Goal: Task Accomplishment & Management: Complete application form

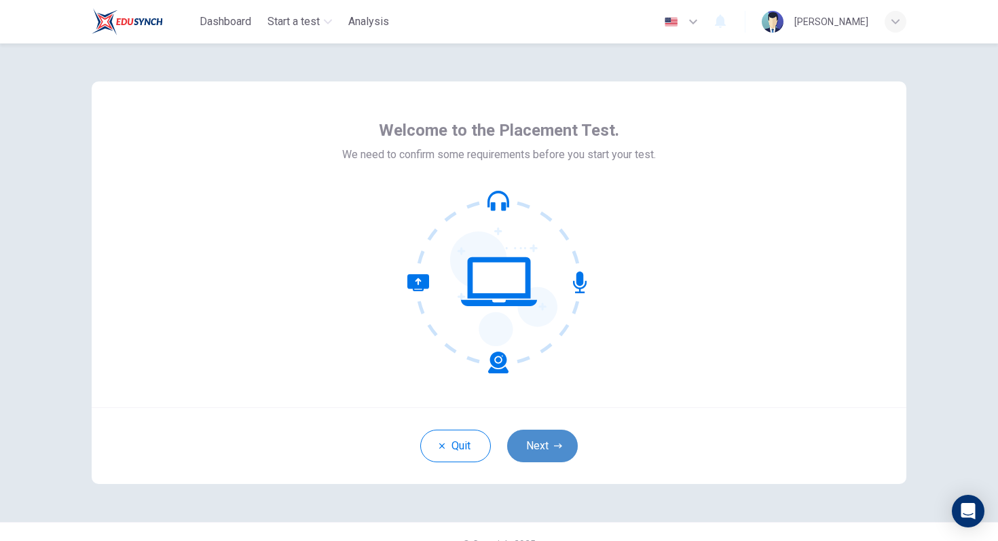
click at [539, 441] on button "Next" at bounding box center [542, 446] width 71 height 33
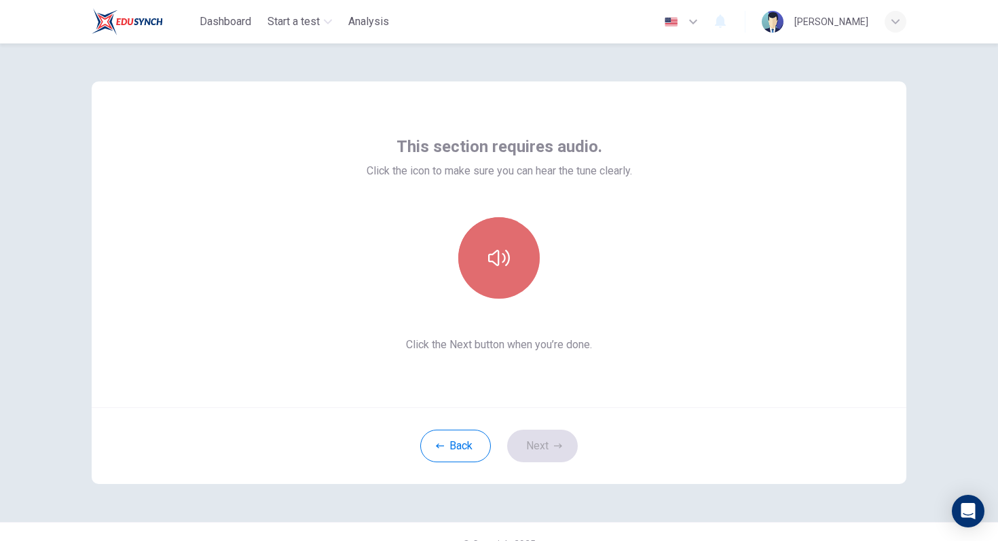
click at [507, 246] on button "button" at bounding box center [499, 258] width 82 height 82
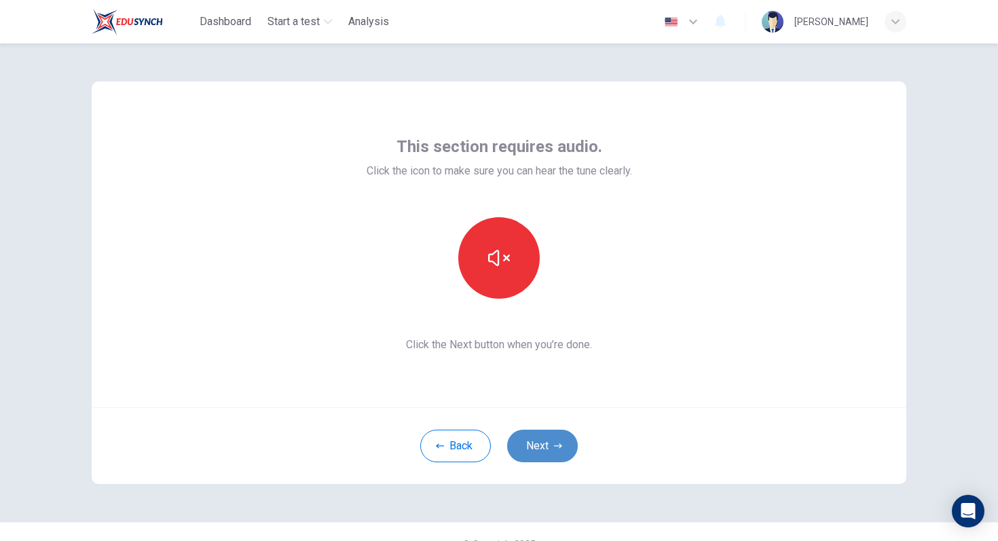
click at [544, 432] on button "Next" at bounding box center [542, 446] width 71 height 33
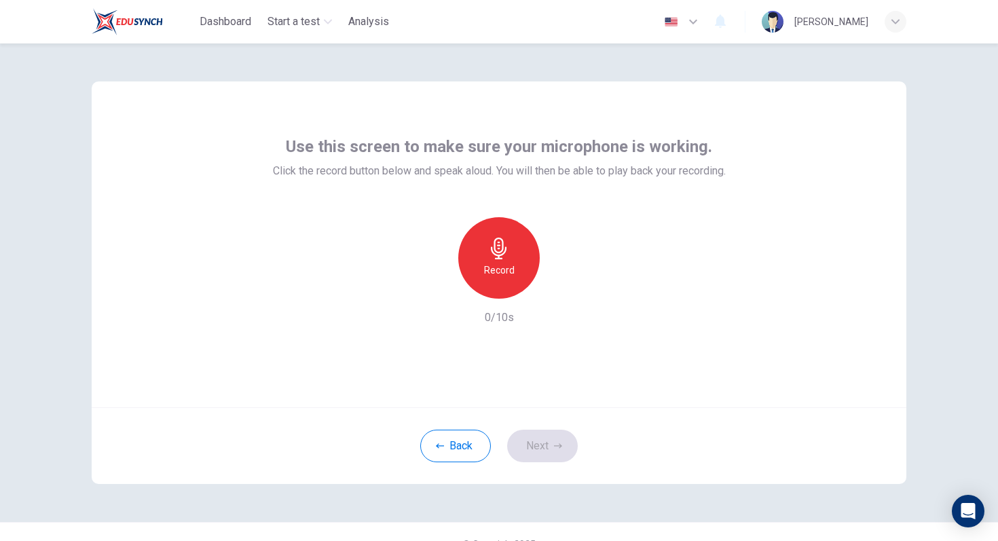
click at [490, 268] on h6 "Record" at bounding box center [499, 270] width 31 height 16
click at [562, 286] on icon "button" at bounding box center [563, 288] width 6 height 8
click at [547, 443] on button "Next" at bounding box center [542, 446] width 71 height 33
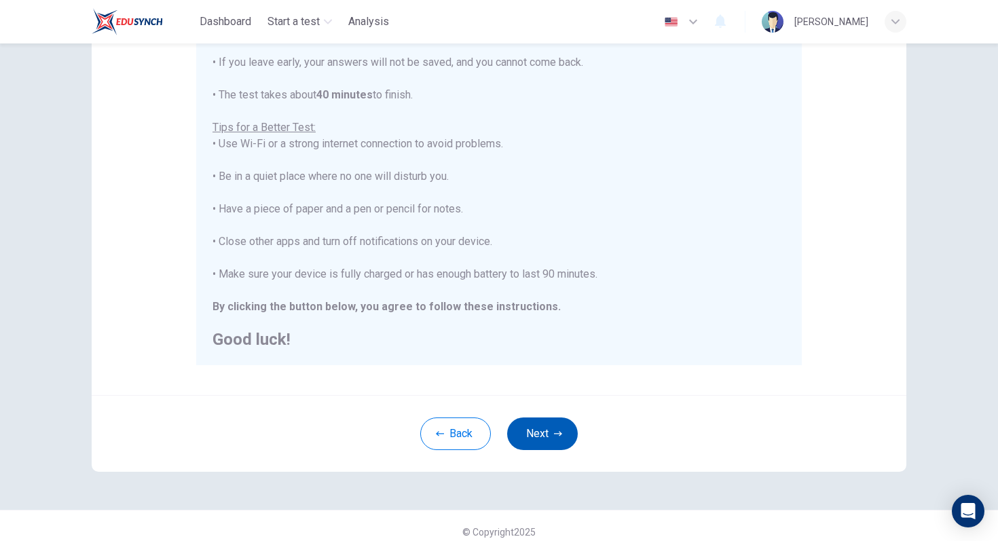
scroll to position [214, 0]
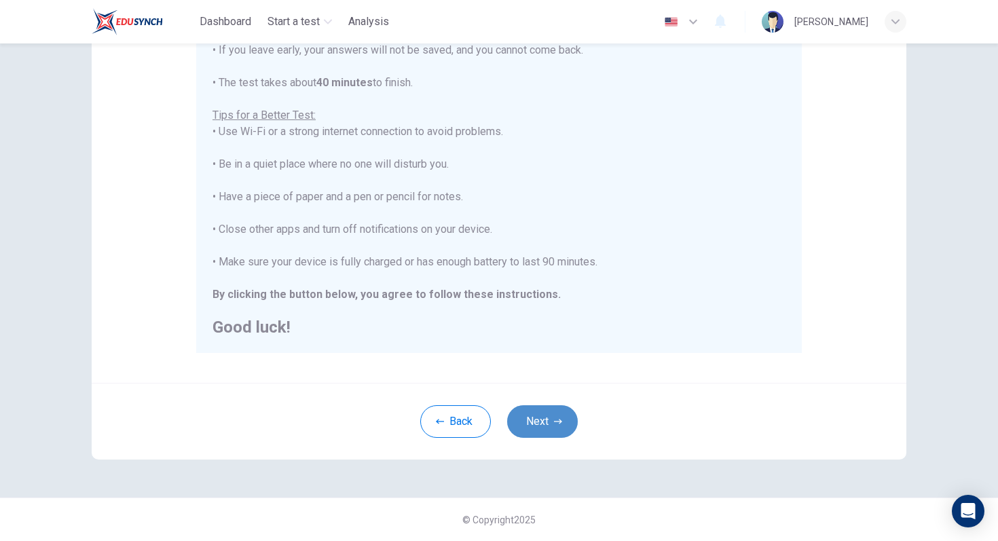
click at [552, 418] on button "Next" at bounding box center [542, 421] width 71 height 33
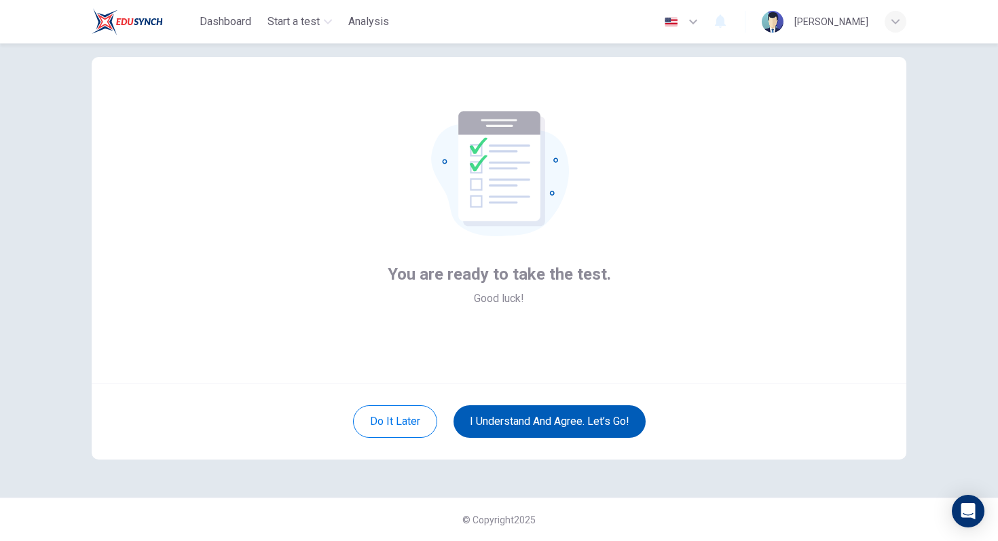
click at [577, 427] on button "I understand and agree. Let’s go!" at bounding box center [550, 421] width 192 height 33
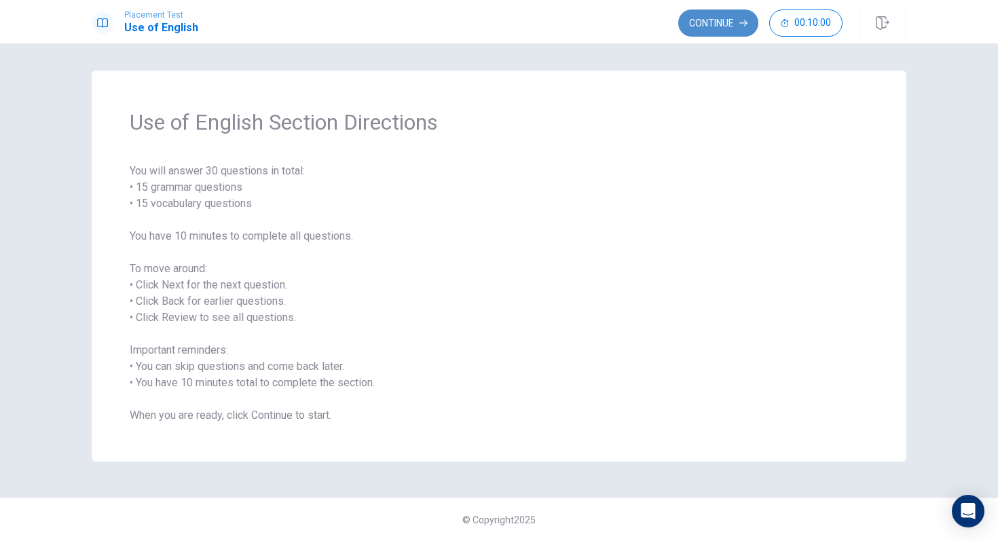
click at [709, 19] on button "Continue" at bounding box center [719, 23] width 80 height 27
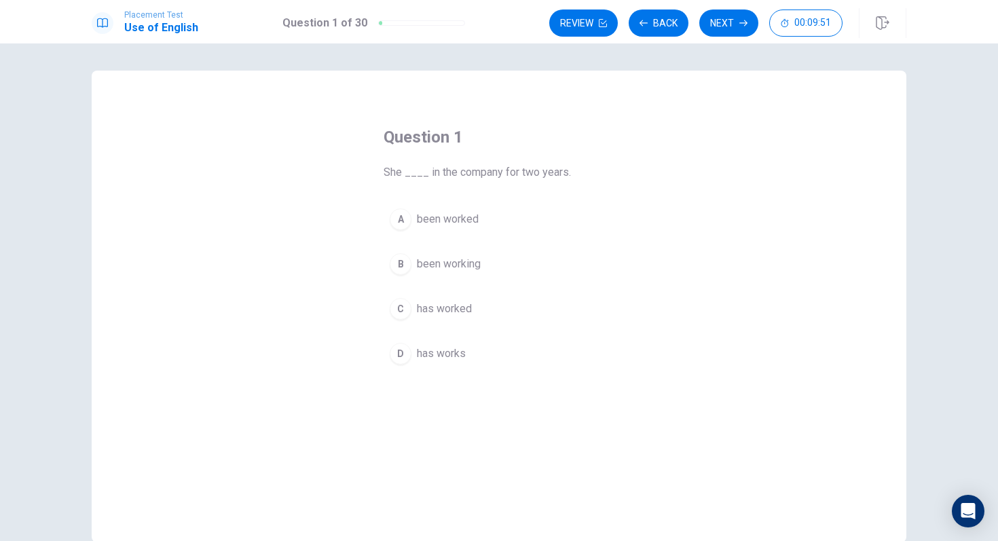
click at [422, 310] on span "has worked" at bounding box center [444, 309] width 55 height 16
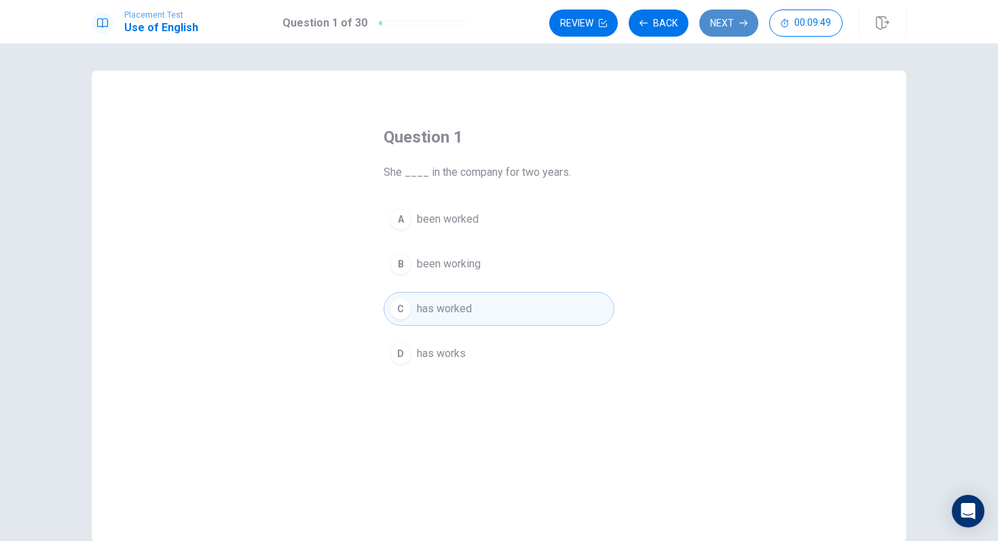
click at [729, 25] on button "Next" at bounding box center [729, 23] width 59 height 27
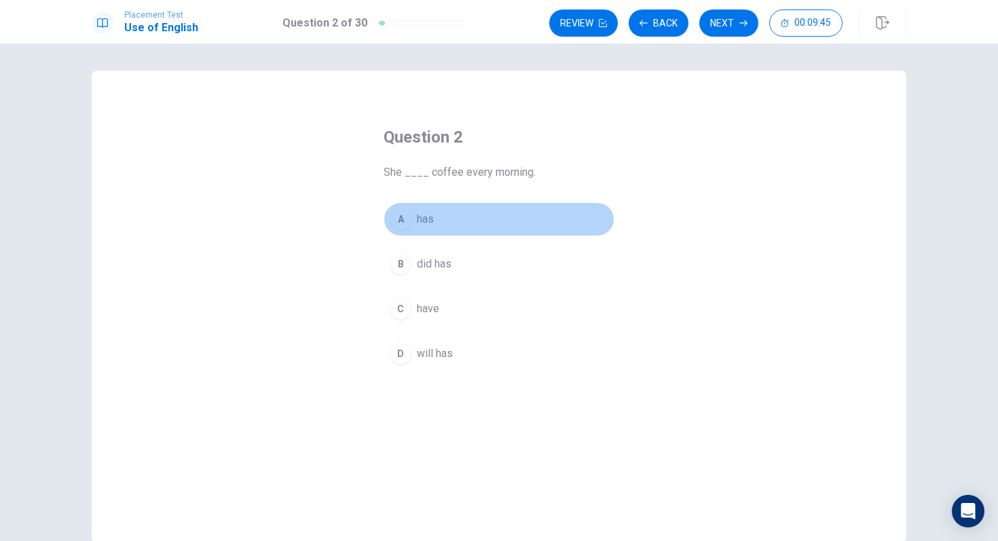
click at [422, 221] on span "has" at bounding box center [425, 219] width 17 height 16
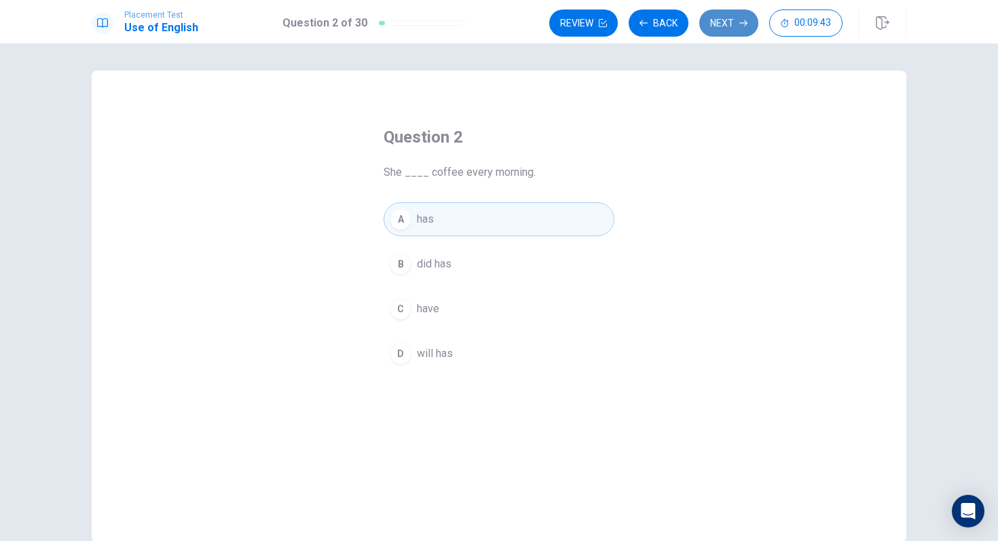
click at [722, 27] on button "Next" at bounding box center [729, 23] width 59 height 27
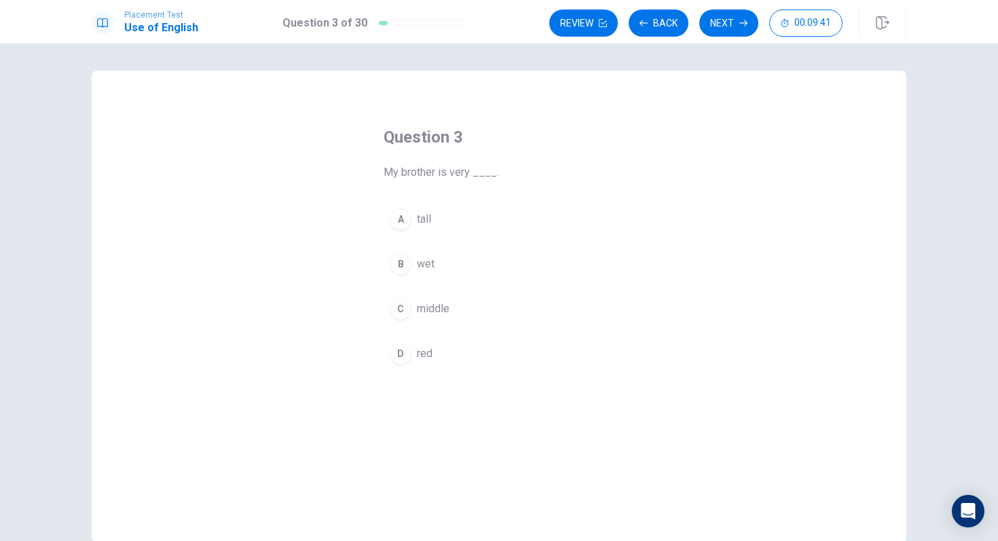
click at [417, 218] on span "tall" at bounding box center [424, 219] width 14 height 16
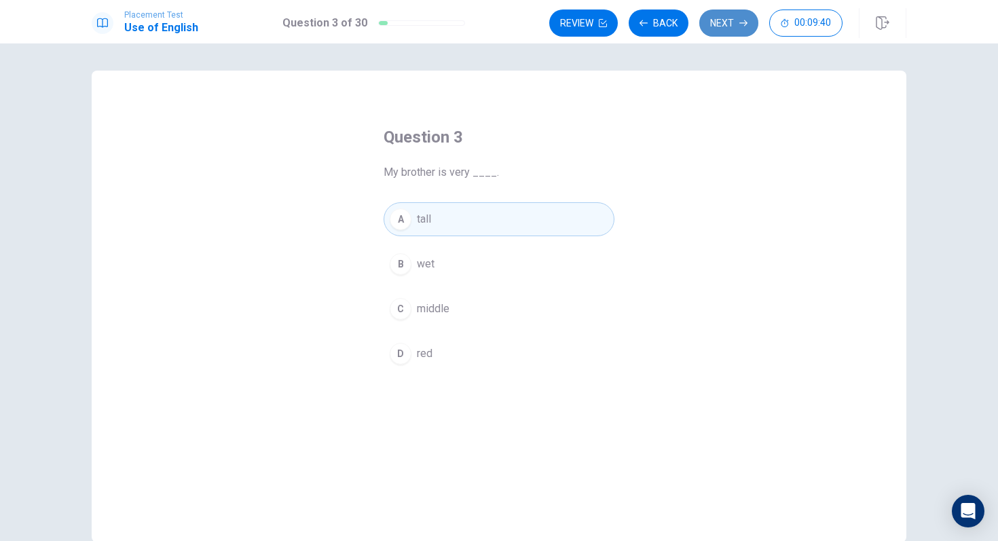
click at [723, 22] on button "Next" at bounding box center [729, 23] width 59 height 27
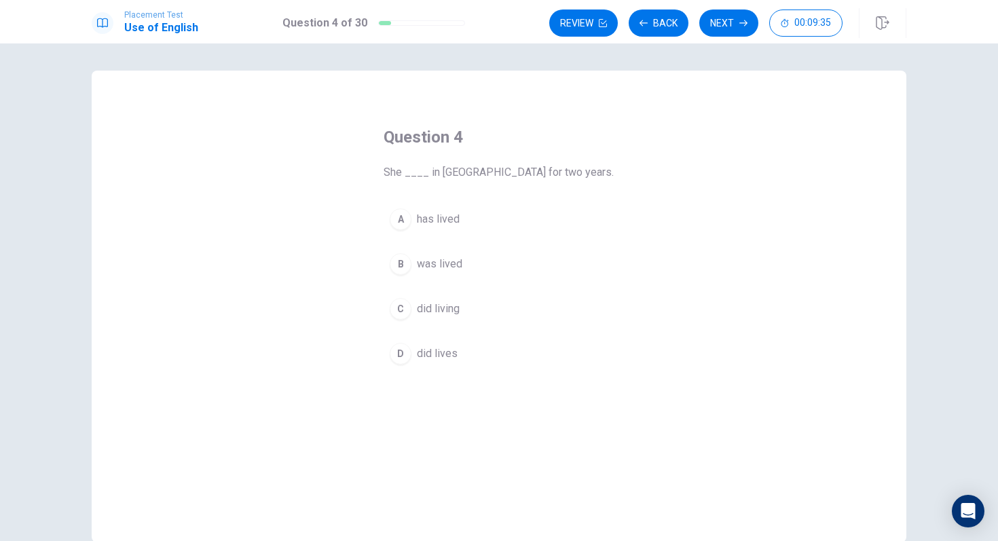
click at [452, 219] on span "has lived" at bounding box center [438, 219] width 43 height 16
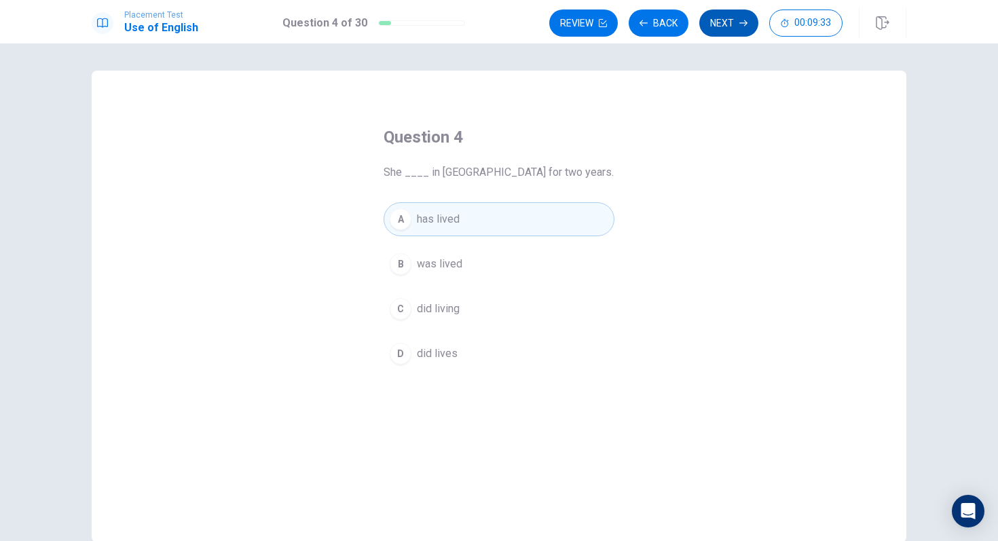
click at [723, 24] on button "Next" at bounding box center [729, 23] width 59 height 27
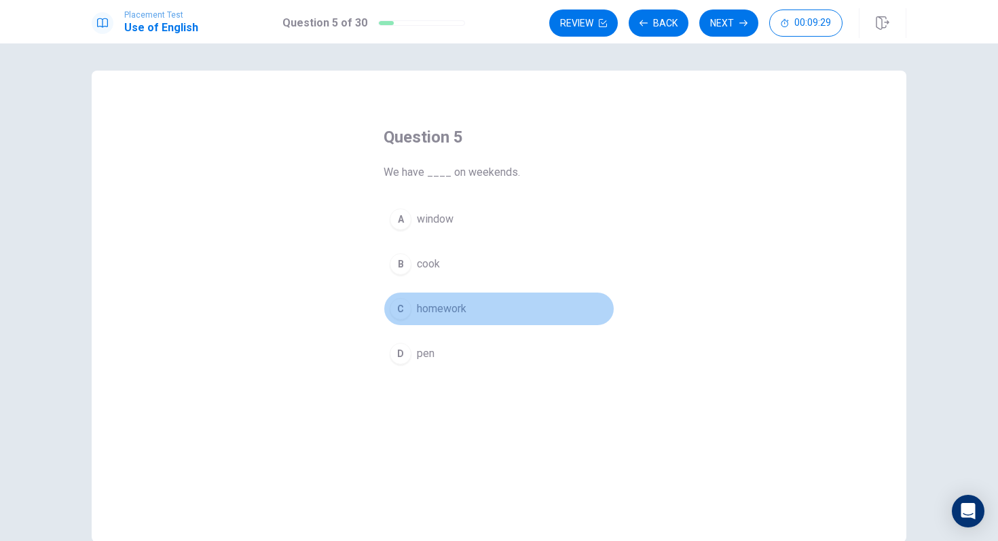
click at [431, 308] on span "homework" at bounding box center [442, 309] width 50 height 16
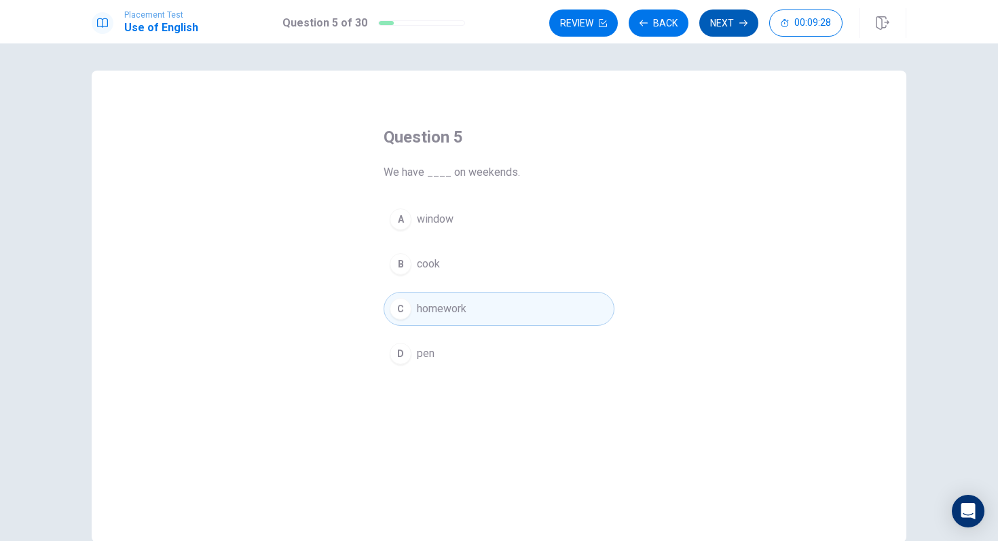
click at [720, 16] on button "Next" at bounding box center [729, 23] width 59 height 27
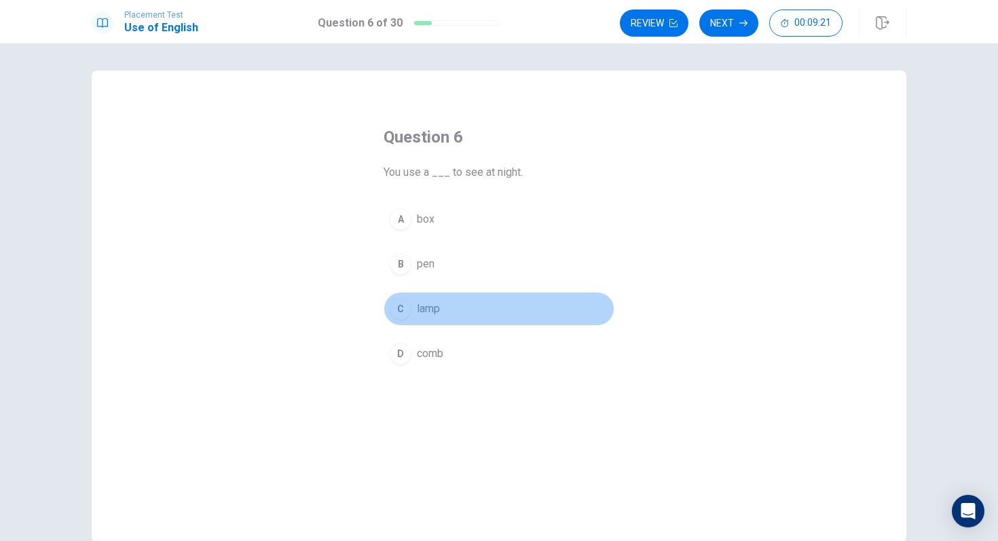
click at [434, 307] on span "lamp" at bounding box center [428, 309] width 23 height 16
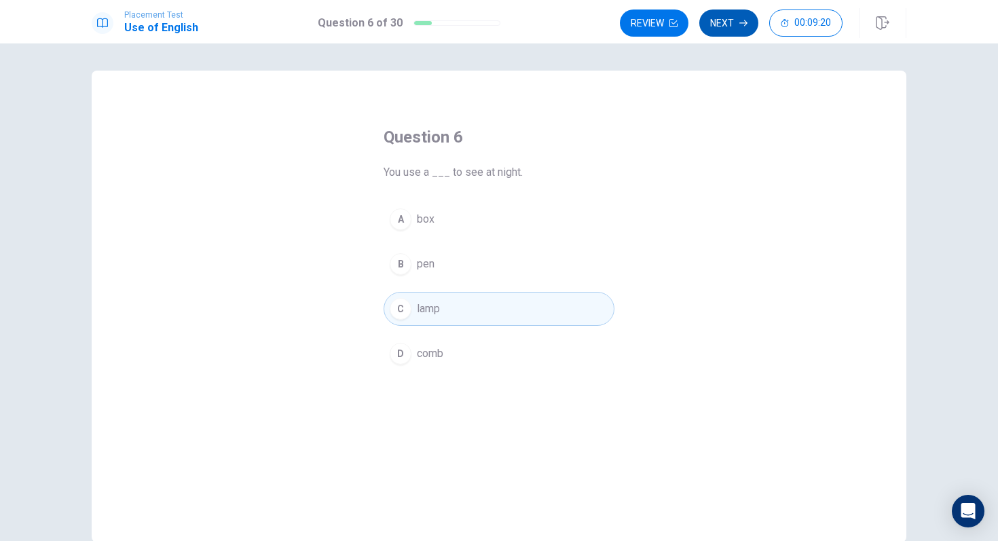
click at [734, 20] on button "Next" at bounding box center [729, 23] width 59 height 27
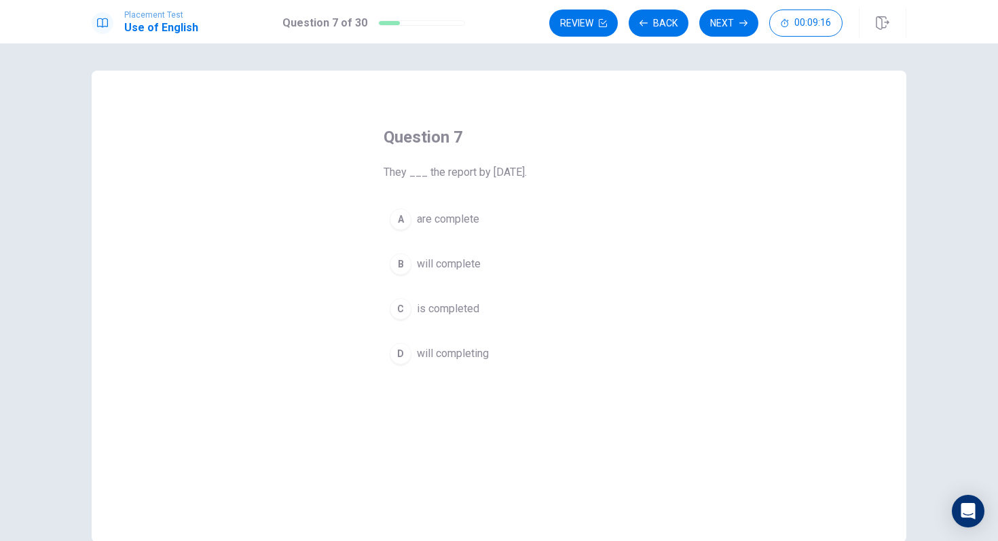
click at [440, 265] on span "will complete" at bounding box center [449, 264] width 64 height 16
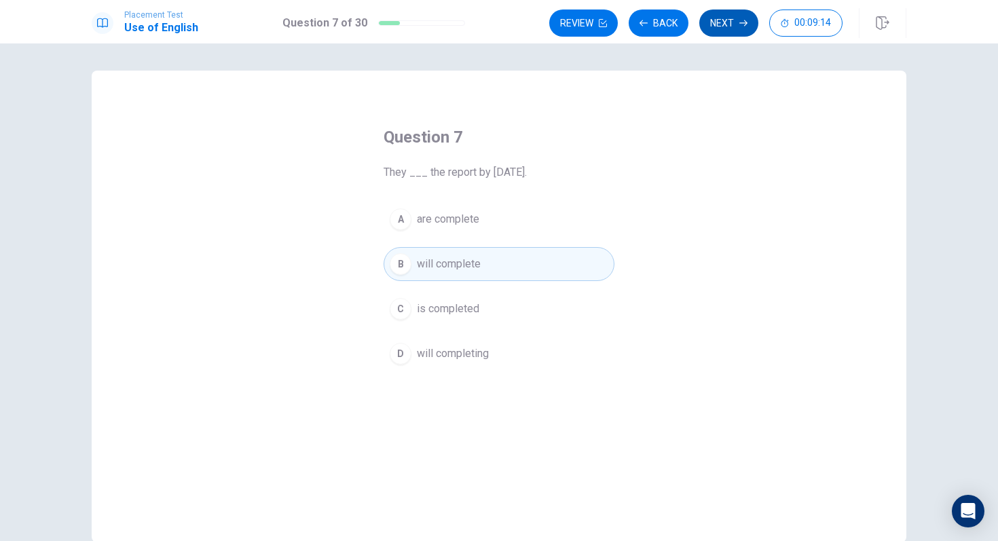
click at [725, 16] on button "Next" at bounding box center [729, 23] width 59 height 27
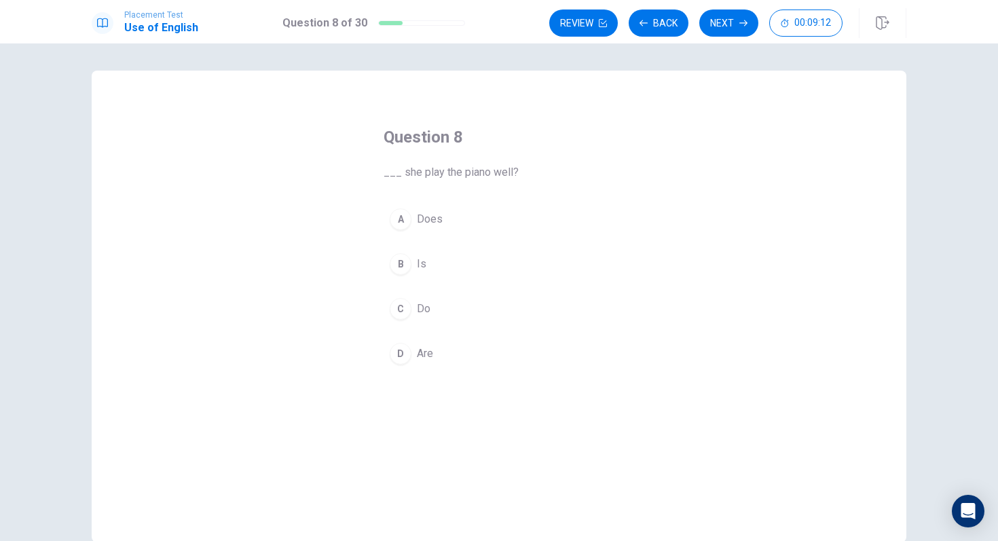
click at [433, 221] on span "Does" at bounding box center [430, 219] width 26 height 16
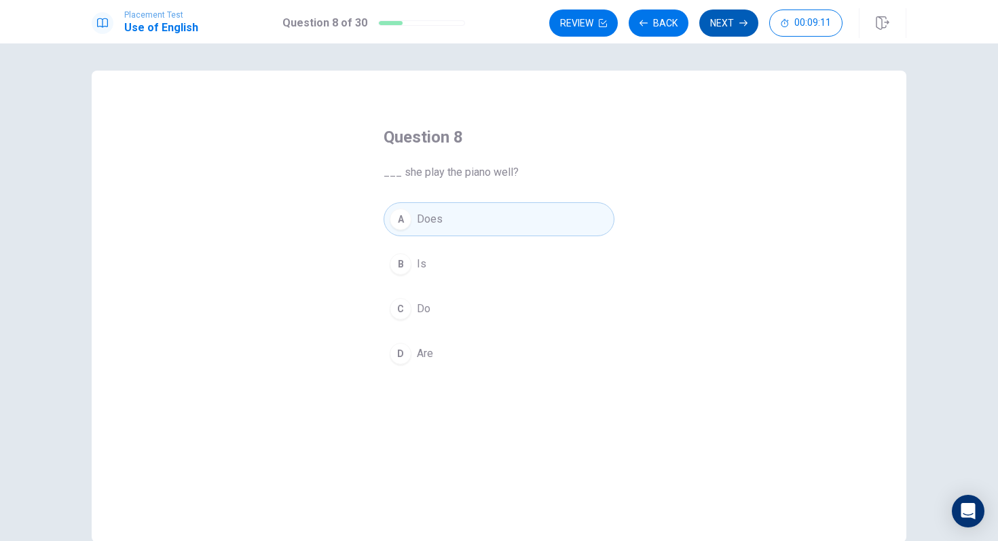
click at [731, 28] on button "Next" at bounding box center [729, 23] width 59 height 27
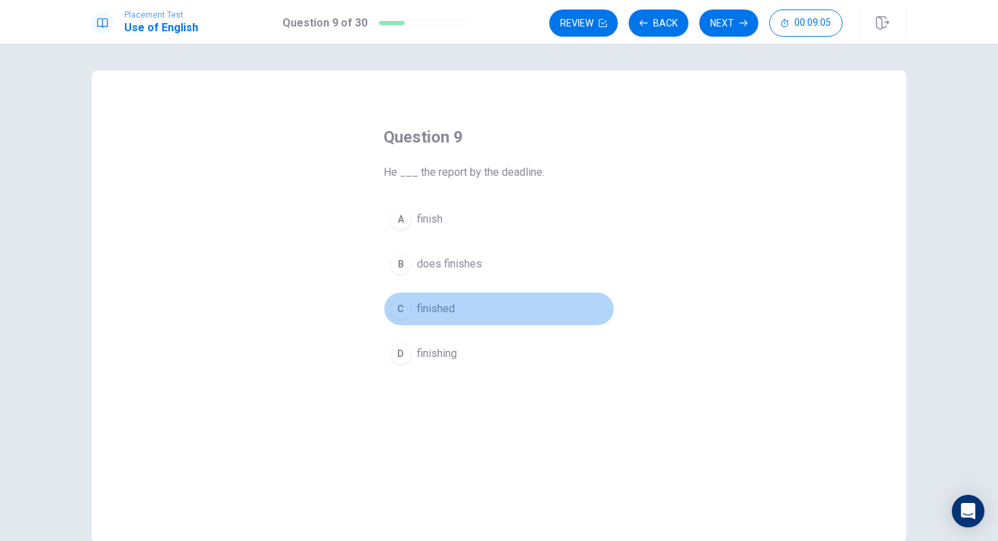
click at [437, 311] on span "finished" at bounding box center [436, 309] width 38 height 16
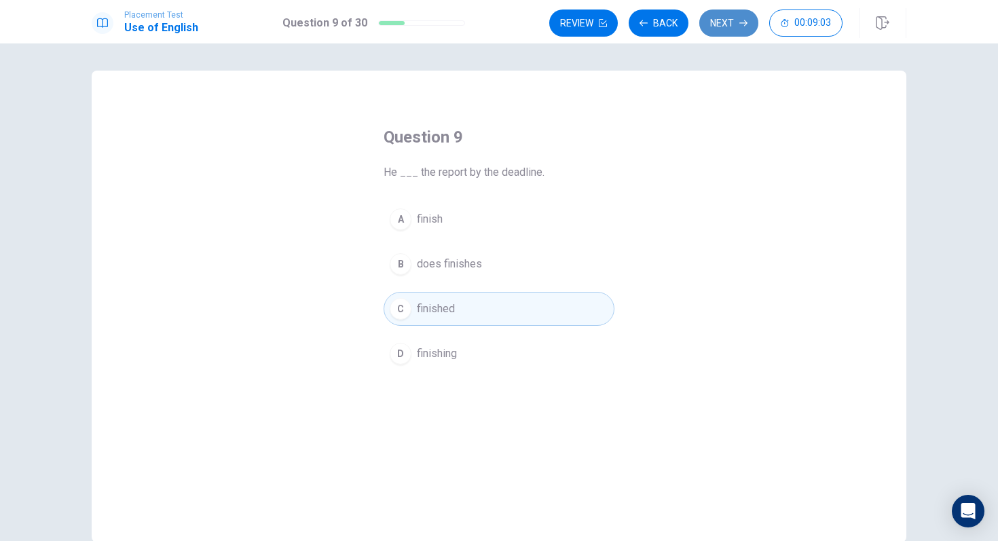
click at [718, 24] on button "Next" at bounding box center [729, 23] width 59 height 27
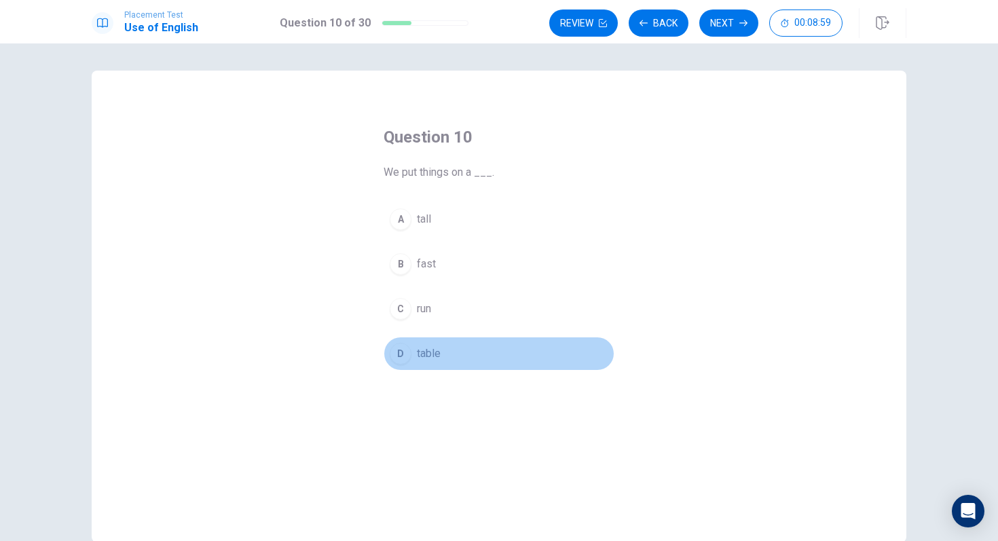
click at [421, 353] on span "table" at bounding box center [429, 354] width 24 height 16
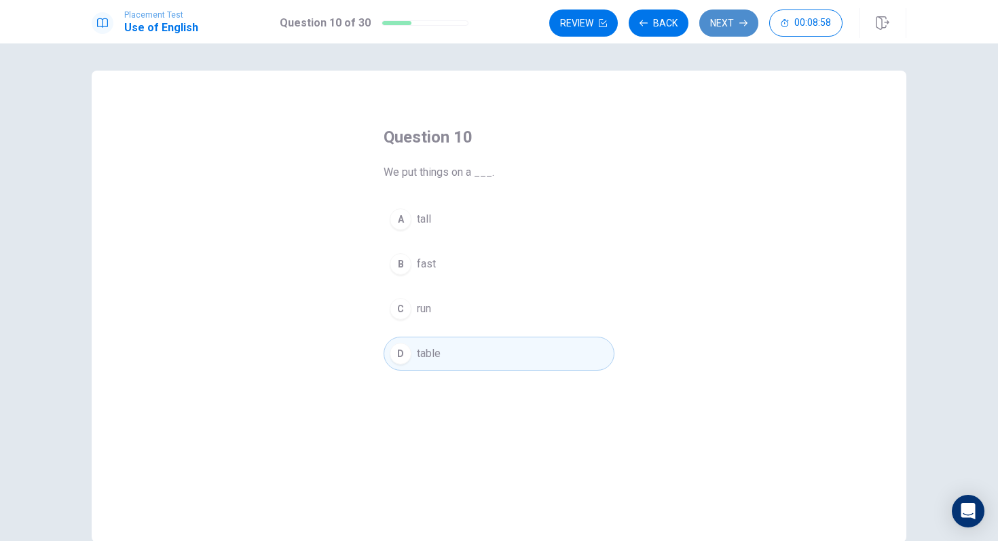
click at [713, 31] on button "Next" at bounding box center [729, 23] width 59 height 27
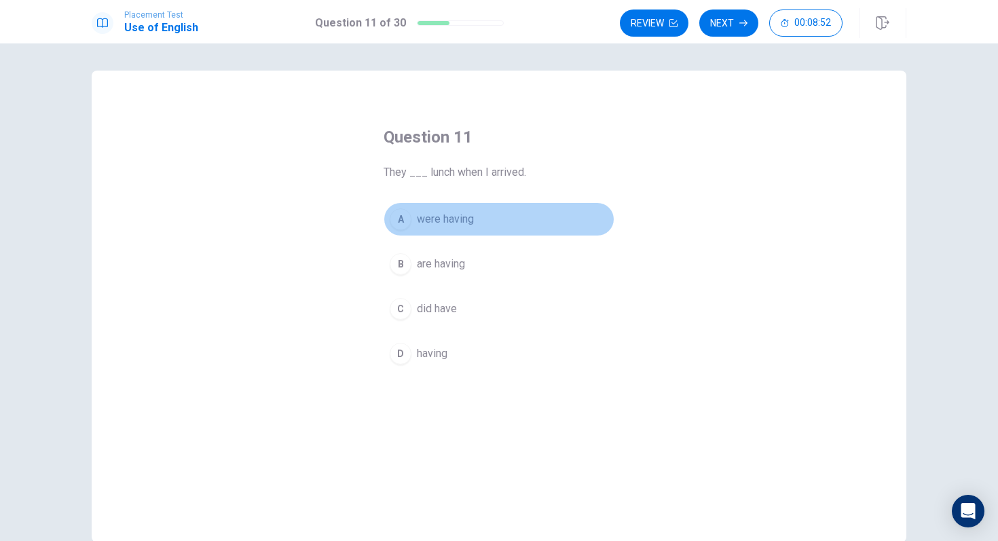
click at [453, 224] on span "were having" at bounding box center [445, 219] width 57 height 16
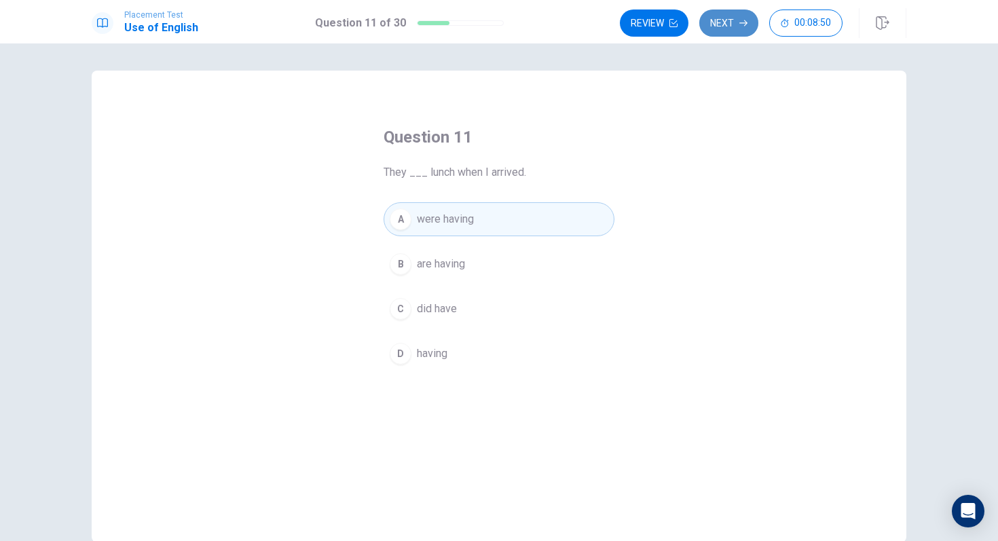
click at [725, 19] on button "Next" at bounding box center [729, 23] width 59 height 27
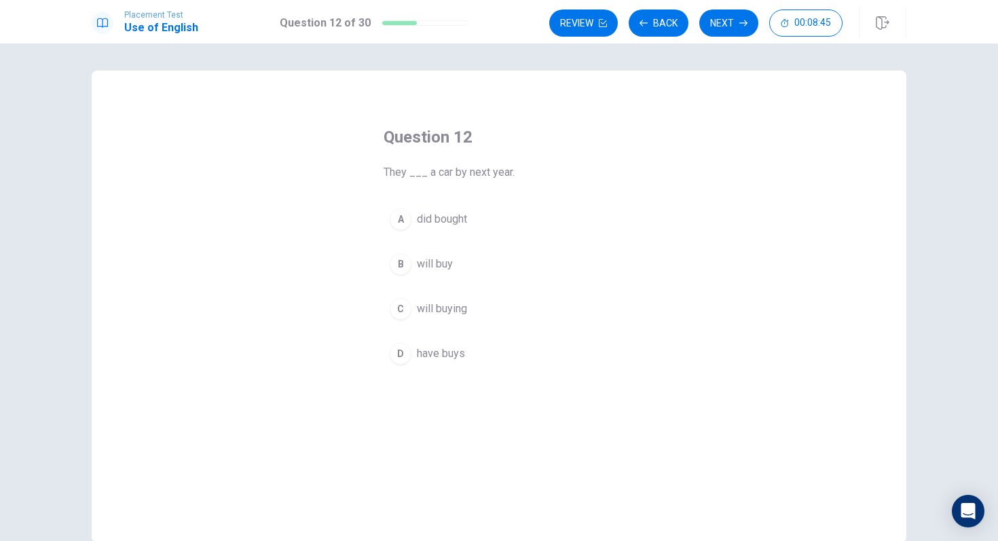
click at [446, 263] on span "will buy" at bounding box center [435, 264] width 36 height 16
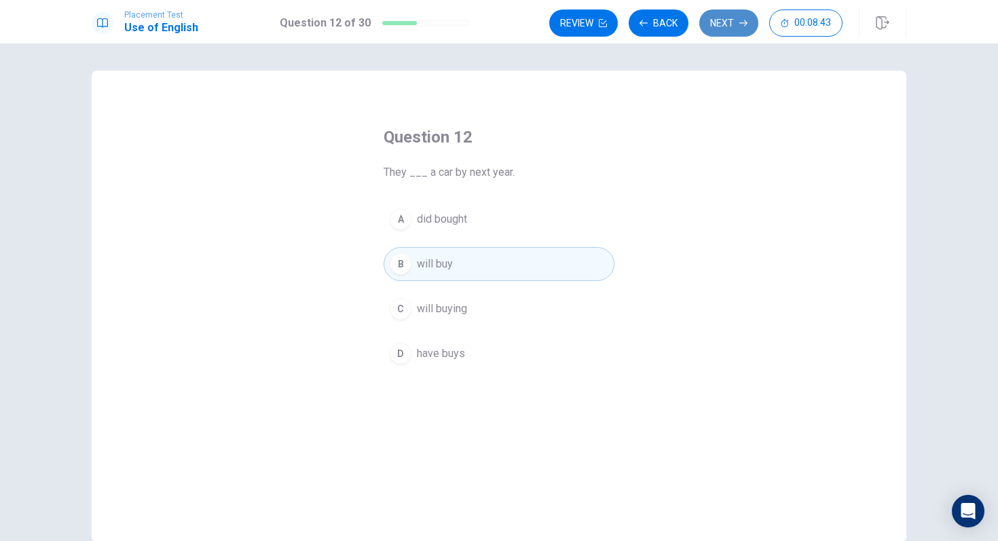
click at [723, 29] on button "Next" at bounding box center [729, 23] width 59 height 27
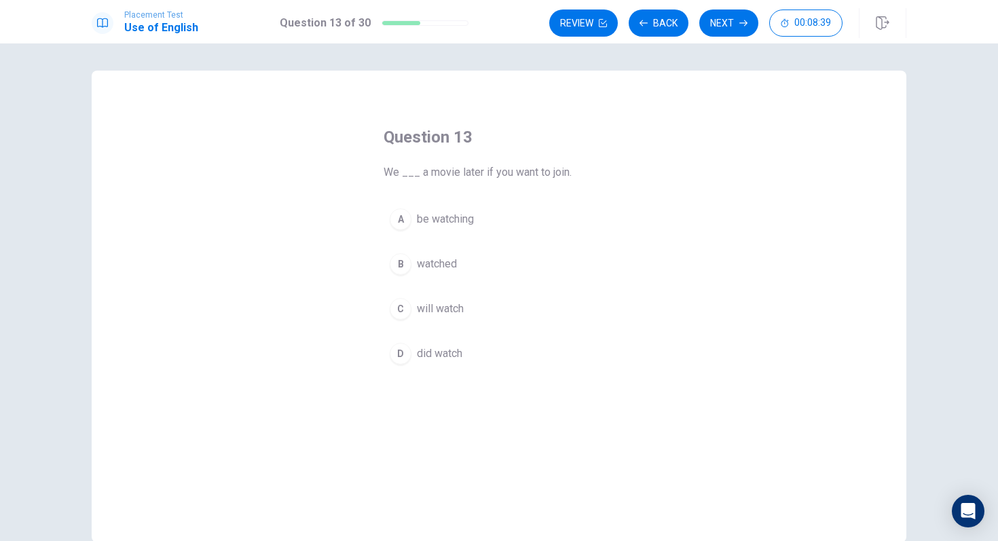
click at [450, 314] on span "will watch" at bounding box center [440, 309] width 47 height 16
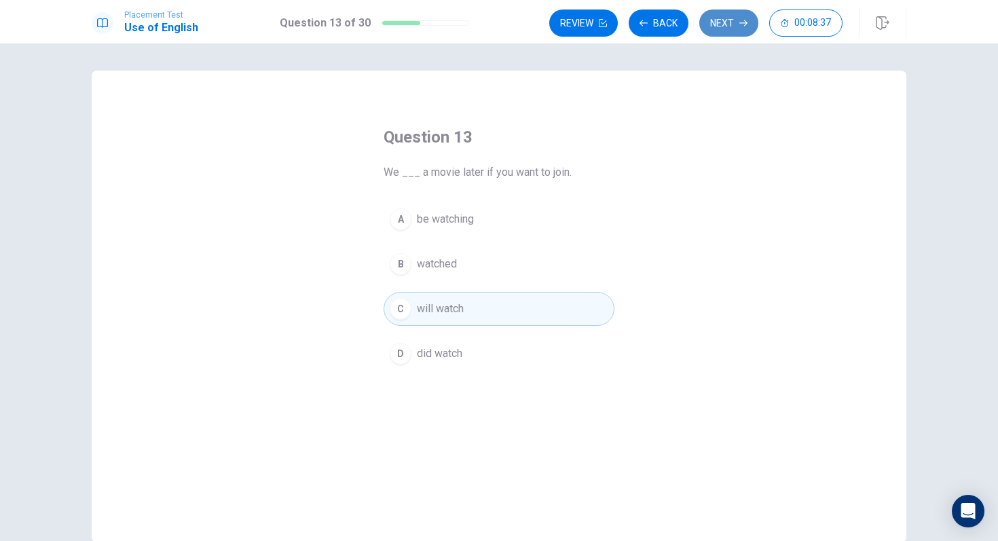
click at [715, 25] on button "Next" at bounding box center [729, 23] width 59 height 27
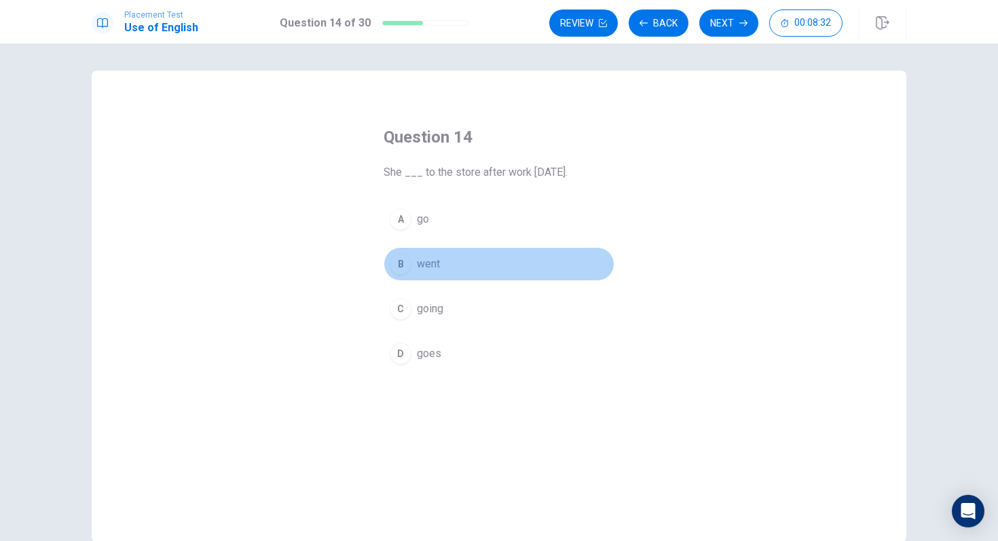
click at [429, 270] on span "went" at bounding box center [428, 264] width 23 height 16
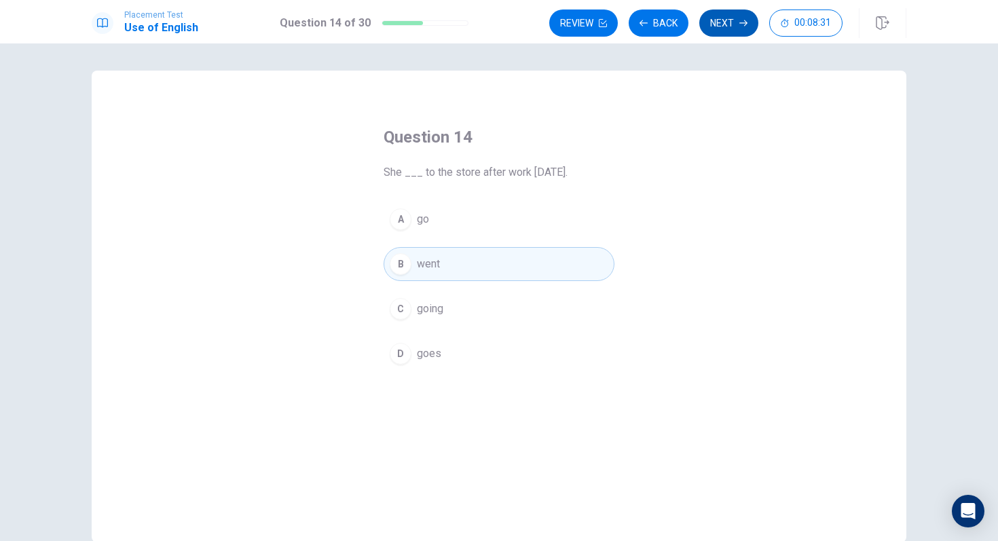
click at [727, 31] on button "Next" at bounding box center [729, 23] width 59 height 27
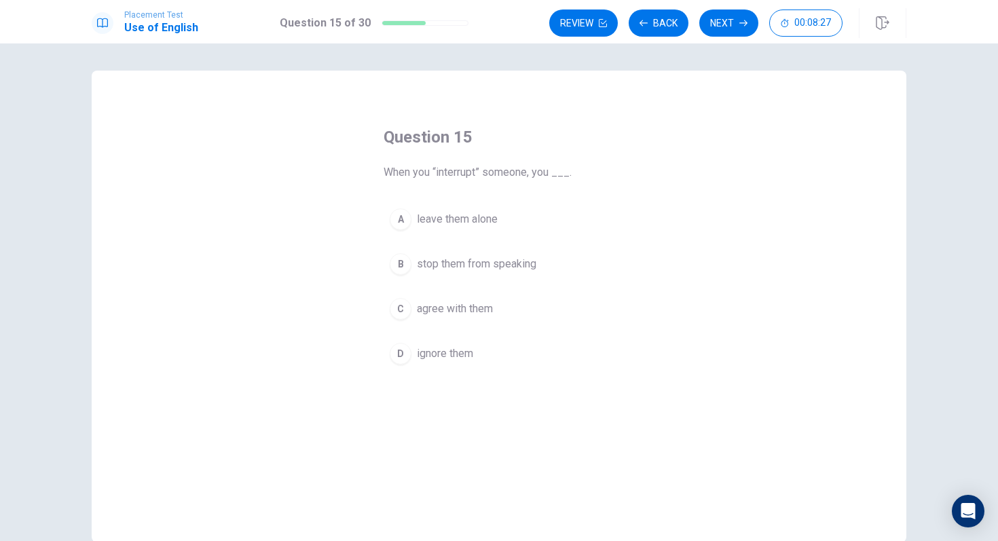
click at [445, 264] on span "stop them from speaking" at bounding box center [477, 264] width 120 height 16
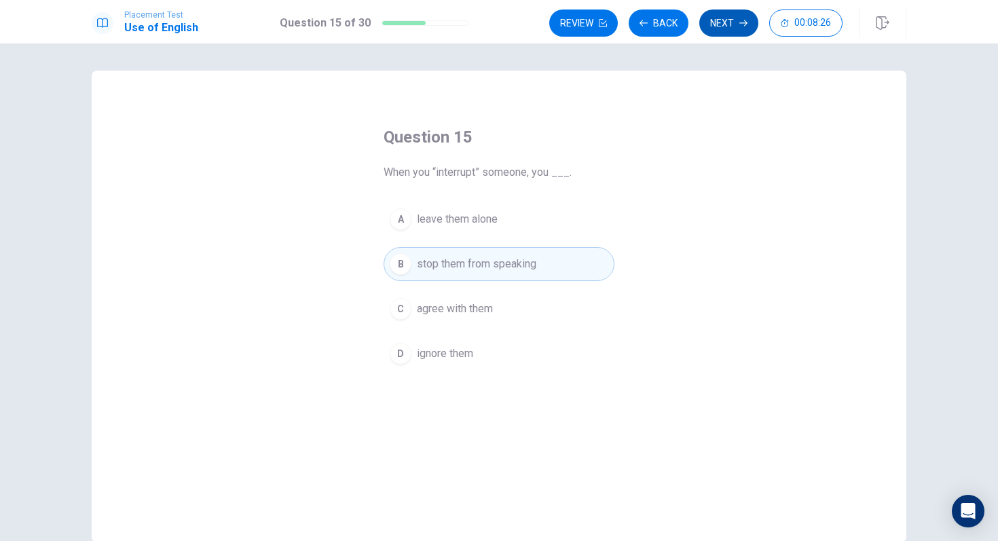
click at [712, 24] on button "Next" at bounding box center [729, 23] width 59 height 27
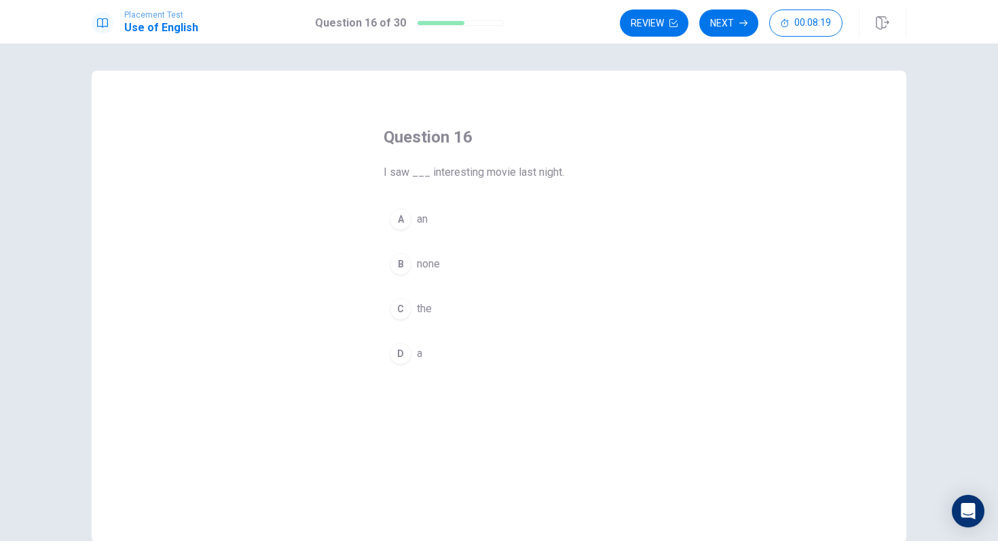
click at [417, 223] on span "an" at bounding box center [422, 219] width 11 height 16
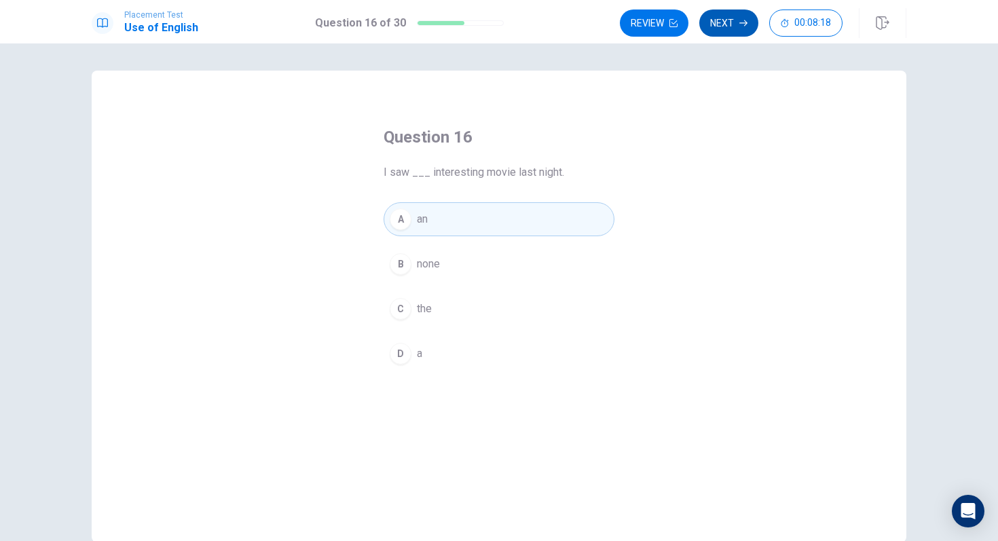
click at [733, 22] on button "Next" at bounding box center [729, 23] width 59 height 27
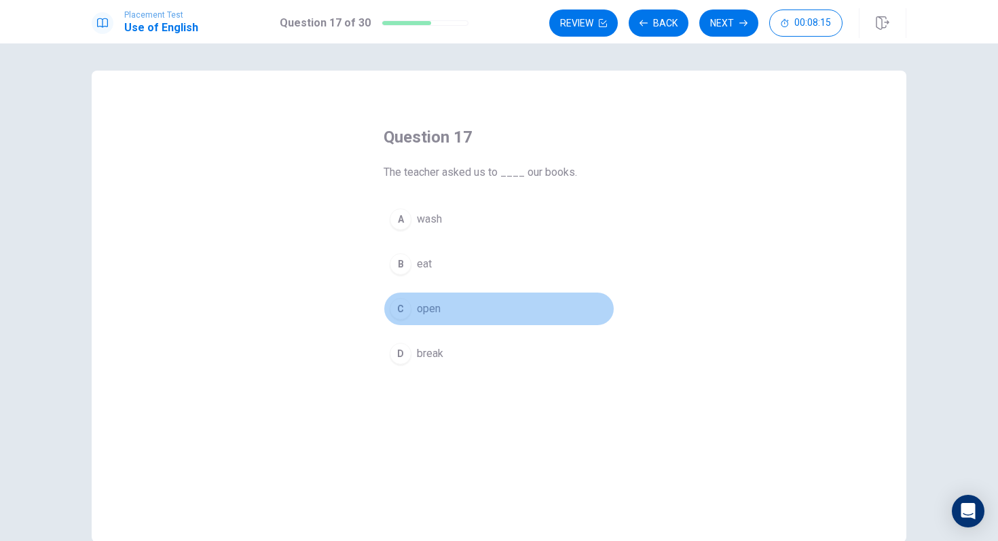
click at [435, 306] on span "open" at bounding box center [429, 309] width 24 height 16
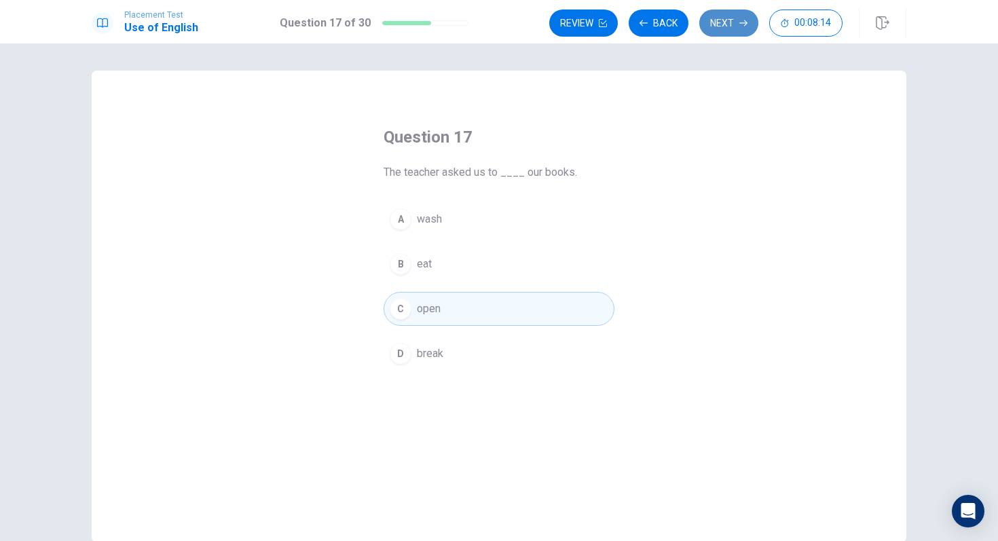
click at [719, 20] on button "Next" at bounding box center [729, 23] width 59 height 27
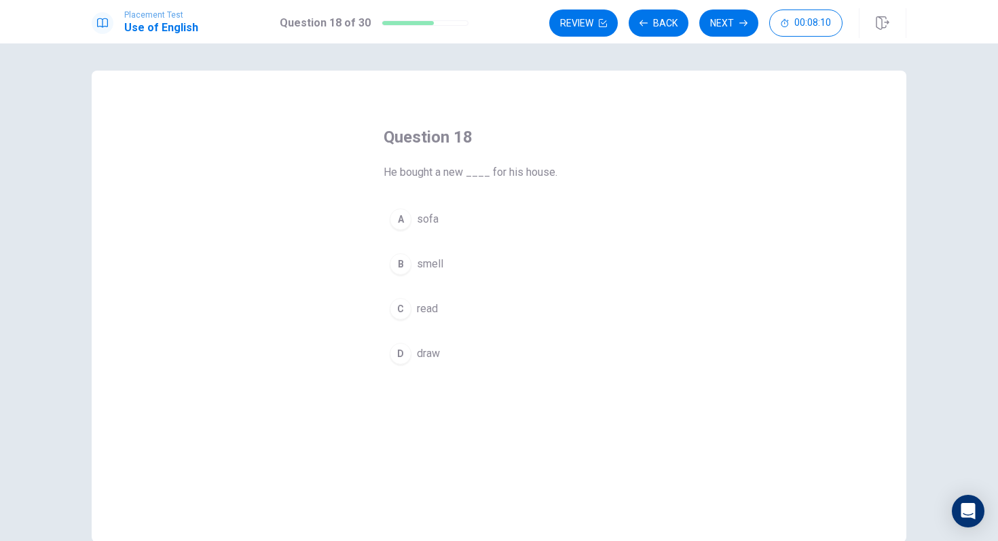
click at [422, 218] on span "sofa" at bounding box center [428, 219] width 22 height 16
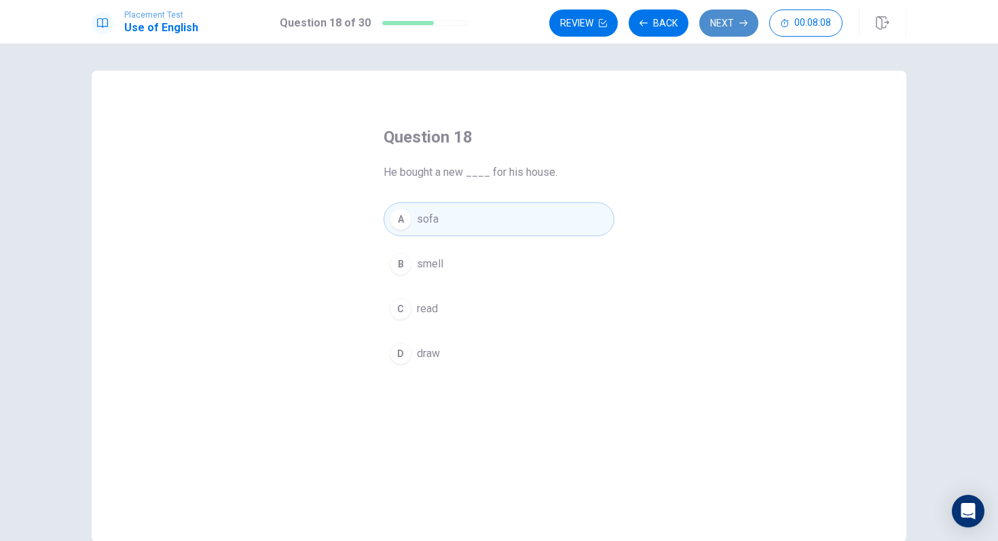
click at [727, 16] on button "Next" at bounding box center [729, 23] width 59 height 27
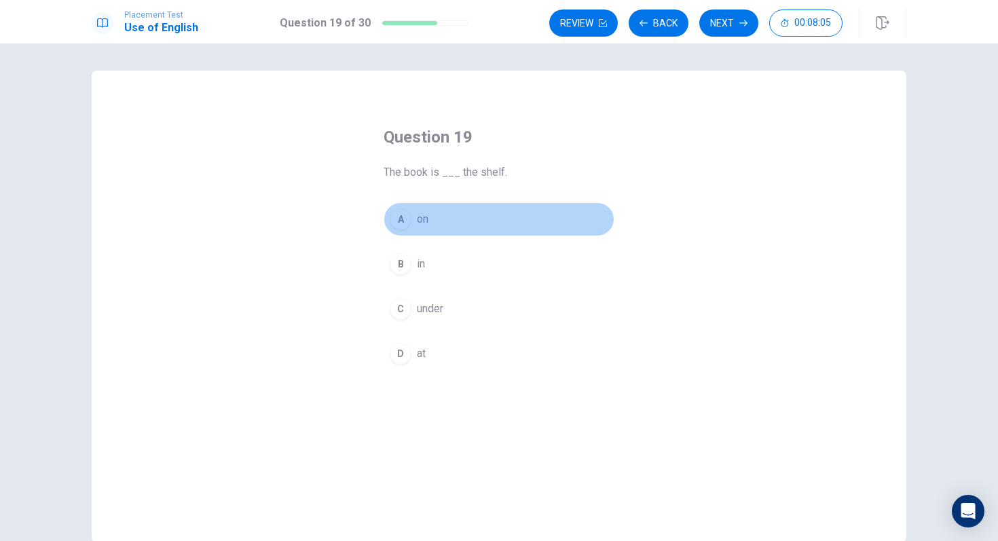
click at [424, 220] on span "on" at bounding box center [423, 219] width 12 height 16
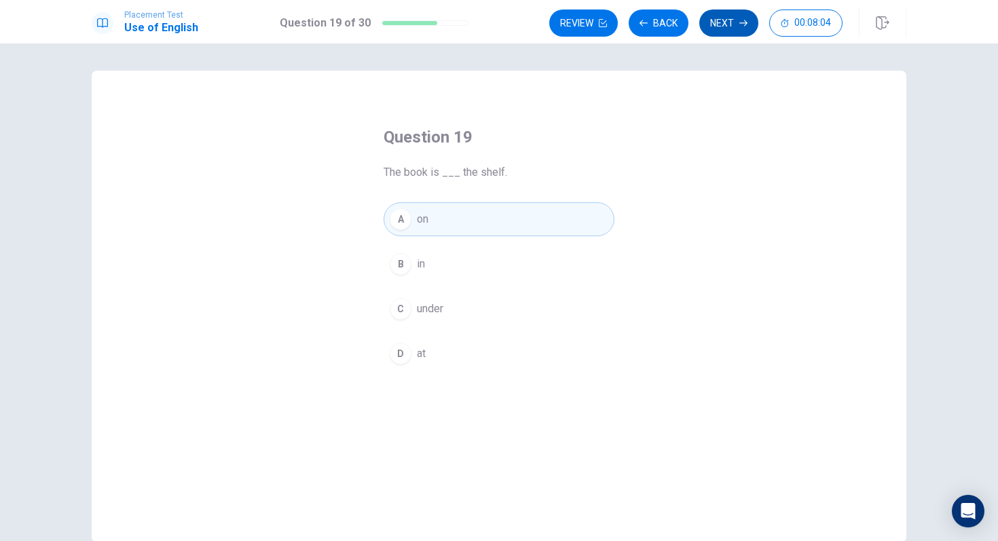
click at [720, 28] on button "Next" at bounding box center [729, 23] width 59 height 27
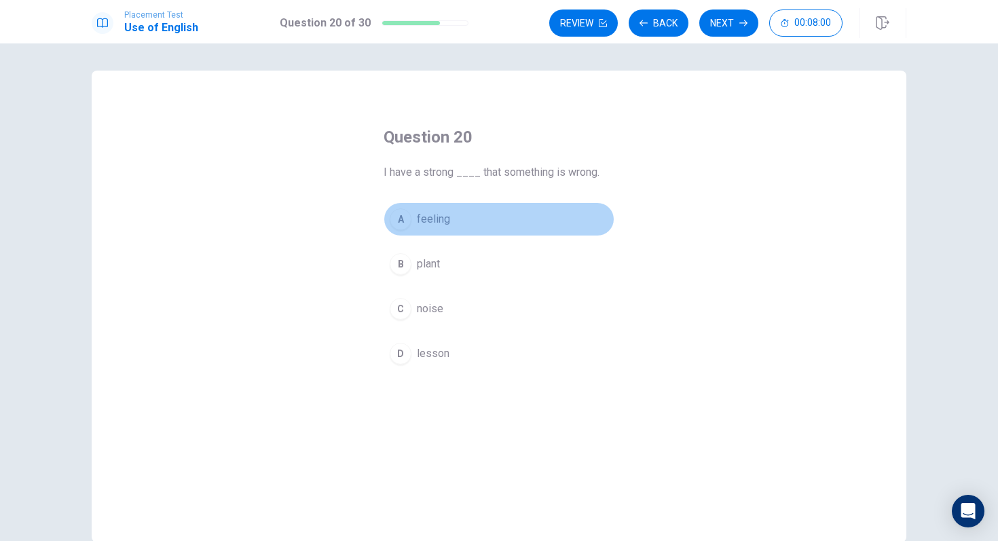
click at [436, 219] on span "feeling" at bounding box center [433, 219] width 33 height 16
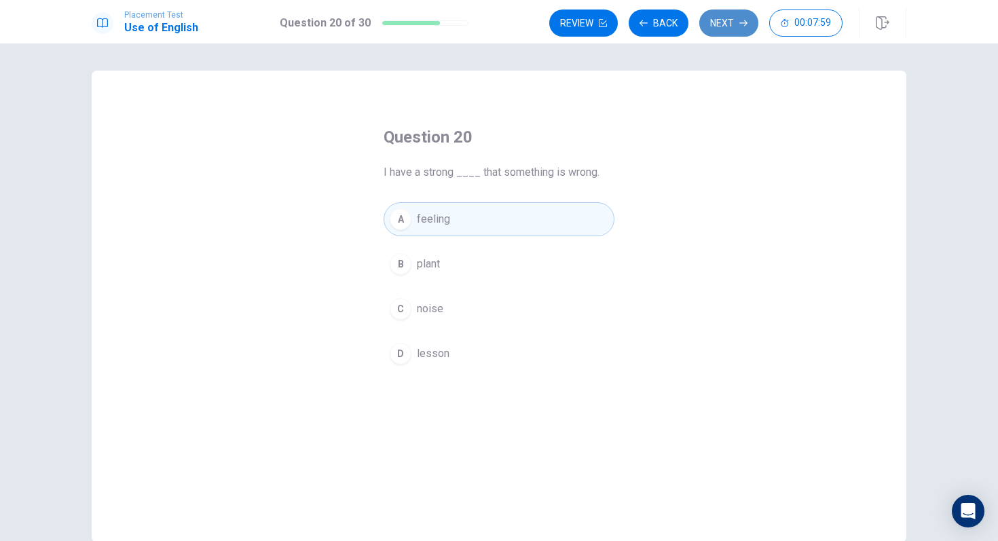
click at [722, 30] on button "Next" at bounding box center [729, 23] width 59 height 27
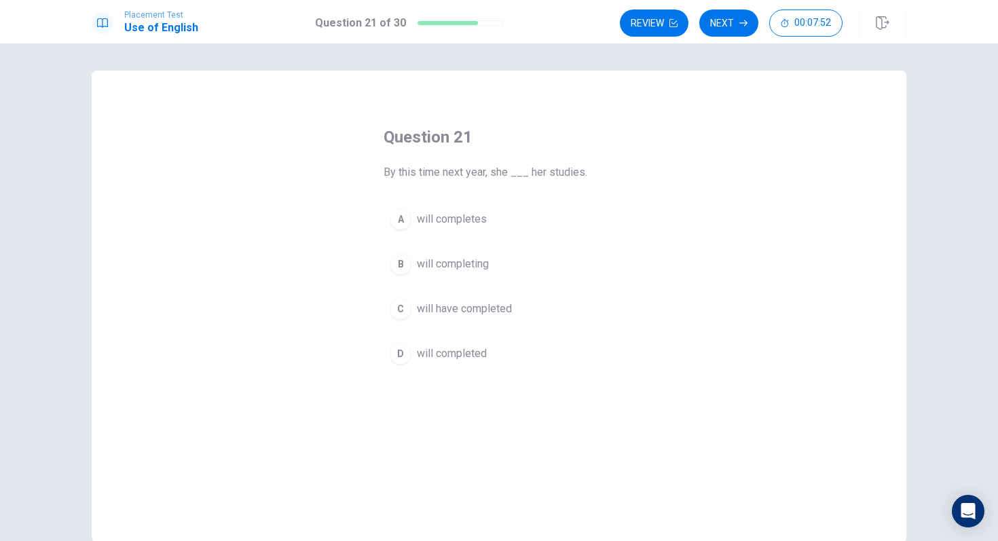
click at [437, 314] on span "will have completed" at bounding box center [464, 309] width 95 height 16
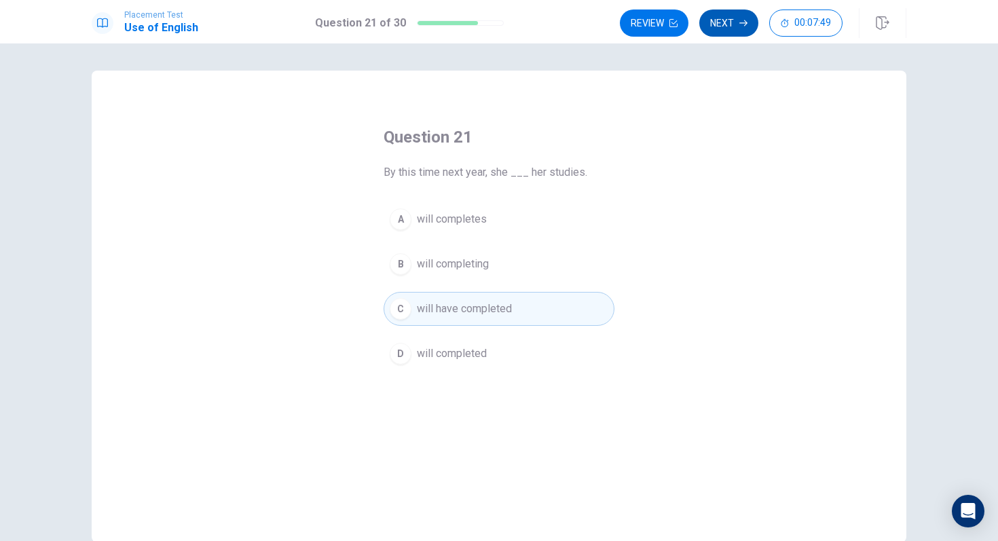
click at [712, 33] on button "Next" at bounding box center [729, 23] width 59 height 27
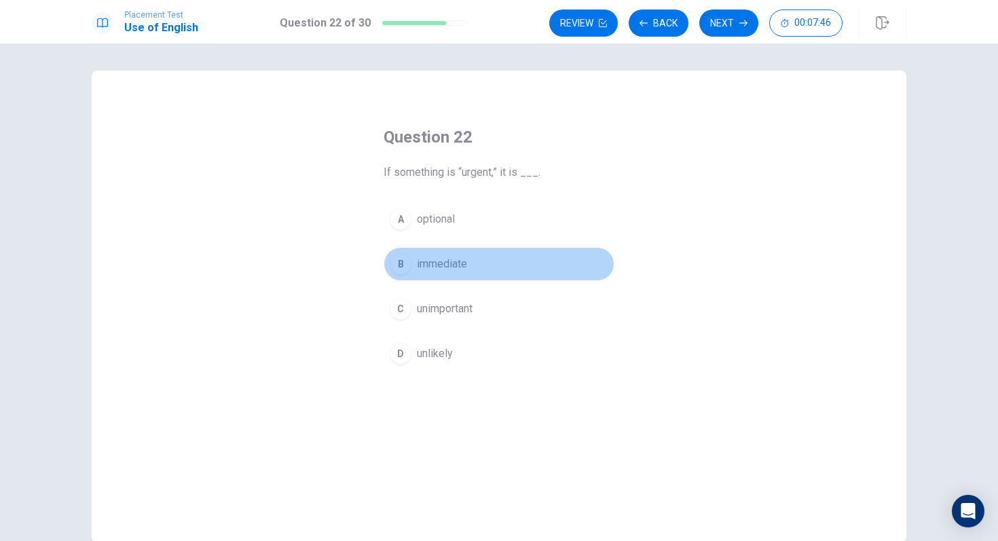
click at [448, 264] on span "immediate" at bounding box center [442, 264] width 50 height 16
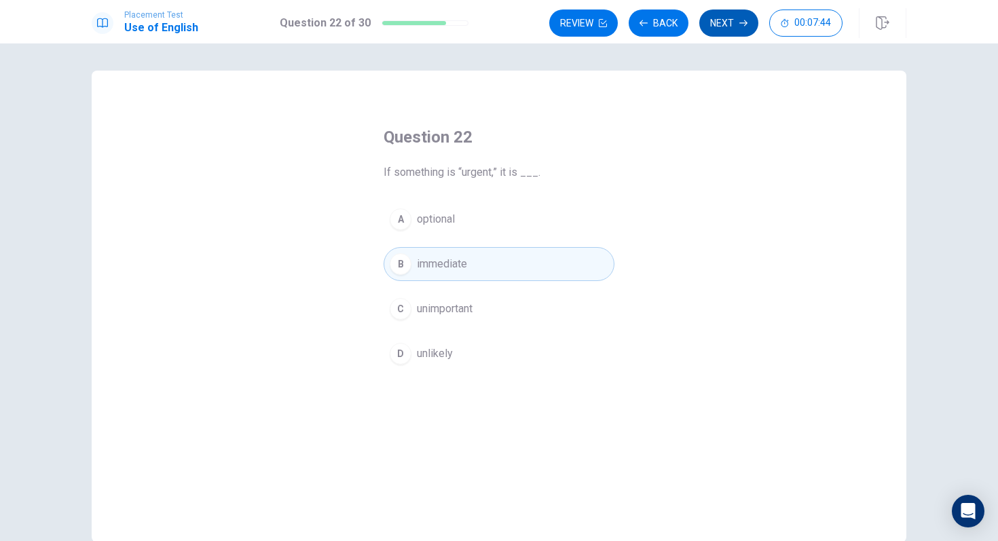
click at [719, 26] on button "Next" at bounding box center [729, 23] width 59 height 27
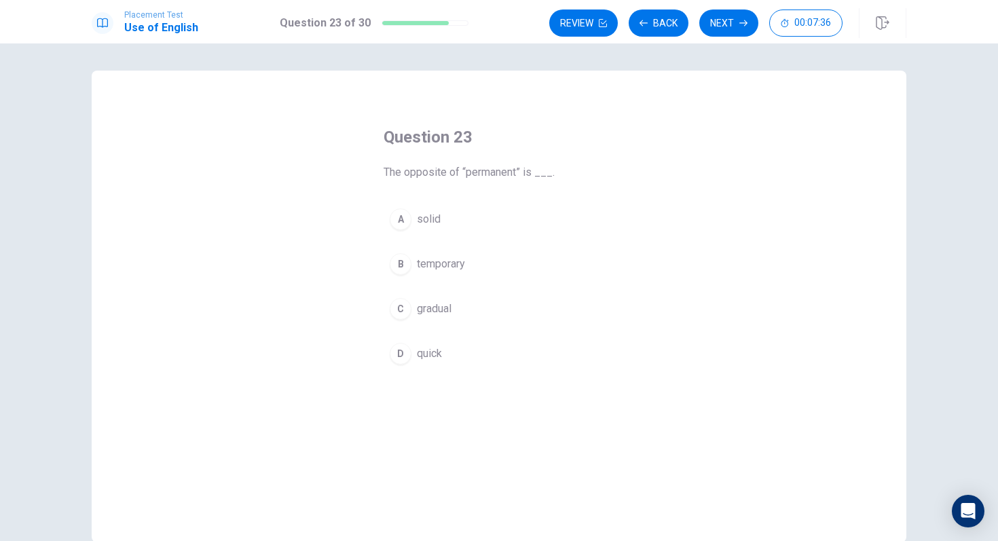
click at [429, 222] on span "solid" at bounding box center [429, 219] width 24 height 16
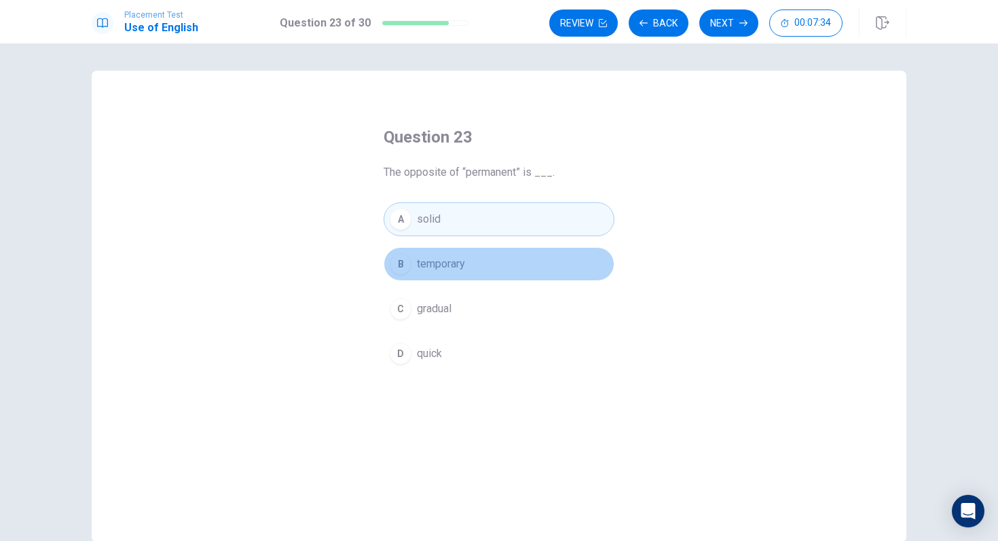
click at [428, 254] on button "B temporary" at bounding box center [499, 264] width 231 height 34
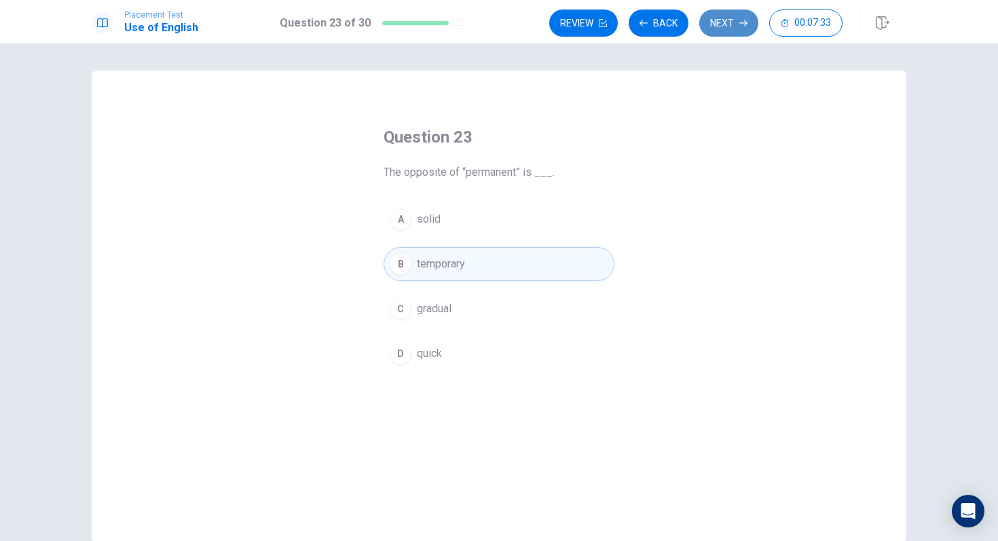
click at [735, 17] on button "Next" at bounding box center [729, 23] width 59 height 27
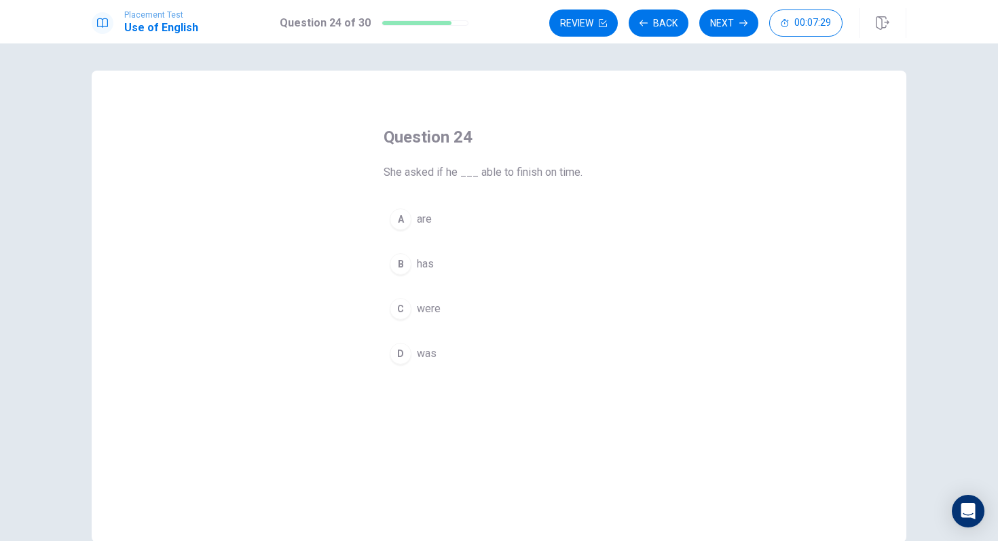
click at [427, 349] on span "was" at bounding box center [427, 354] width 20 height 16
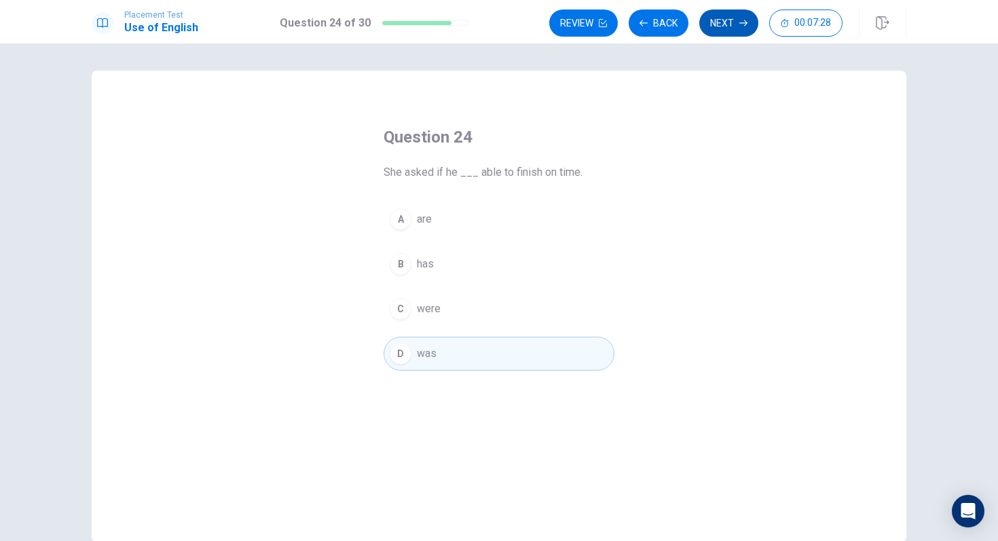
click at [722, 20] on button "Next" at bounding box center [729, 23] width 59 height 27
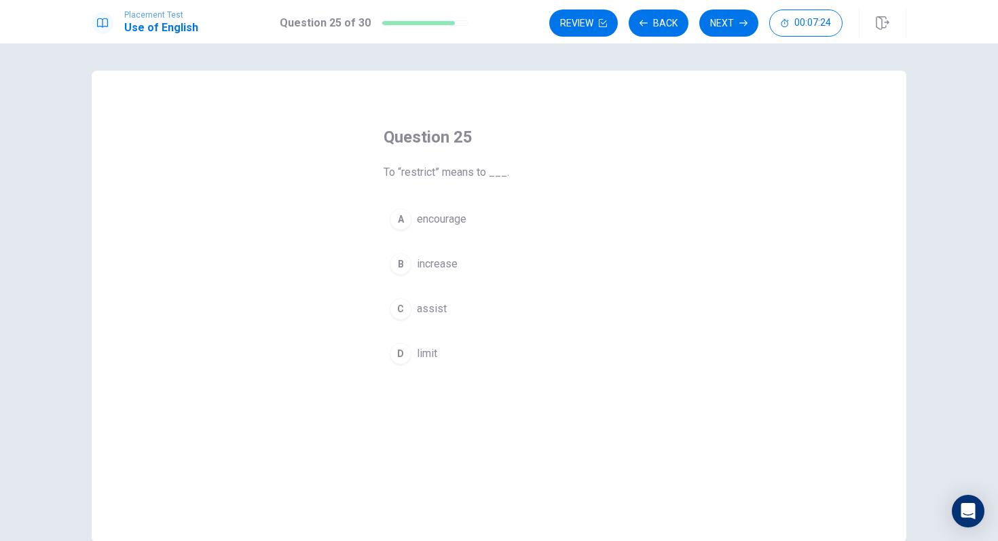
click at [425, 354] on span "limit" at bounding box center [427, 354] width 20 height 16
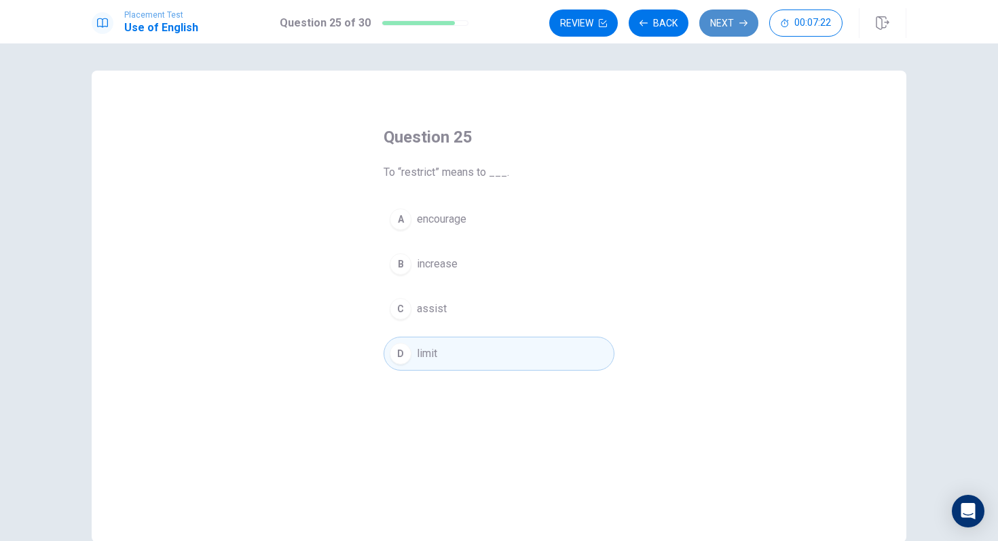
click at [723, 26] on button "Next" at bounding box center [729, 23] width 59 height 27
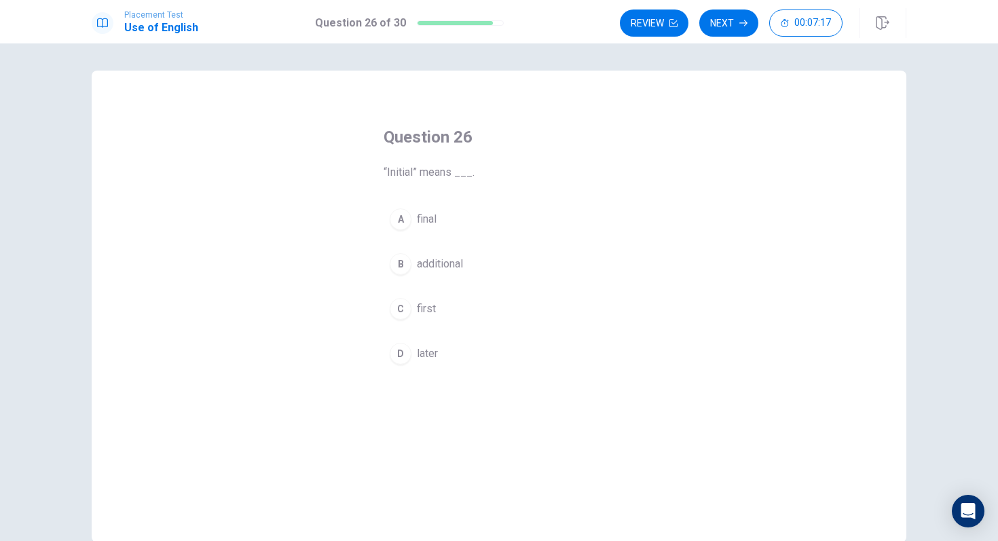
click at [420, 311] on span "first" at bounding box center [426, 309] width 19 height 16
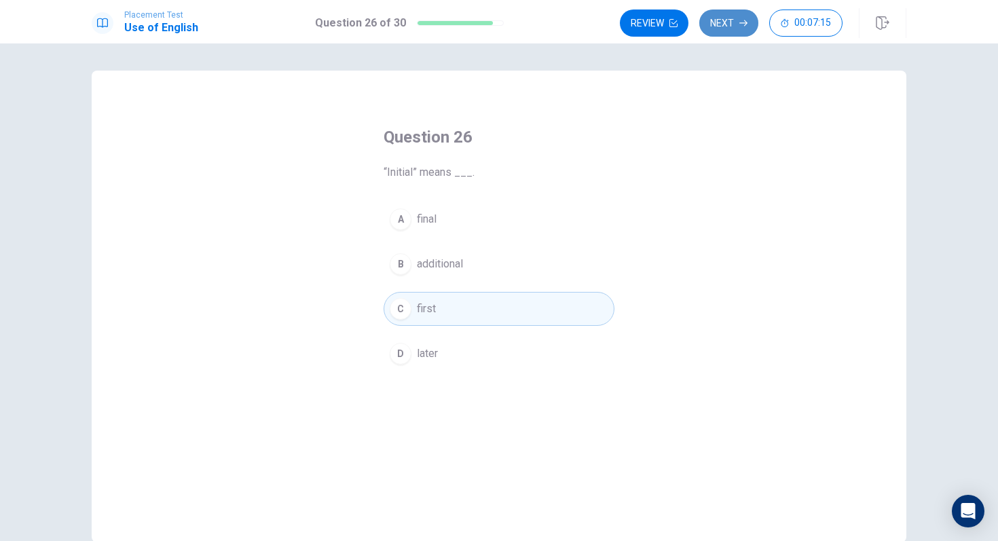
click at [720, 31] on button "Next" at bounding box center [729, 23] width 59 height 27
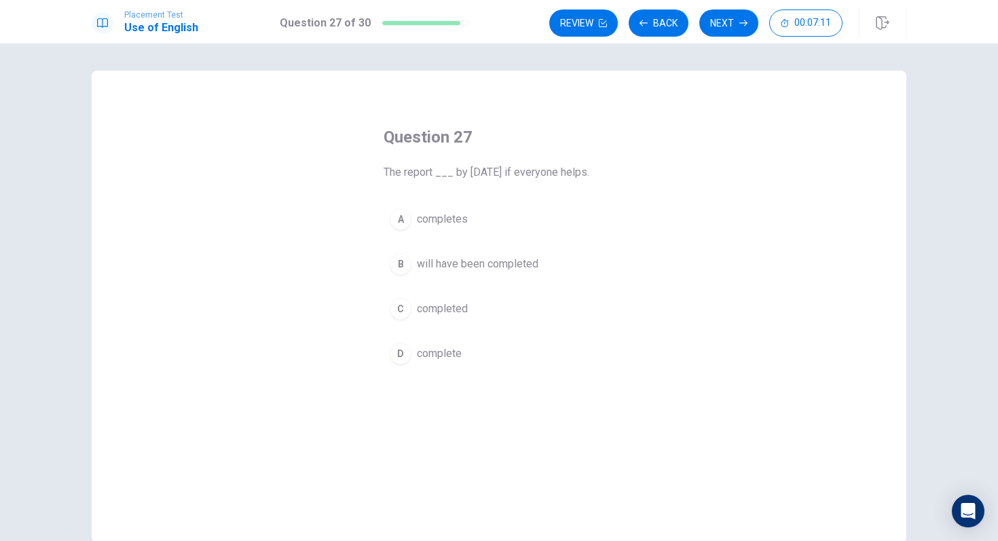
click at [449, 264] on span "will have been completed" at bounding box center [478, 264] width 122 height 16
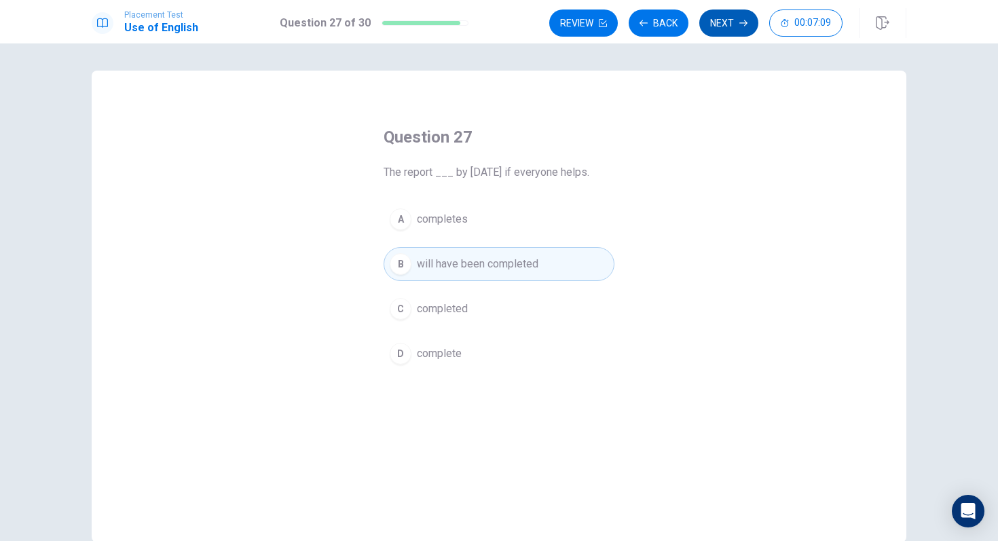
click at [725, 29] on button "Next" at bounding box center [729, 23] width 59 height 27
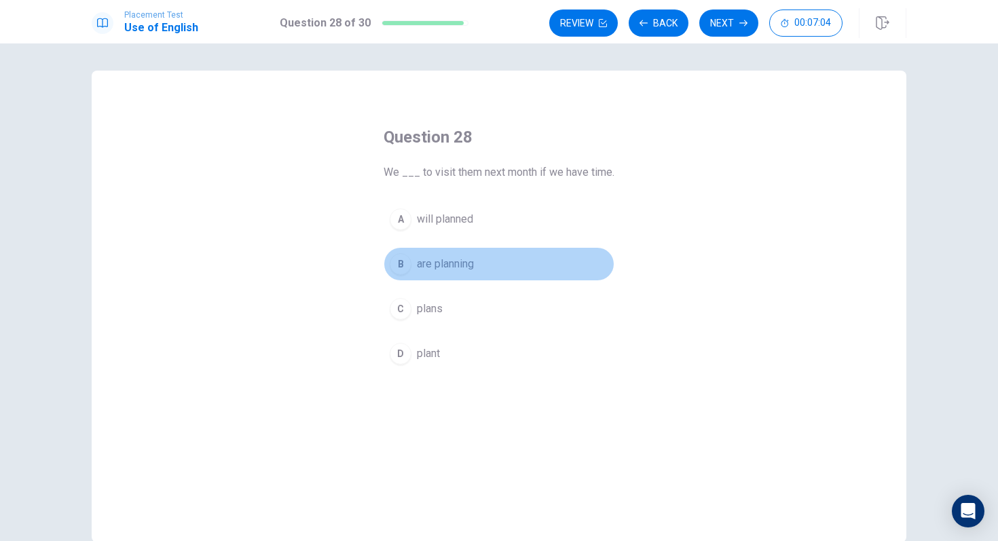
click at [439, 267] on span "are planning" at bounding box center [445, 264] width 57 height 16
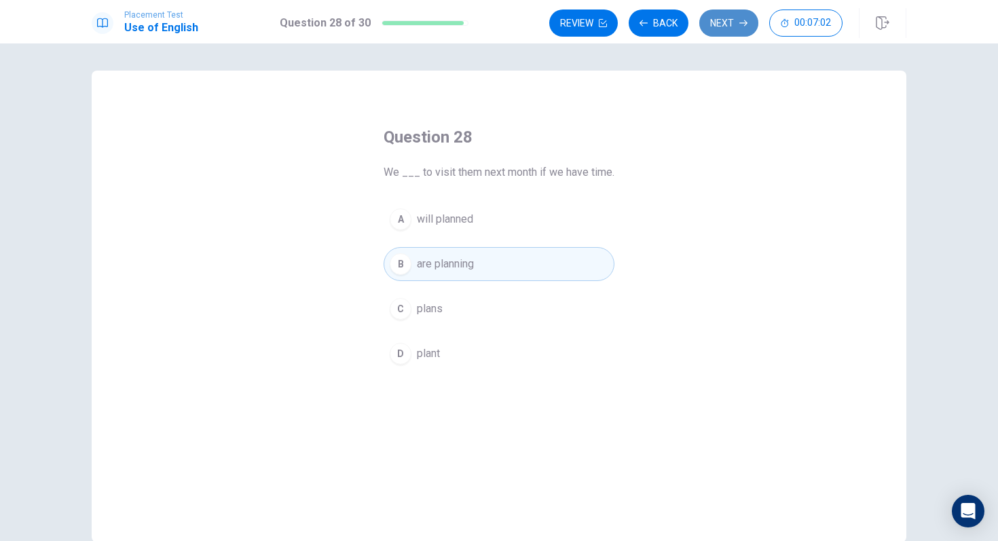
click at [730, 20] on button "Next" at bounding box center [729, 23] width 59 height 27
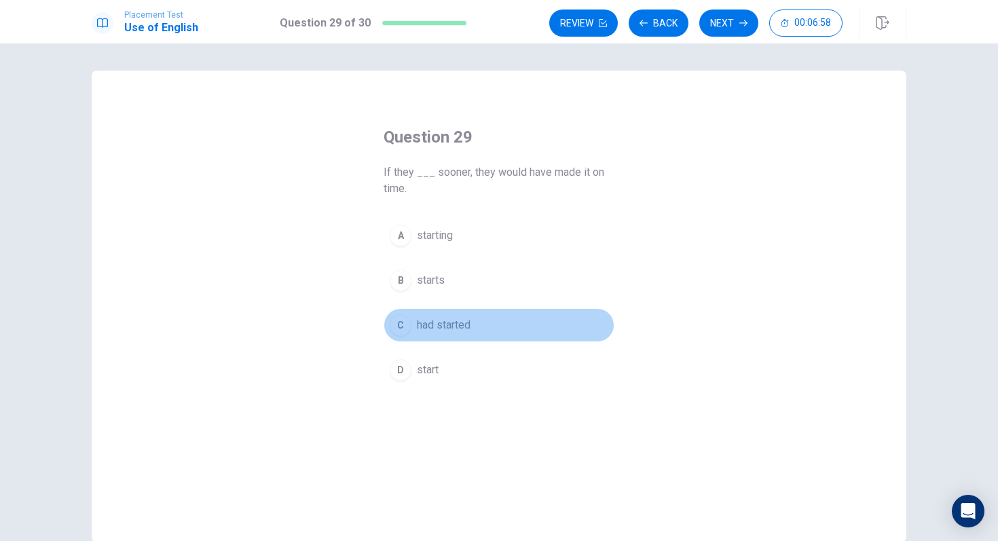
click at [437, 327] on span "had started" at bounding box center [444, 325] width 54 height 16
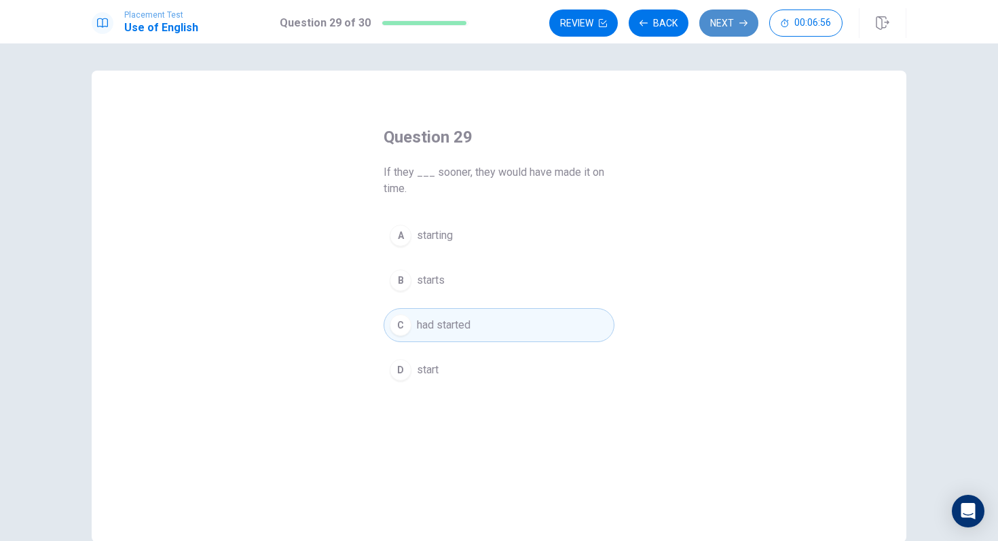
click at [722, 26] on button "Next" at bounding box center [729, 23] width 59 height 27
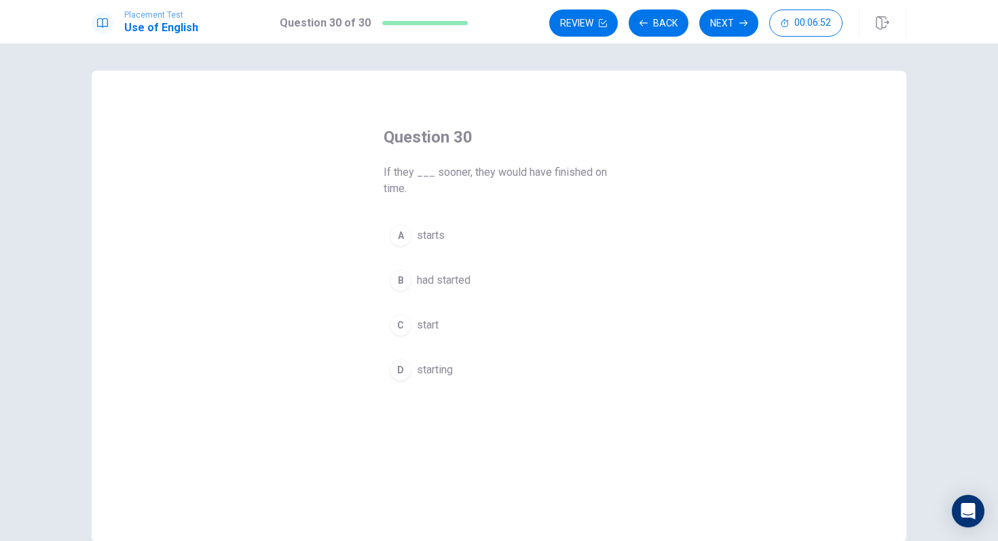
click at [451, 281] on span "had started" at bounding box center [444, 280] width 54 height 16
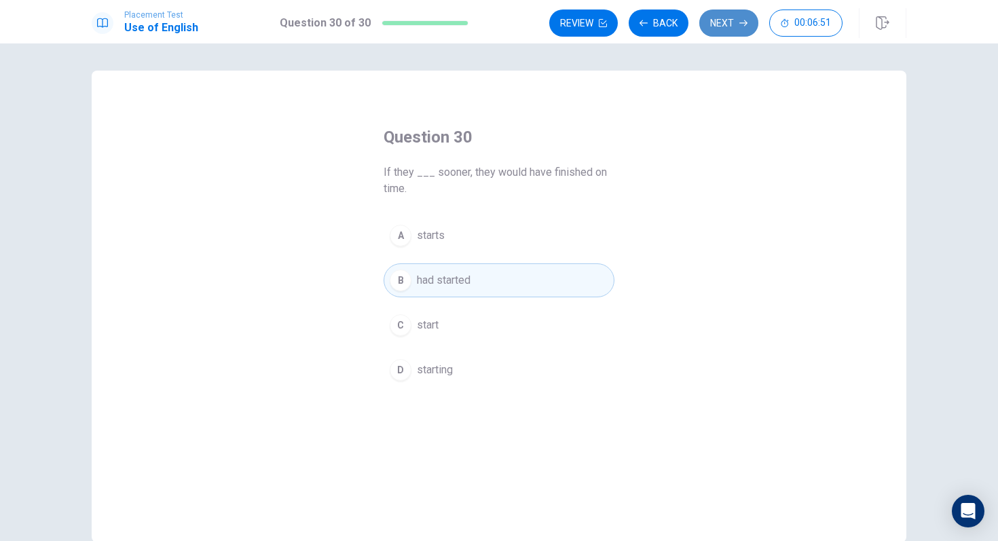
click at [725, 24] on button "Next" at bounding box center [729, 23] width 59 height 27
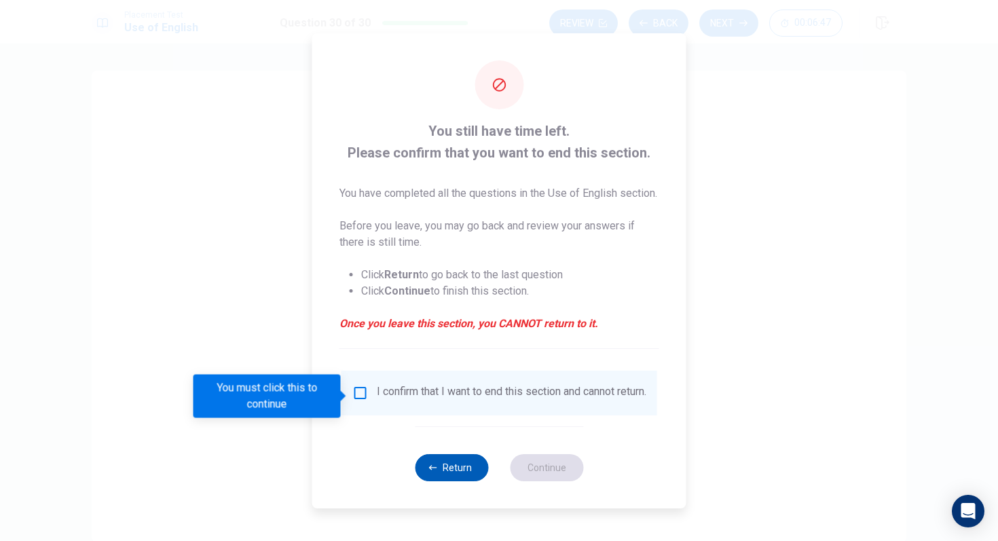
click at [428, 480] on button "Return" at bounding box center [451, 467] width 73 height 27
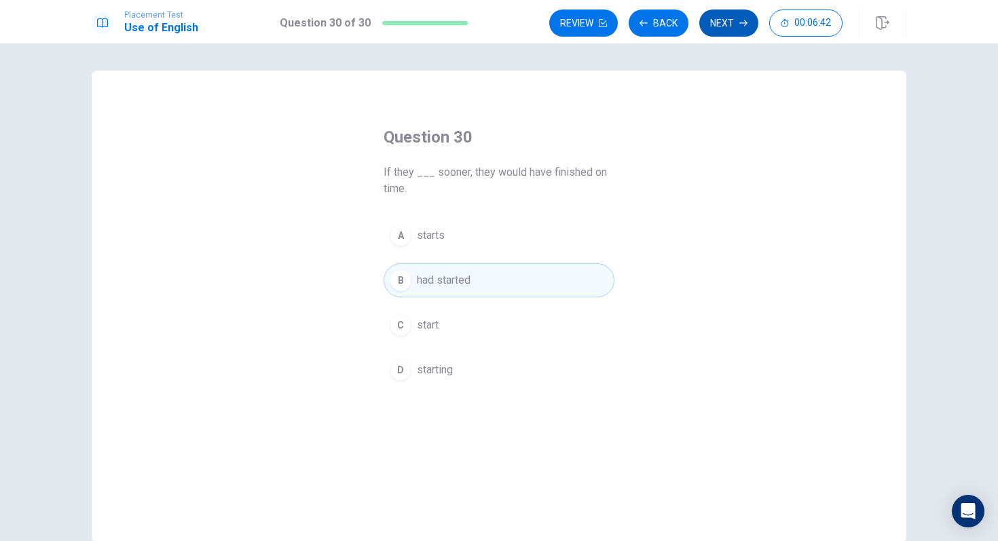
click at [718, 25] on button "Next" at bounding box center [729, 23] width 59 height 27
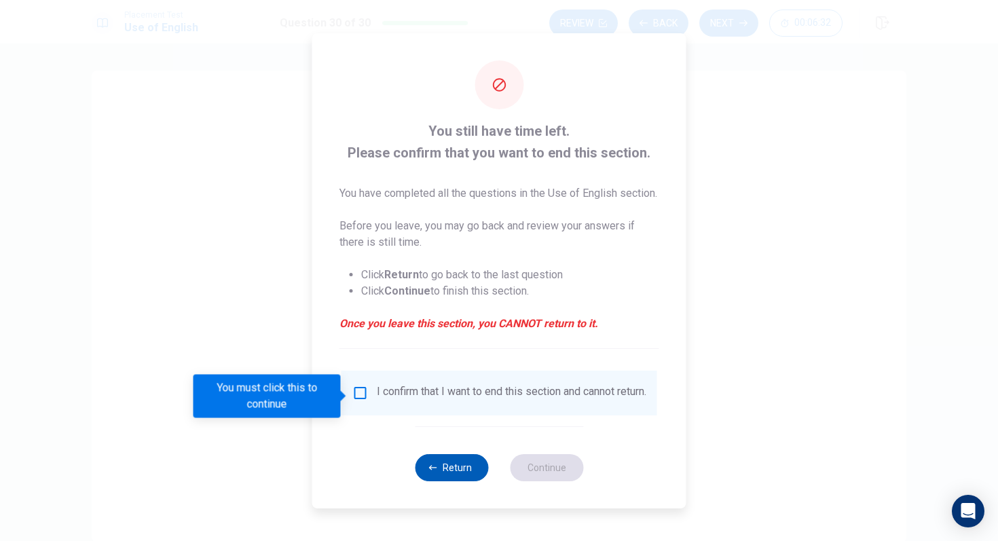
click at [447, 482] on button "Return" at bounding box center [451, 467] width 73 height 27
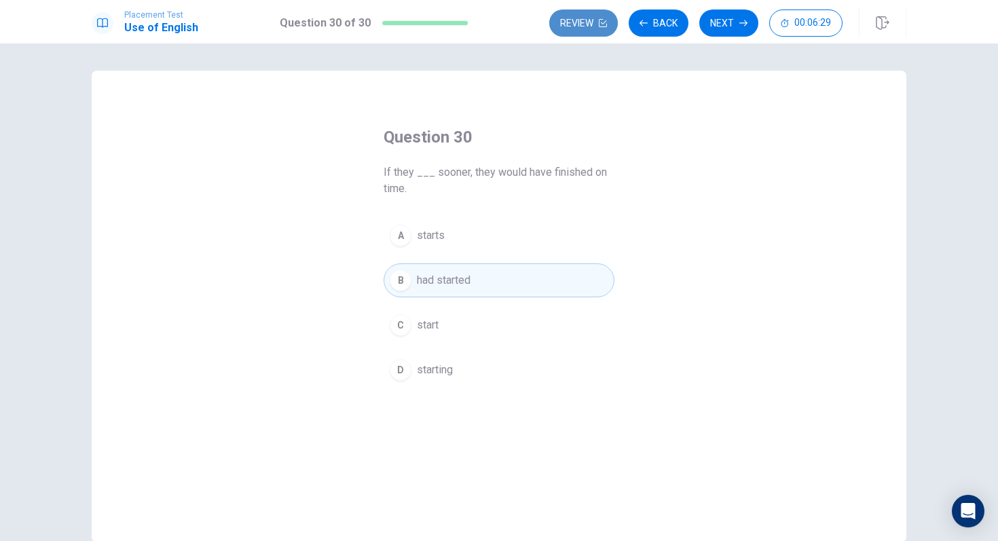
click at [609, 23] on button "Review" at bounding box center [583, 23] width 69 height 27
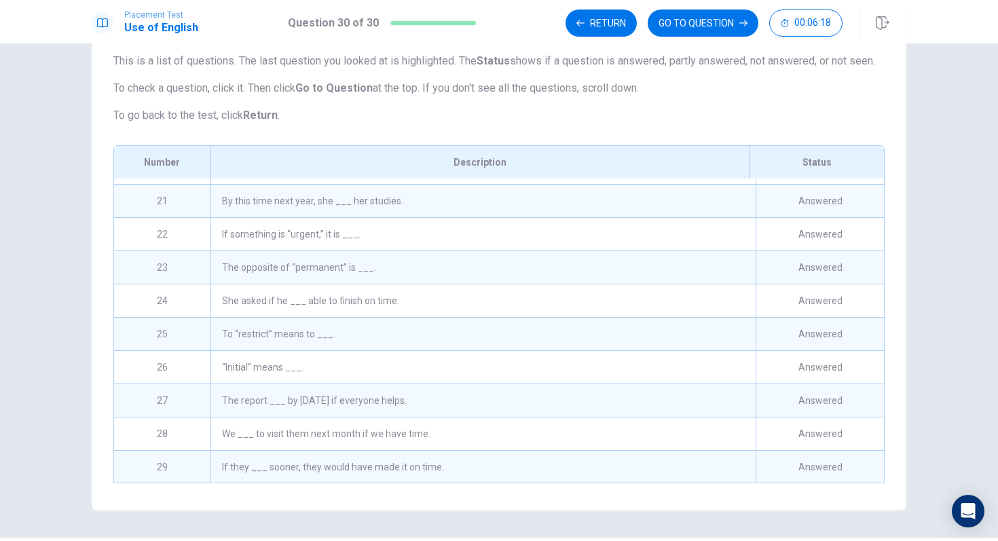
scroll to position [693, 0]
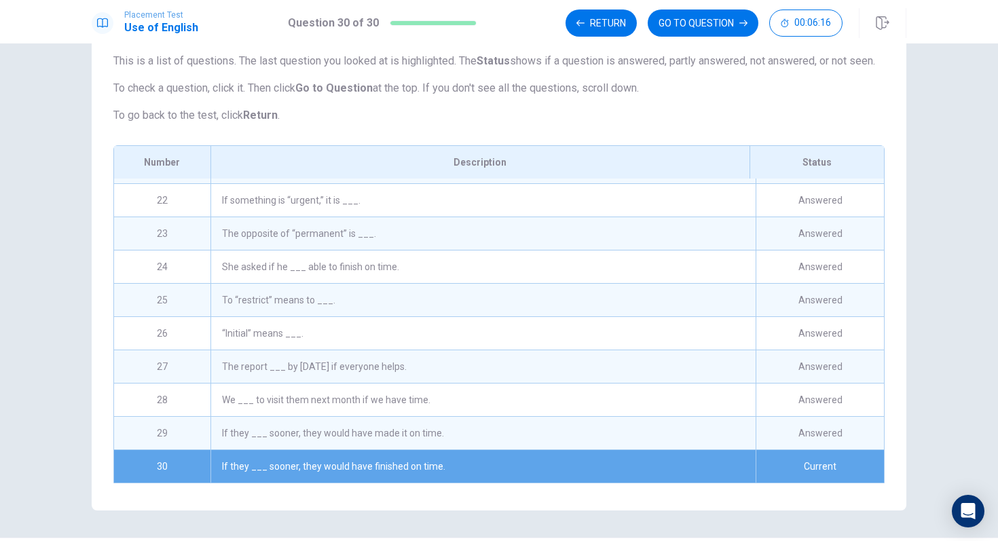
click at [418, 444] on div "If they ___ sooner, they would have made it on time." at bounding box center [483, 433] width 545 height 33
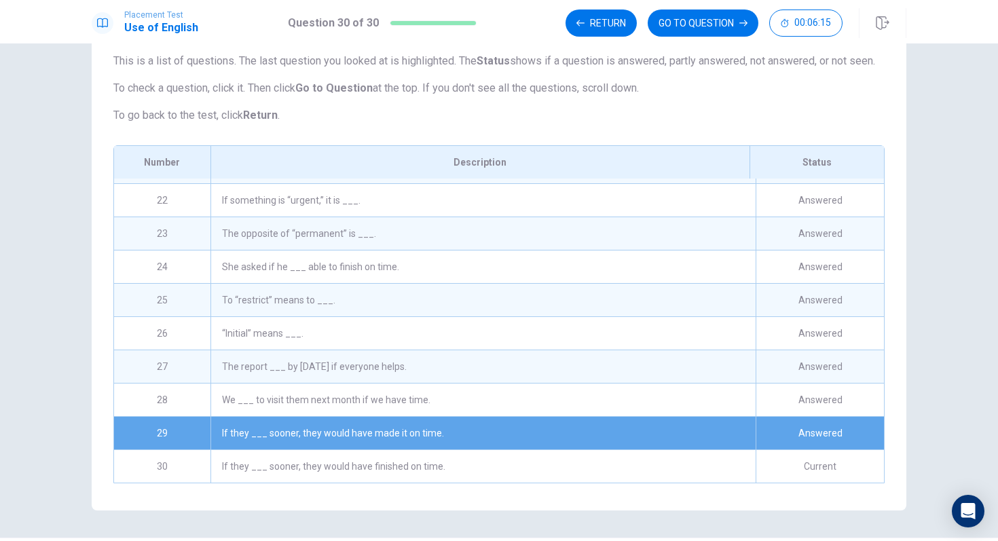
click at [481, 474] on div "If they ___ sooner, they would have finished on time." at bounding box center [483, 466] width 545 height 33
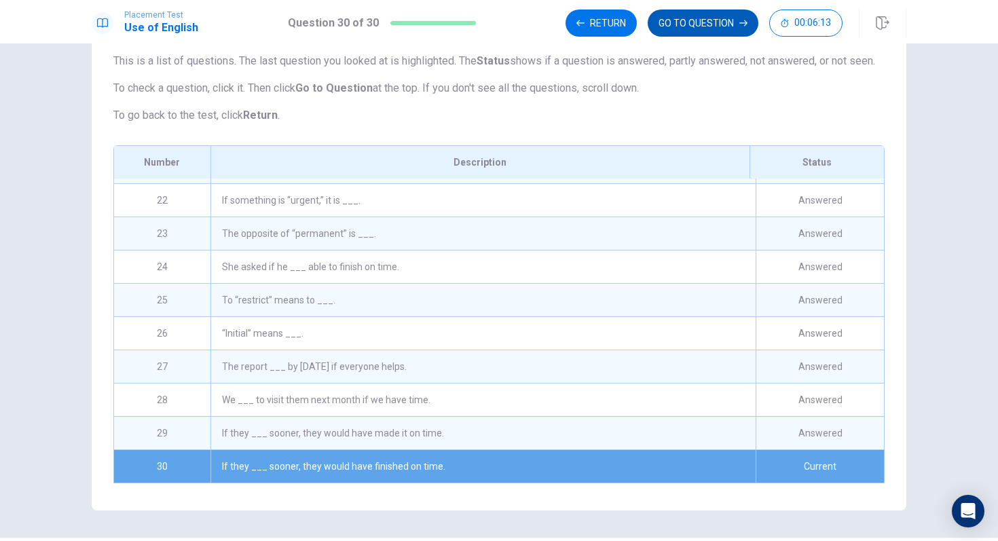
click at [734, 25] on button "GO TO QUESTION" at bounding box center [703, 23] width 111 height 27
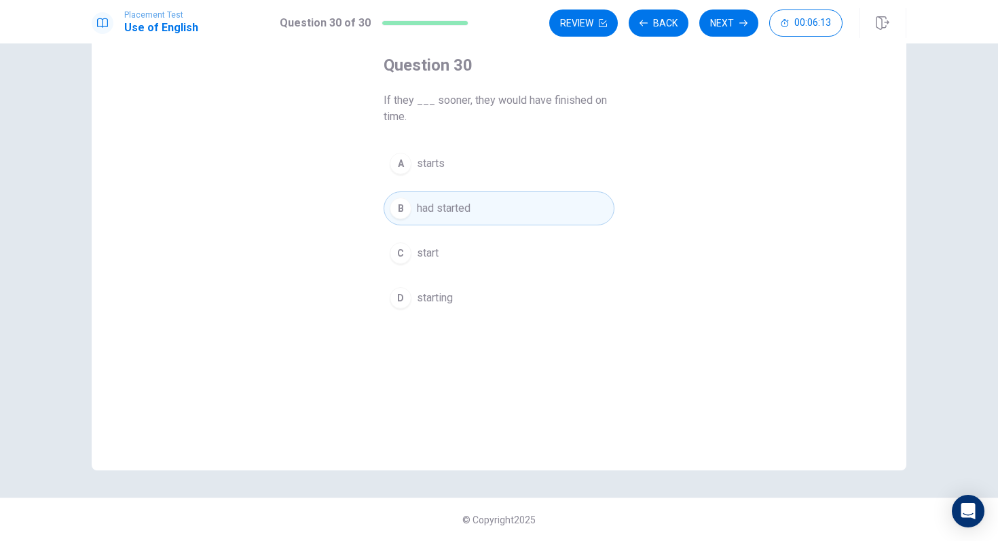
scroll to position [72, 0]
click at [719, 29] on button "Next" at bounding box center [729, 23] width 59 height 27
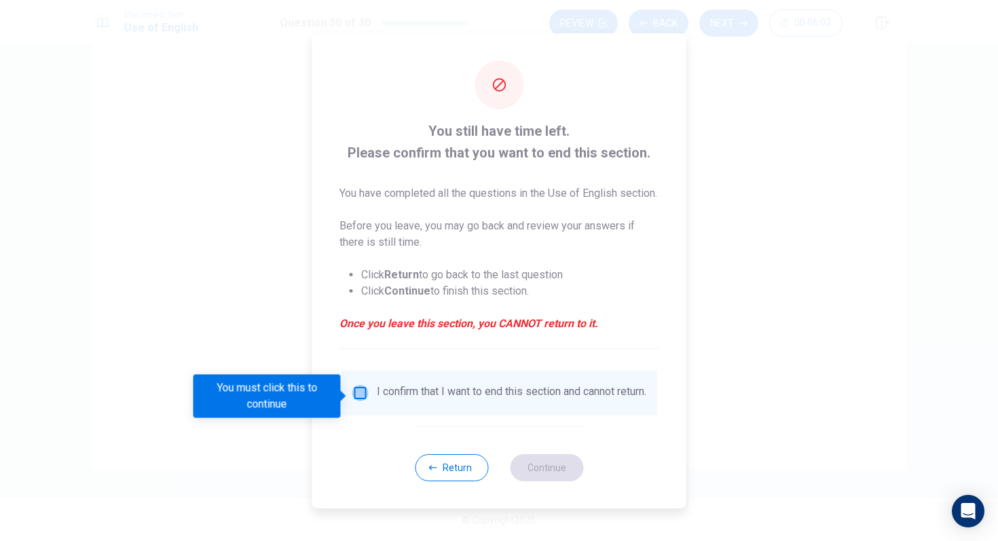
click at [353, 401] on input "You must click this to continue" at bounding box center [361, 393] width 16 height 16
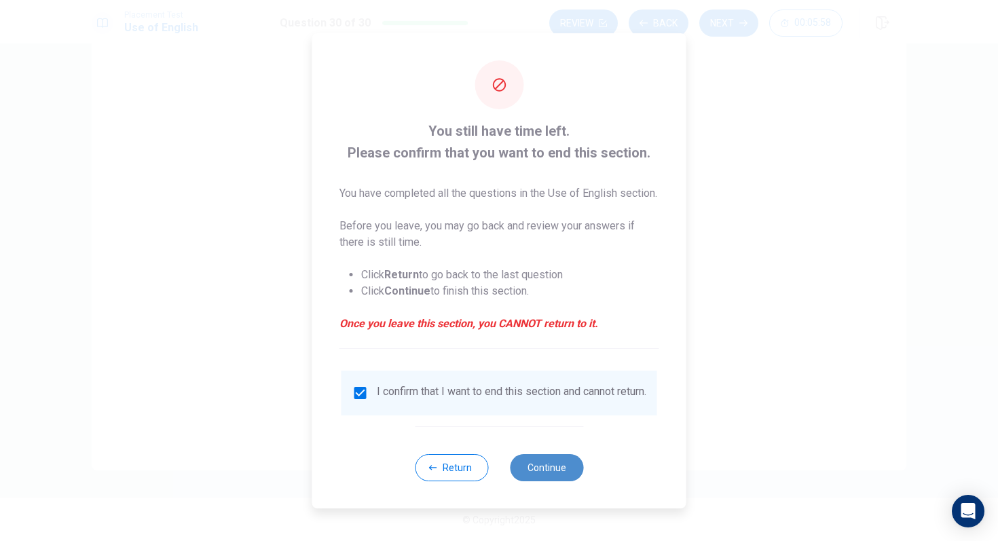
click at [540, 481] on button "Continue" at bounding box center [546, 467] width 73 height 27
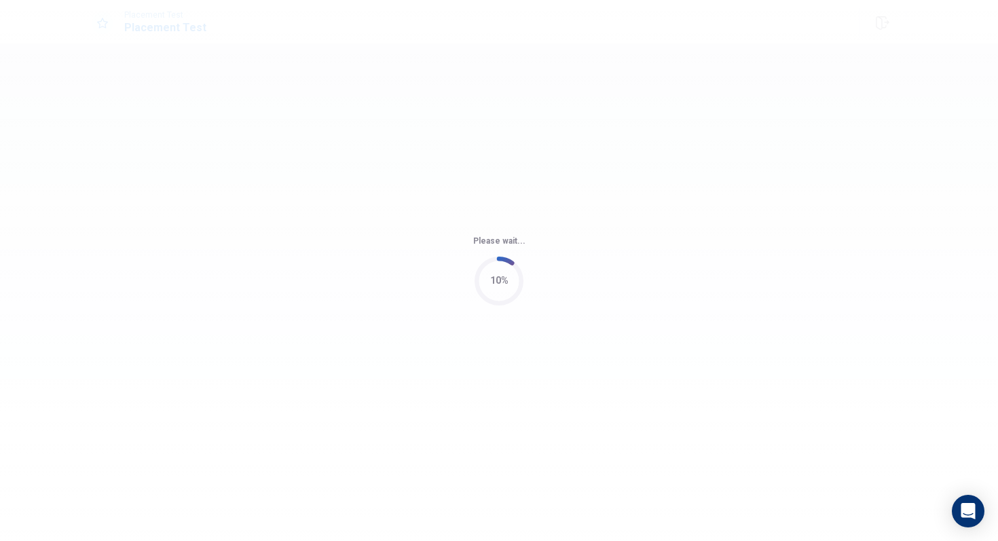
scroll to position [0, 0]
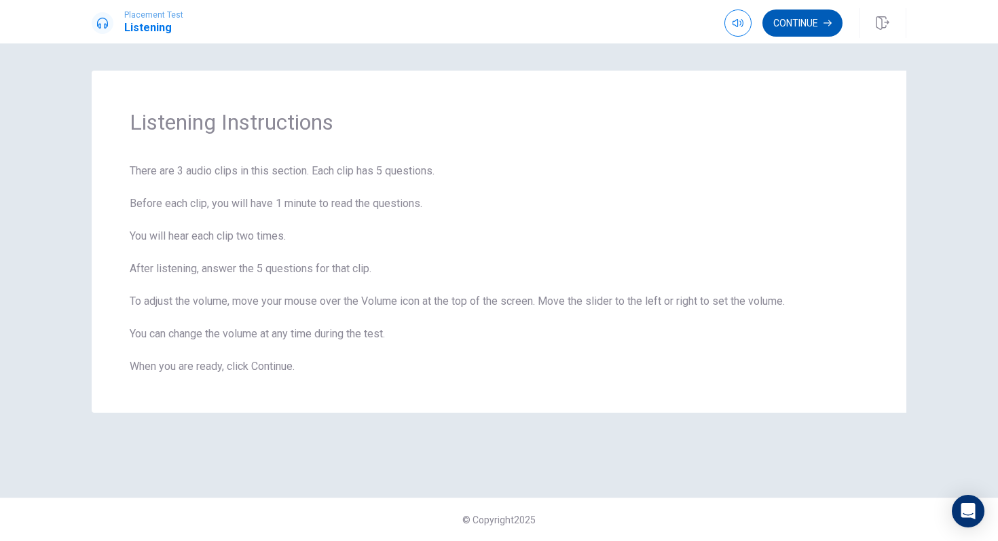
click at [810, 26] on button "Continue" at bounding box center [803, 23] width 80 height 27
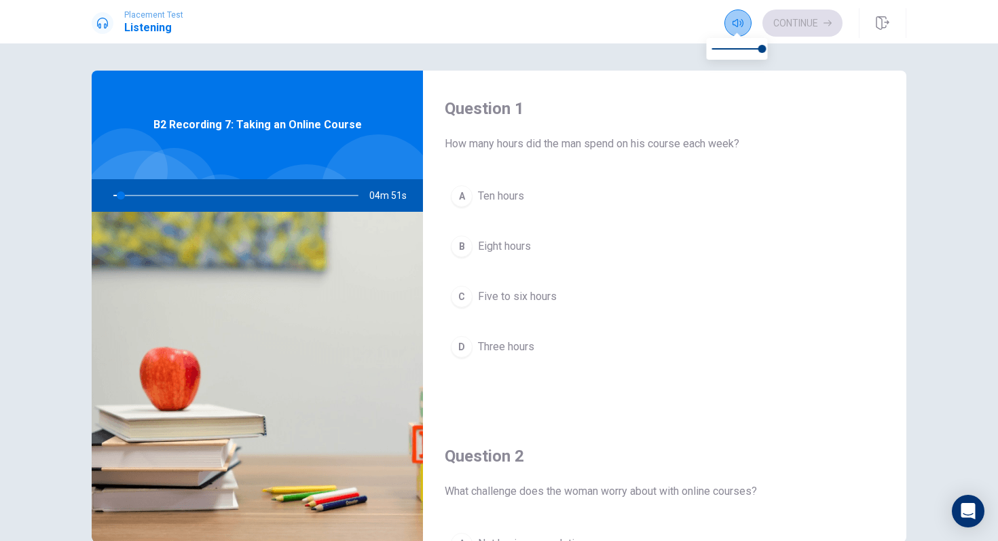
click at [734, 28] on icon "button" at bounding box center [738, 23] width 11 height 11
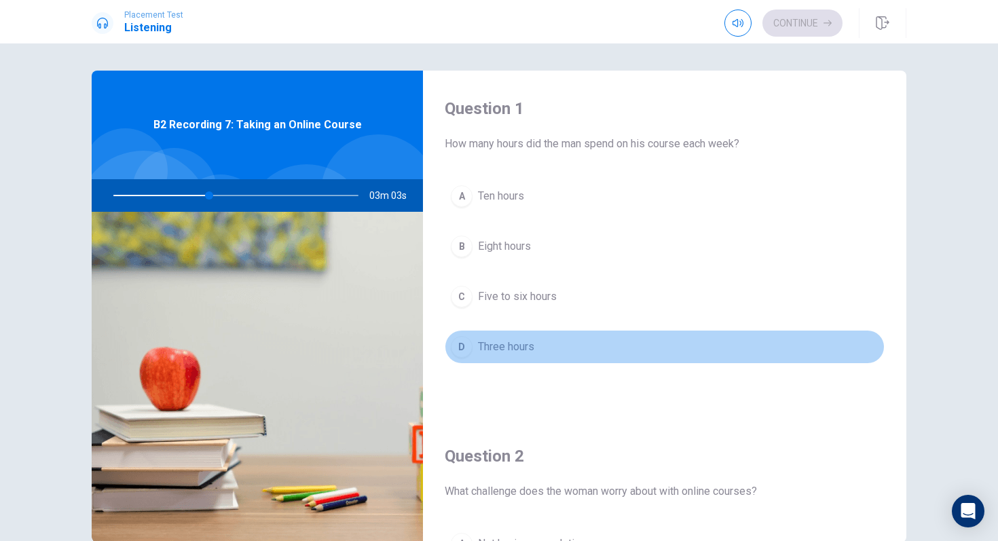
click at [598, 333] on button "D Three hours" at bounding box center [665, 347] width 440 height 34
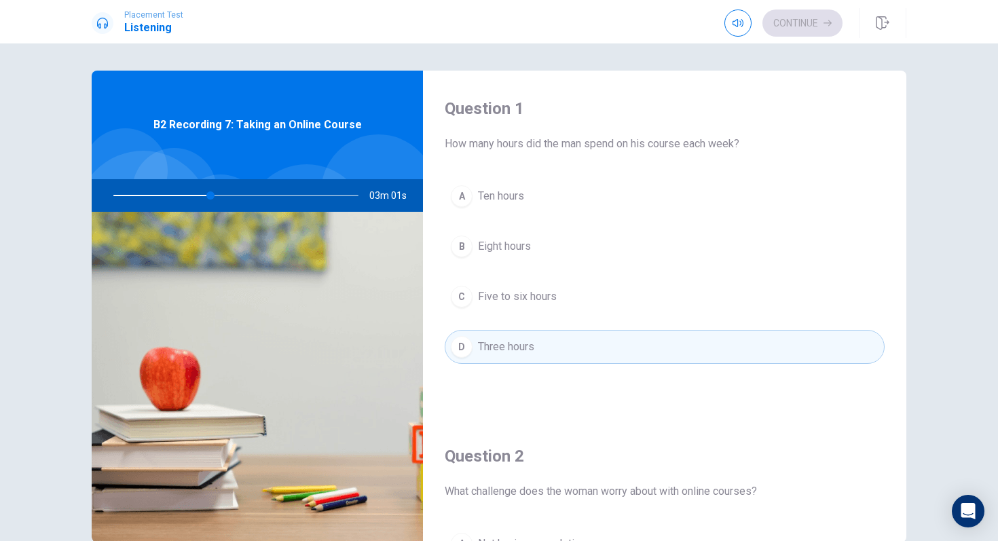
click at [597, 298] on button "C Five to six hours" at bounding box center [665, 297] width 440 height 34
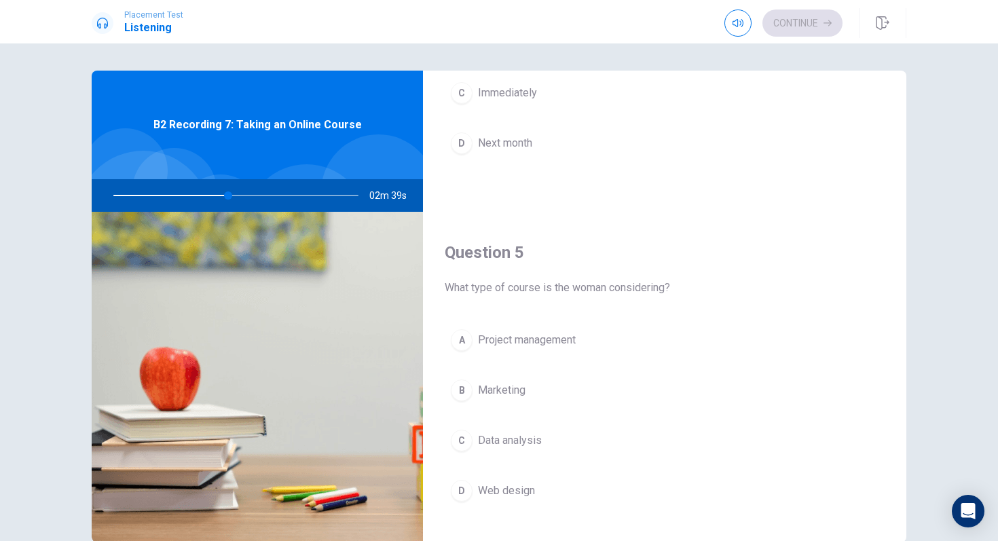
scroll to position [1258, 0]
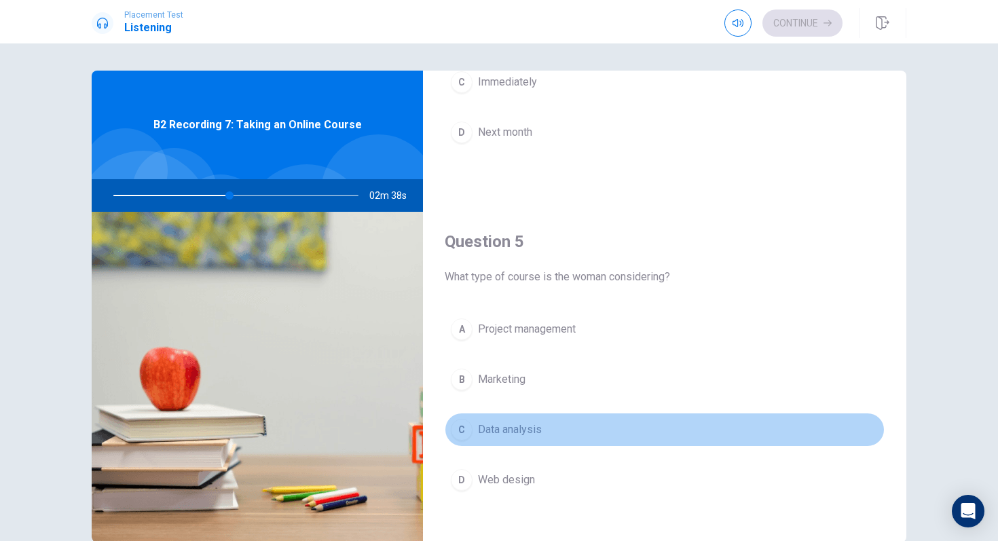
click at [502, 427] on span "Data analysis" at bounding box center [510, 430] width 64 height 16
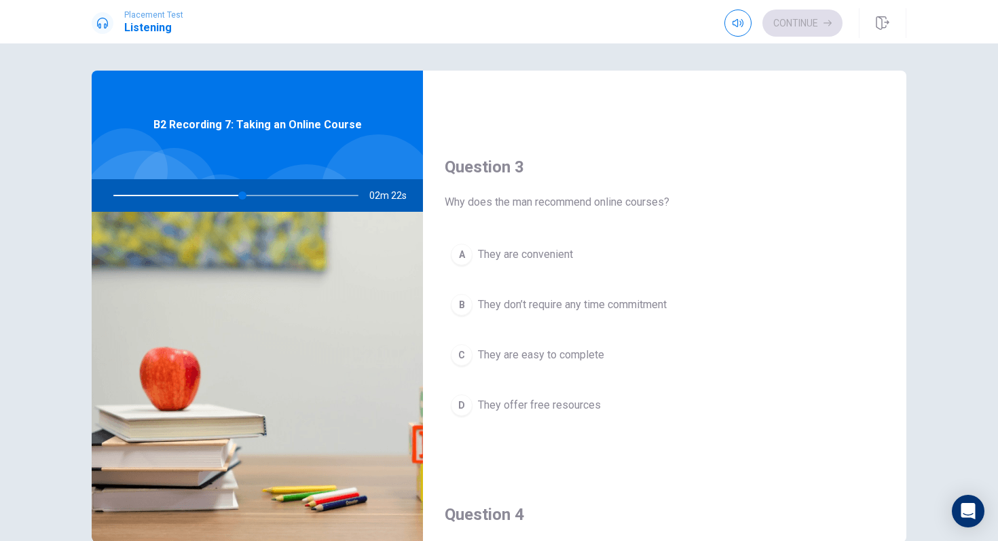
scroll to position [634, 0]
click at [519, 257] on span "They are convenient" at bounding box center [525, 258] width 95 height 16
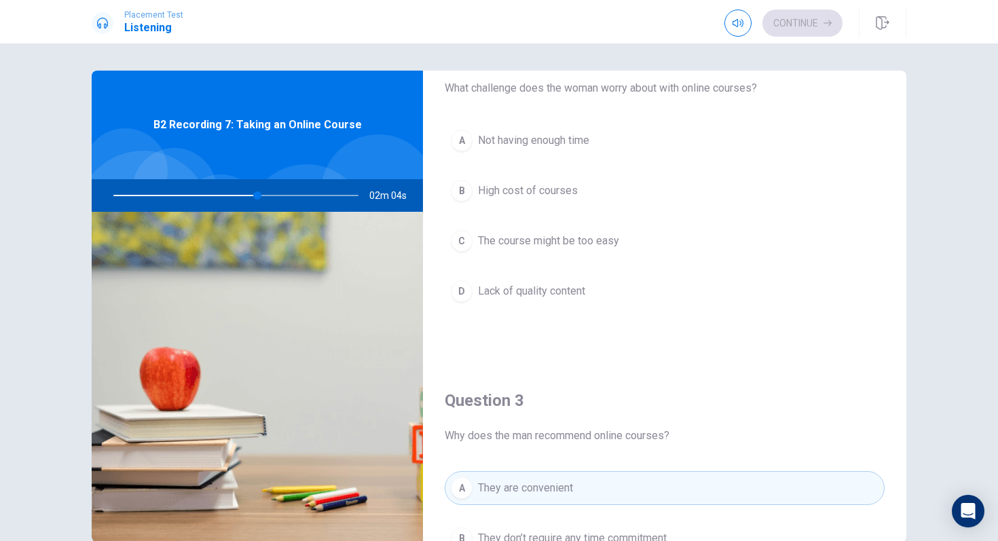
scroll to position [378, 0]
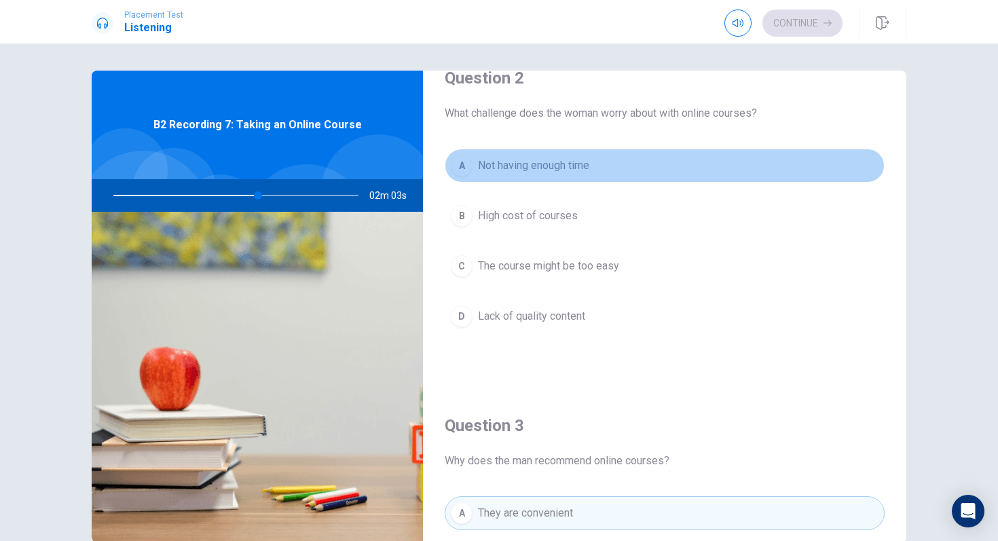
click at [533, 167] on span "Not having enough time" at bounding box center [533, 166] width 111 height 16
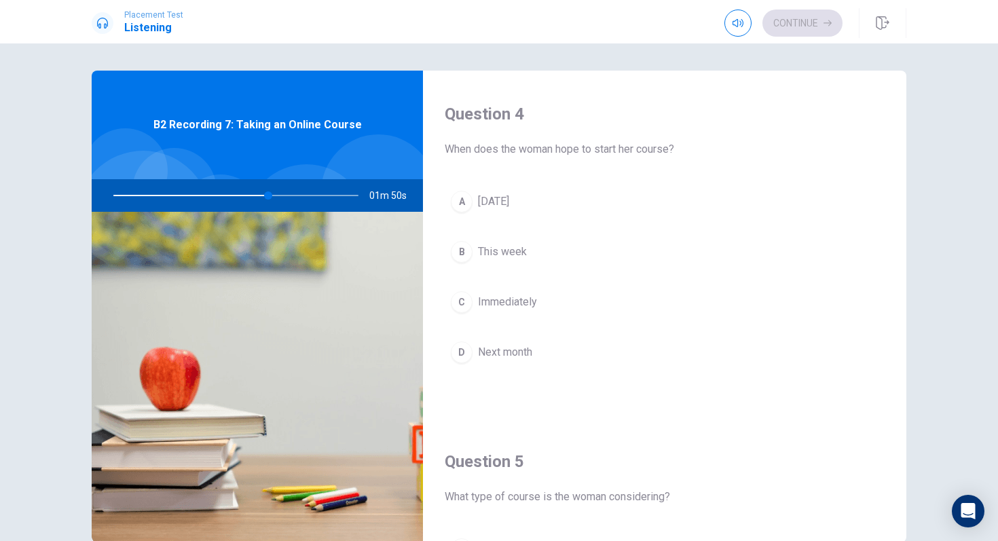
scroll to position [1039, 0]
click at [517, 355] on span "Next month" at bounding box center [505, 352] width 54 height 16
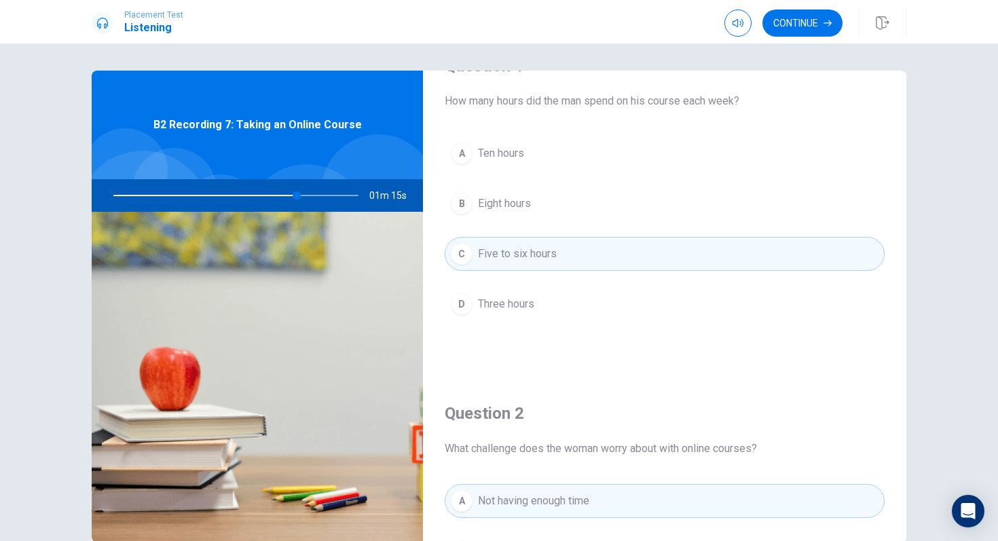
scroll to position [0, 0]
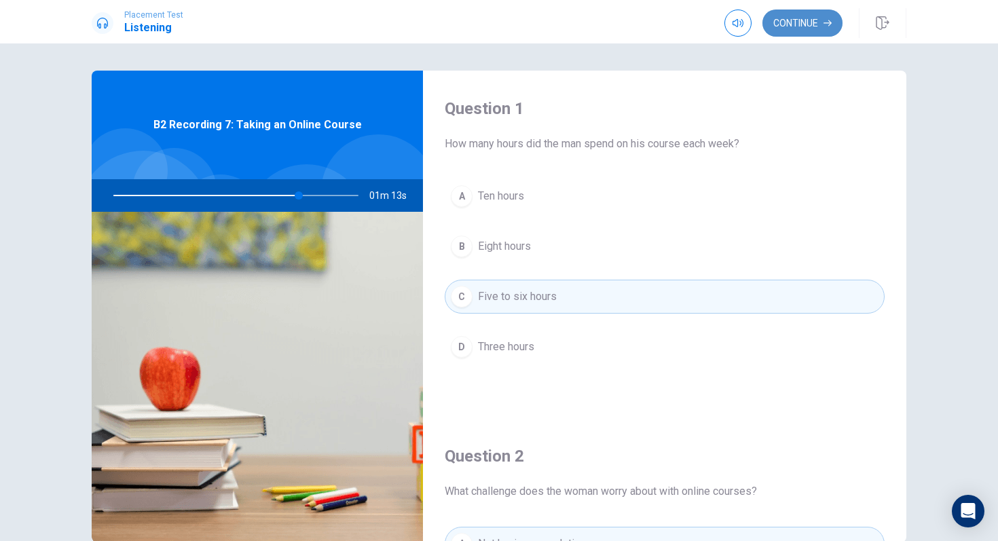
click at [808, 16] on button "Continue" at bounding box center [803, 23] width 80 height 27
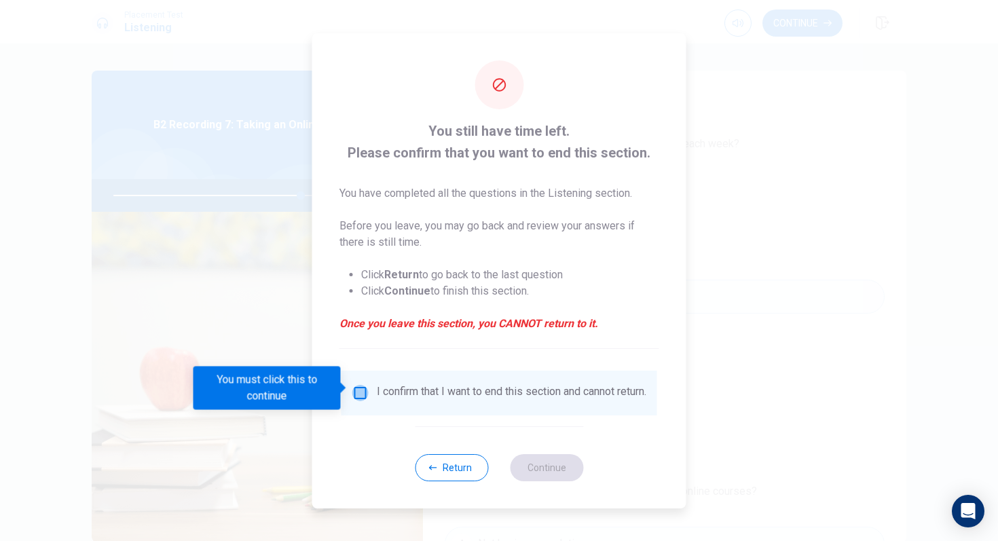
click at [357, 386] on input "You must click this to continue" at bounding box center [361, 393] width 16 height 16
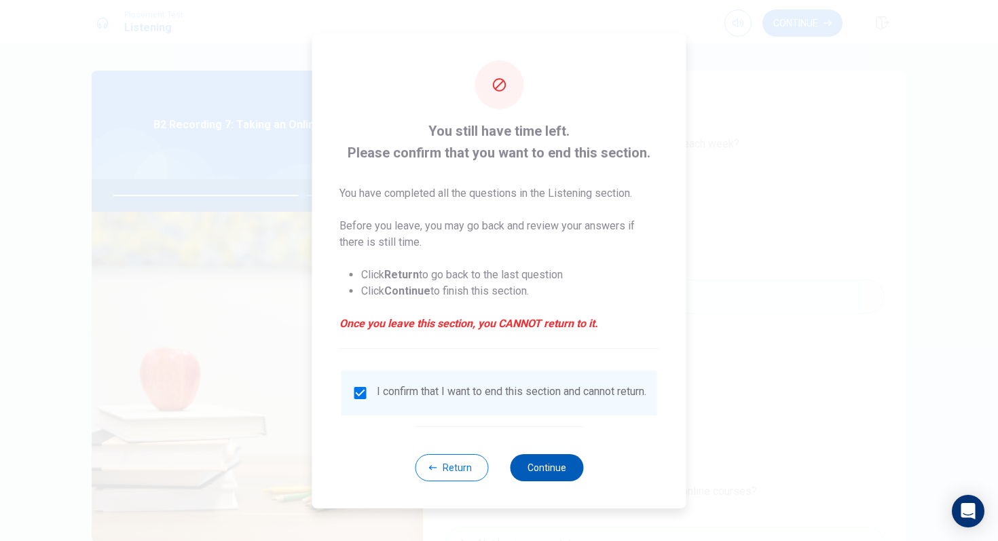
click at [551, 472] on button "Continue" at bounding box center [546, 467] width 73 height 27
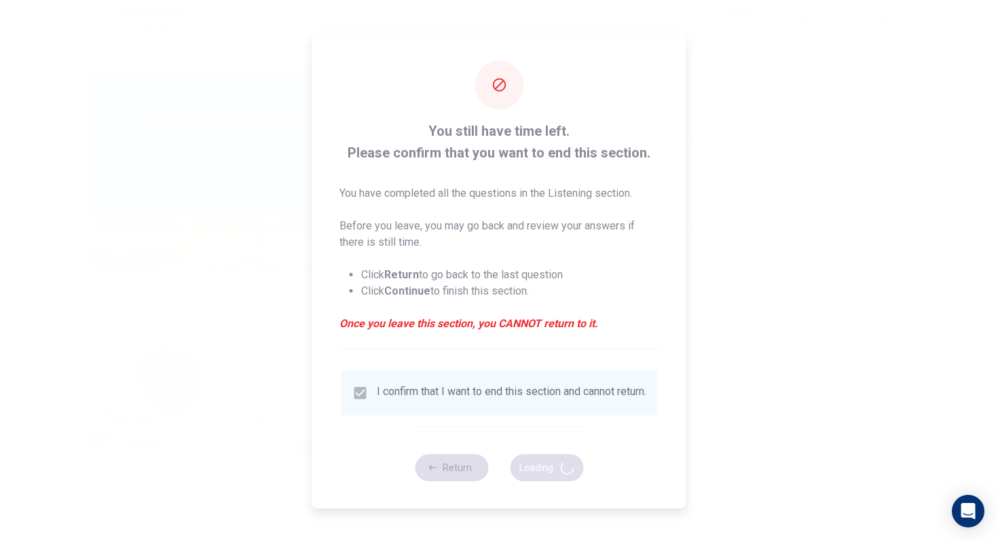
type input "78"
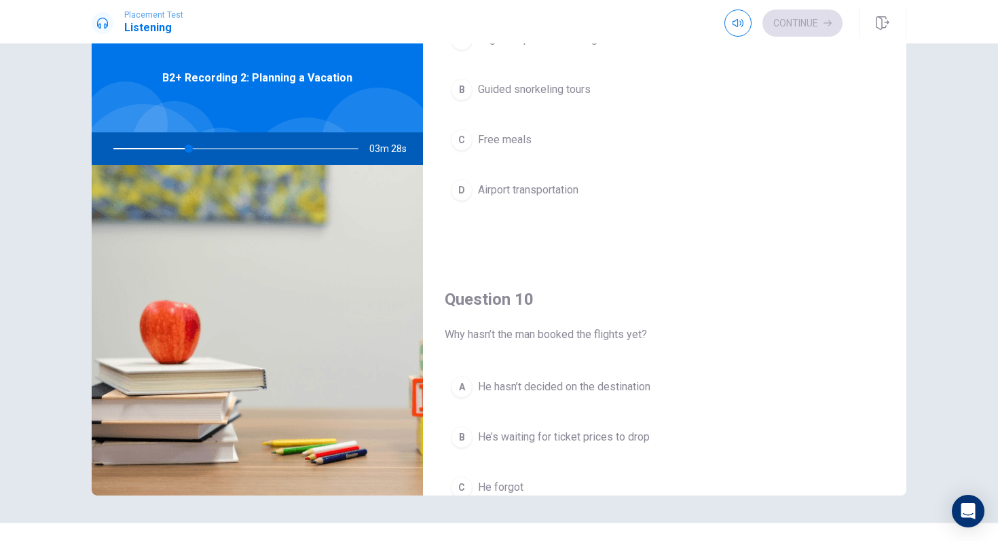
scroll to position [1267, 0]
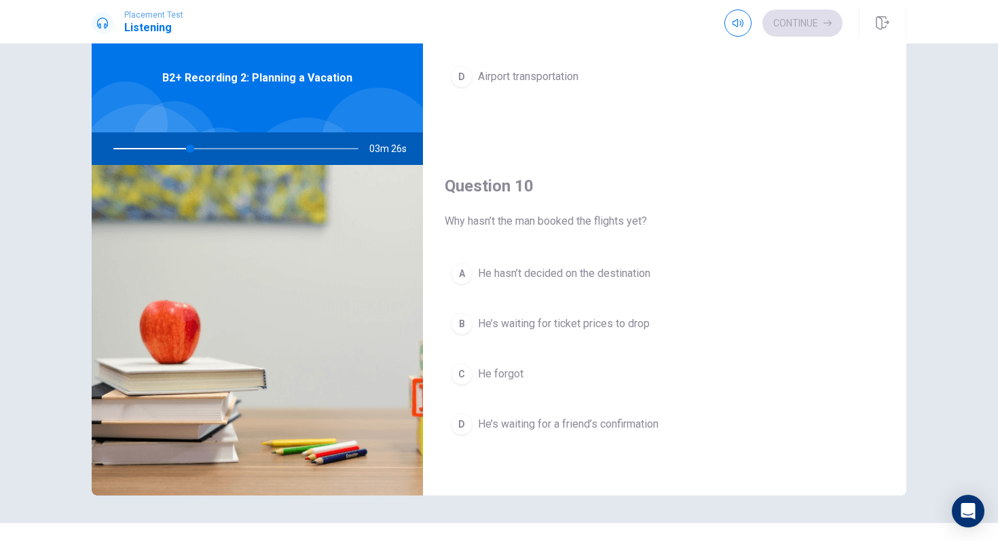
click at [535, 329] on span "He’s waiting for ticket prices to drop" at bounding box center [564, 324] width 172 height 16
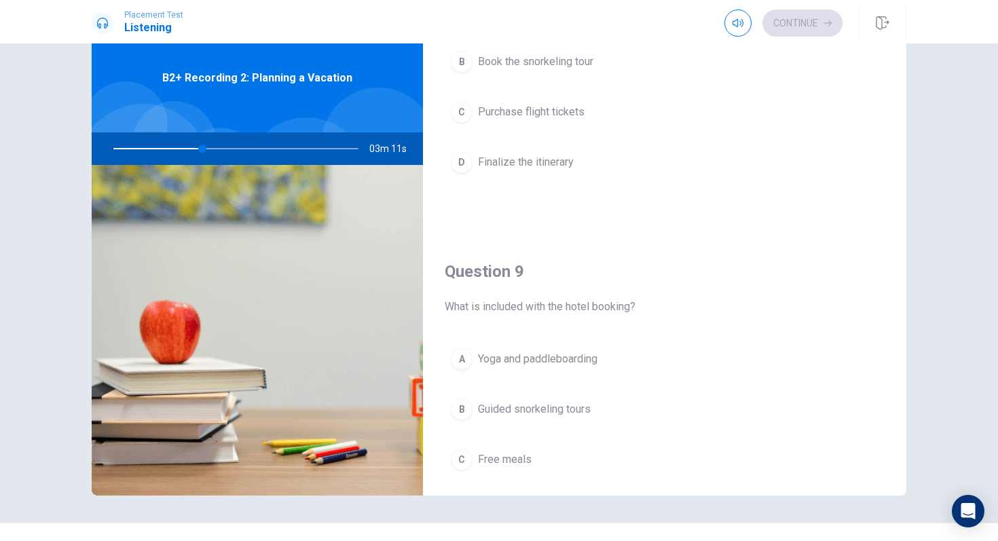
scroll to position [860, 0]
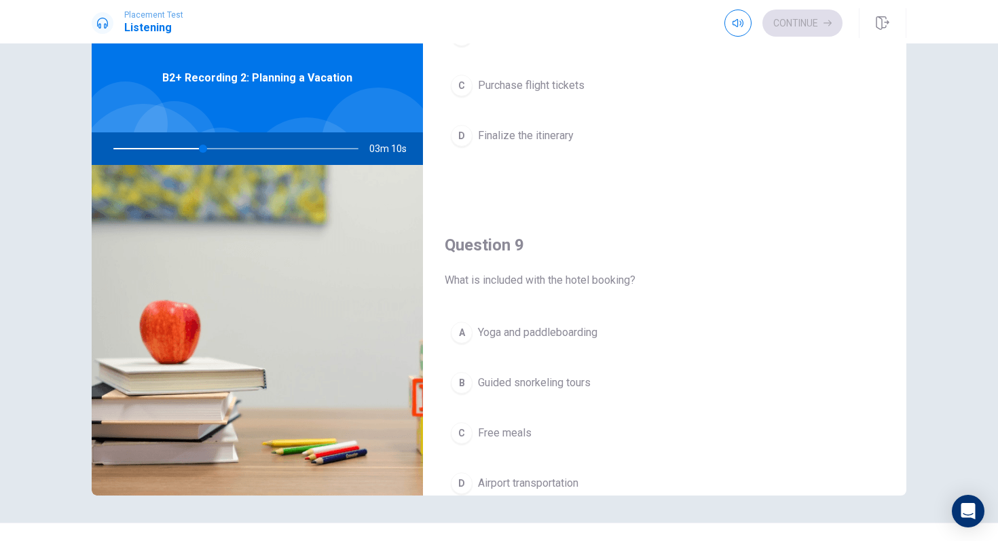
click at [526, 329] on span "Yoga and paddleboarding" at bounding box center [538, 333] width 120 height 16
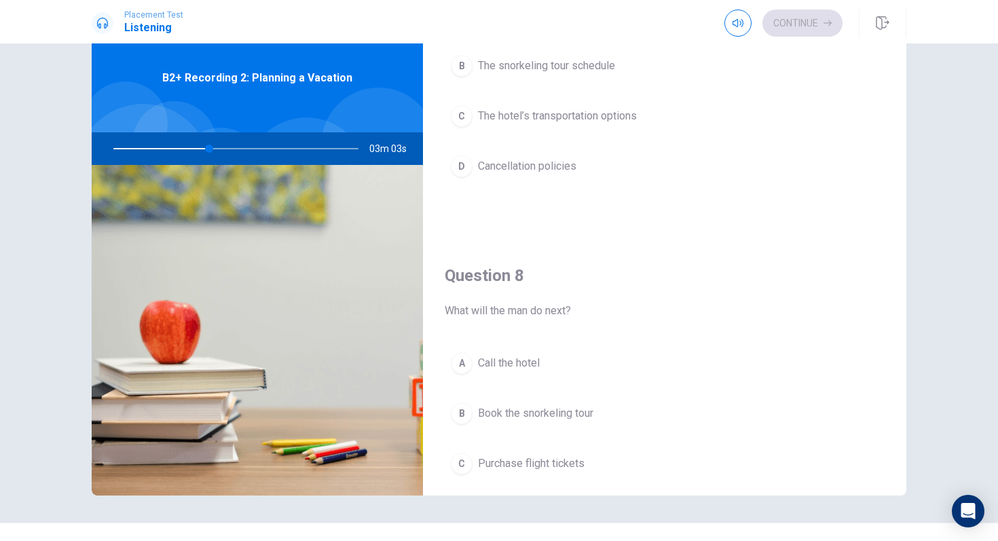
scroll to position [0, 0]
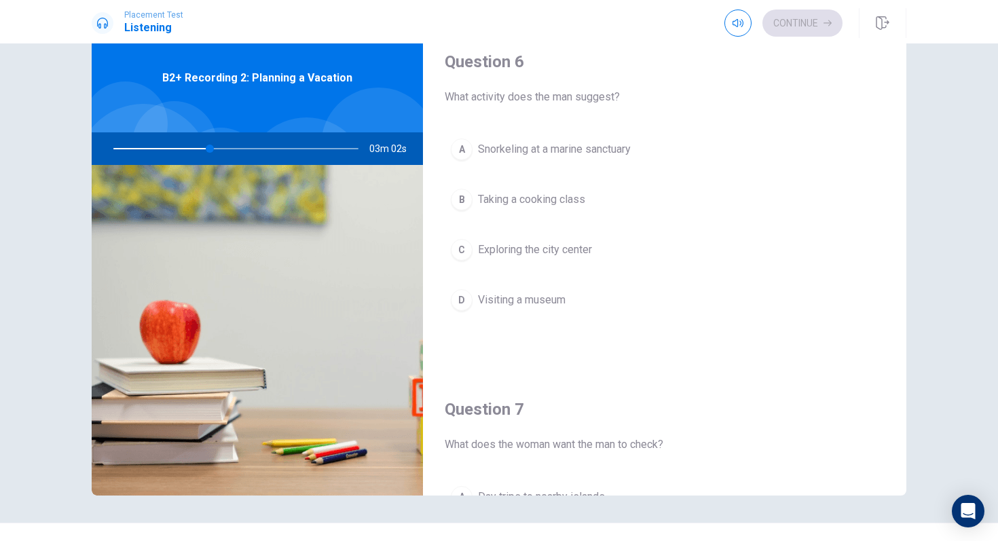
click at [524, 149] on span "Snorkeling at a marine sanctuary" at bounding box center [554, 149] width 153 height 16
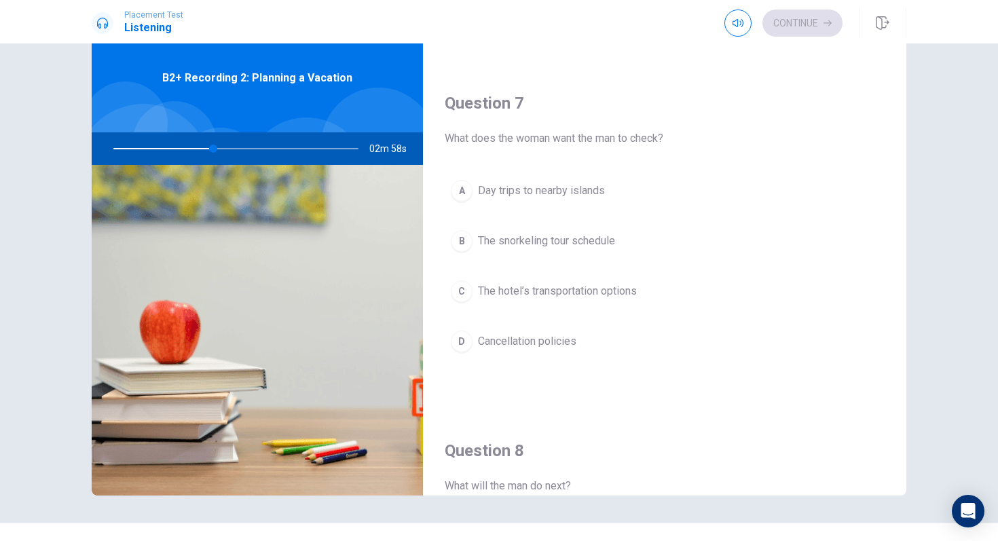
scroll to position [306, 0]
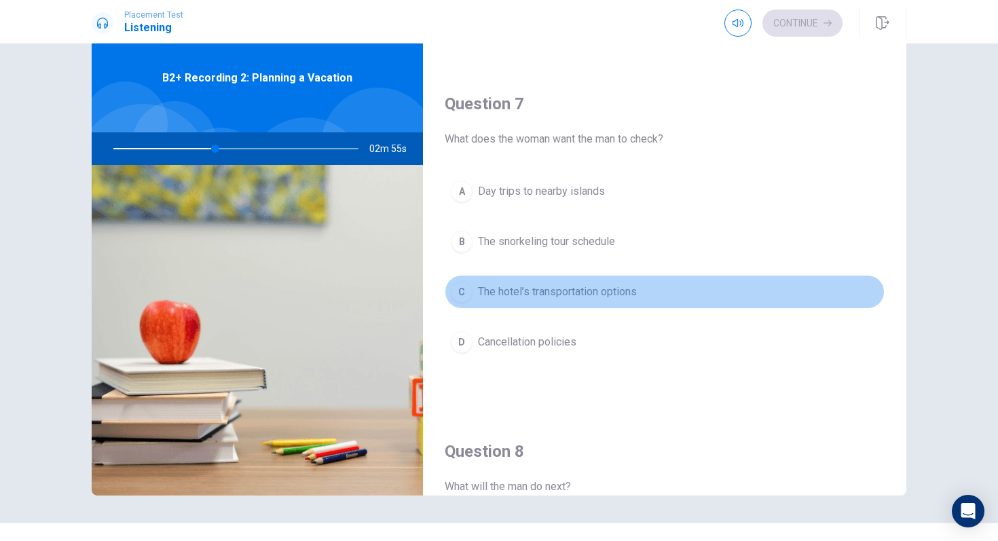
click at [564, 295] on span "The hotel’s transportation options" at bounding box center [557, 292] width 159 height 16
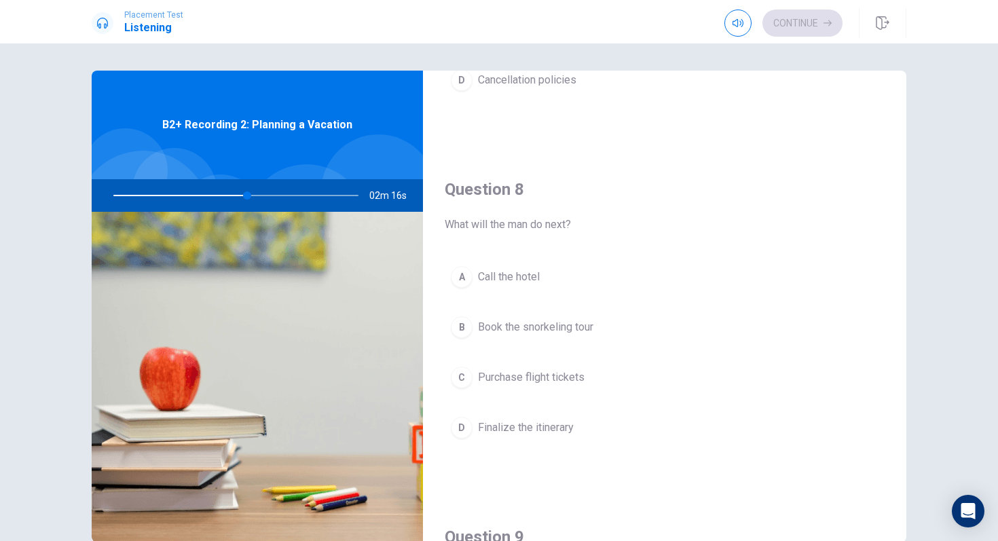
scroll to position [615, 0]
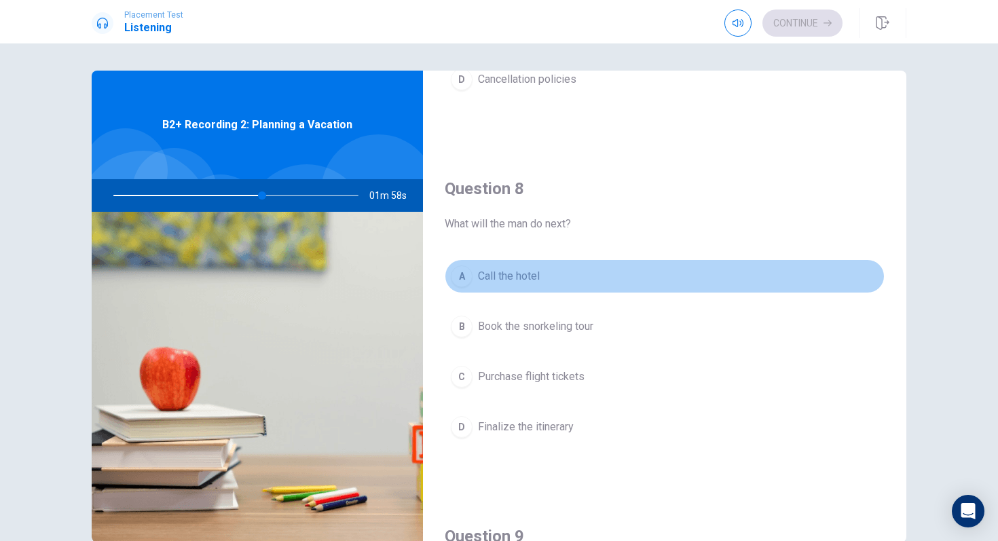
click at [503, 270] on span "Call the hotel" at bounding box center [509, 276] width 62 height 16
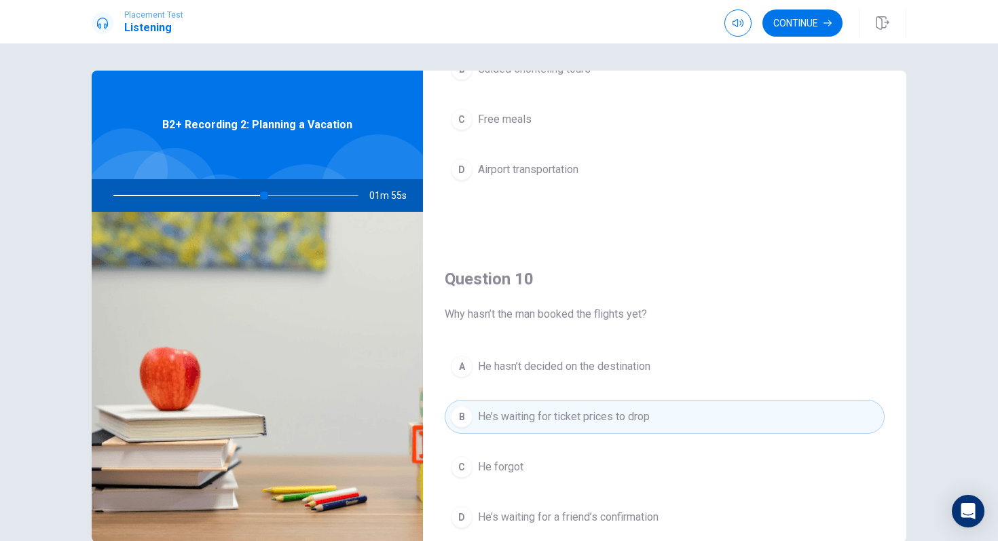
scroll to position [1223, 0]
click at [791, 20] on button "Continue" at bounding box center [803, 23] width 80 height 27
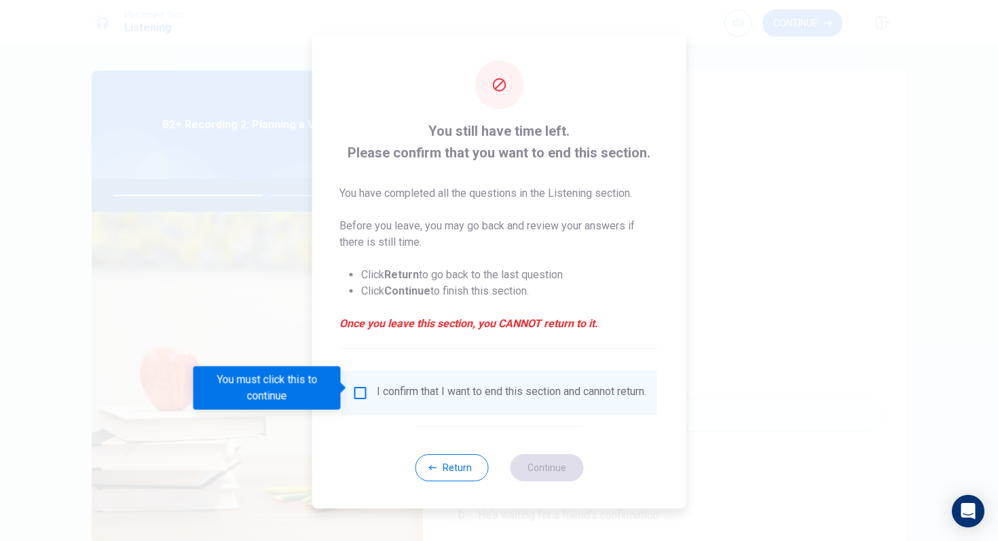
click at [359, 391] on input "You must click this to continue" at bounding box center [361, 393] width 16 height 16
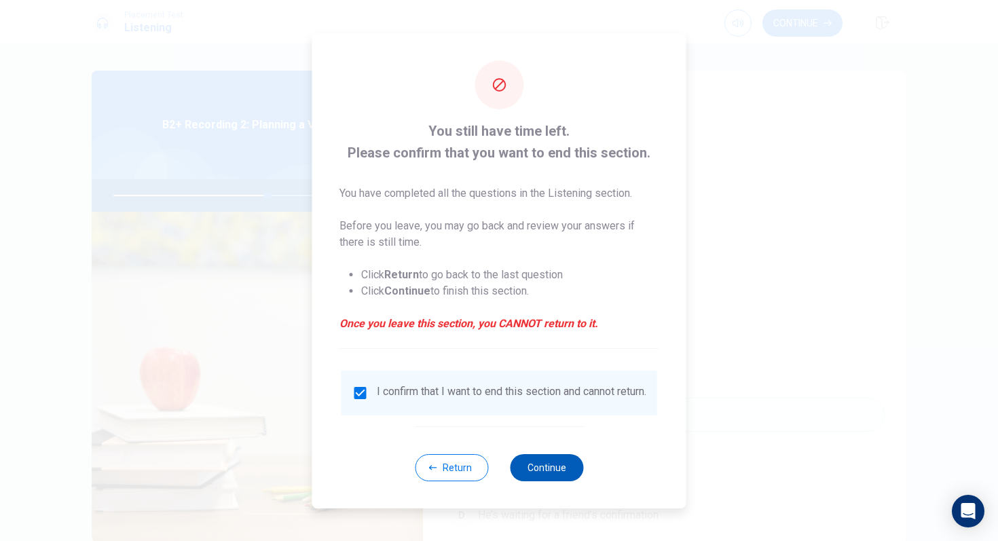
click at [555, 474] on button "Continue" at bounding box center [546, 467] width 73 height 27
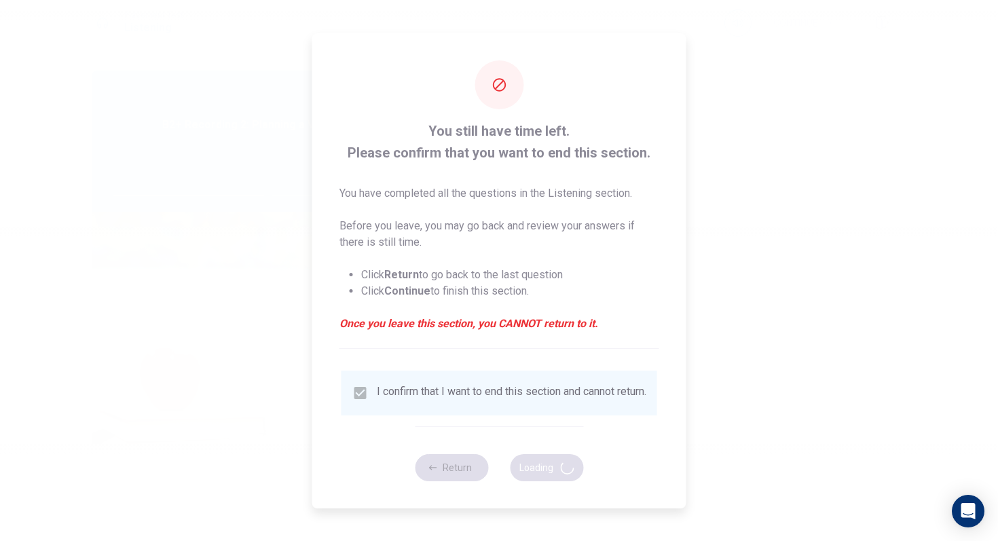
type input "64"
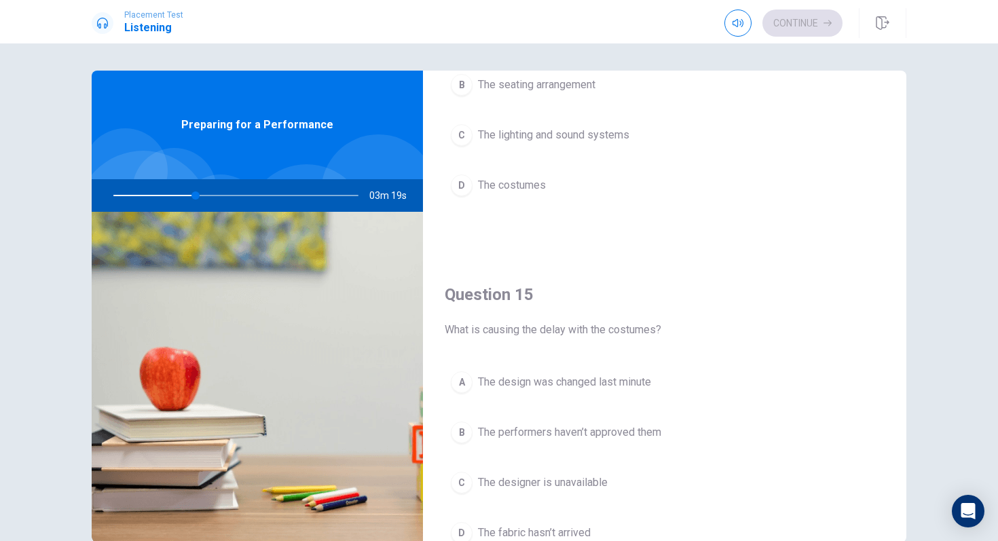
scroll to position [1207, 0]
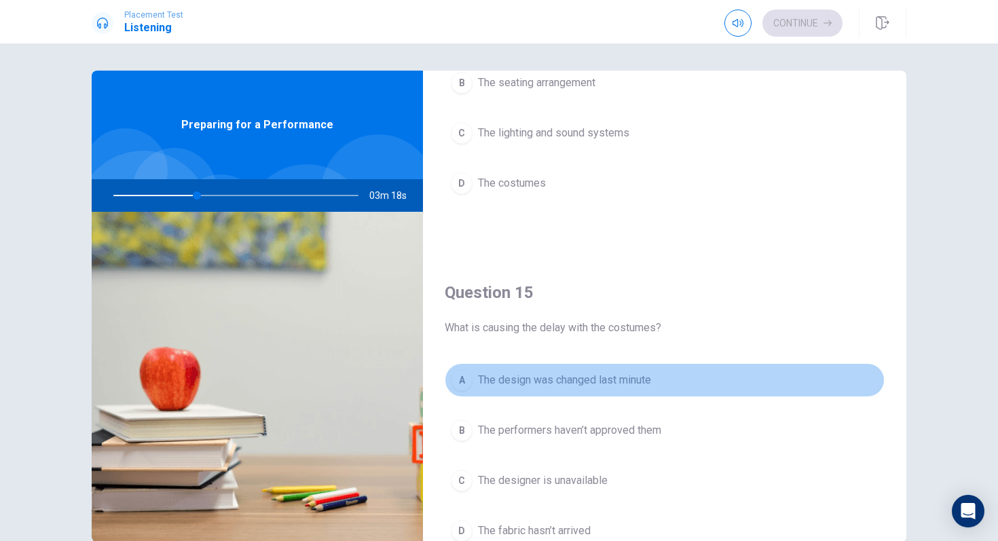
click at [552, 382] on span "The design was changed last minute" at bounding box center [564, 380] width 173 height 16
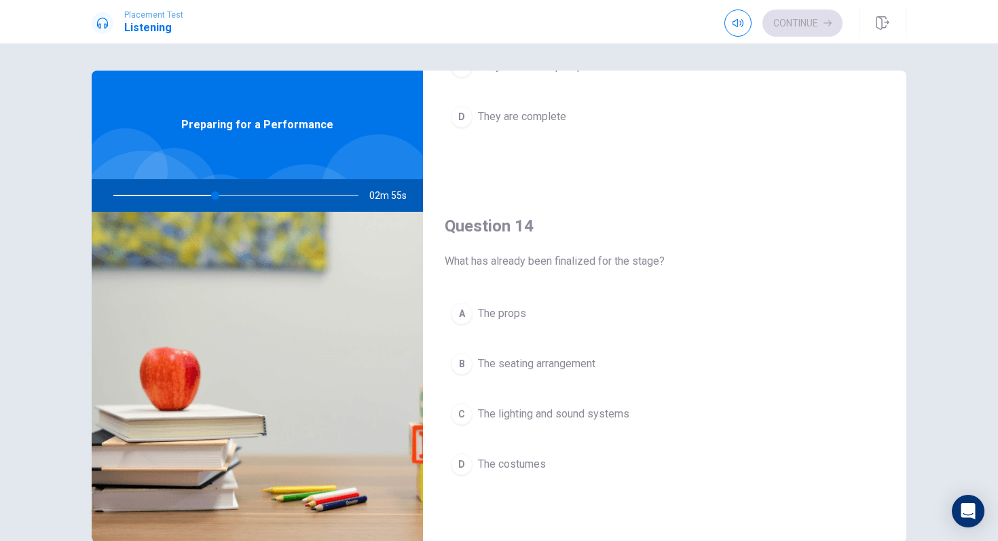
scroll to position [927, 0]
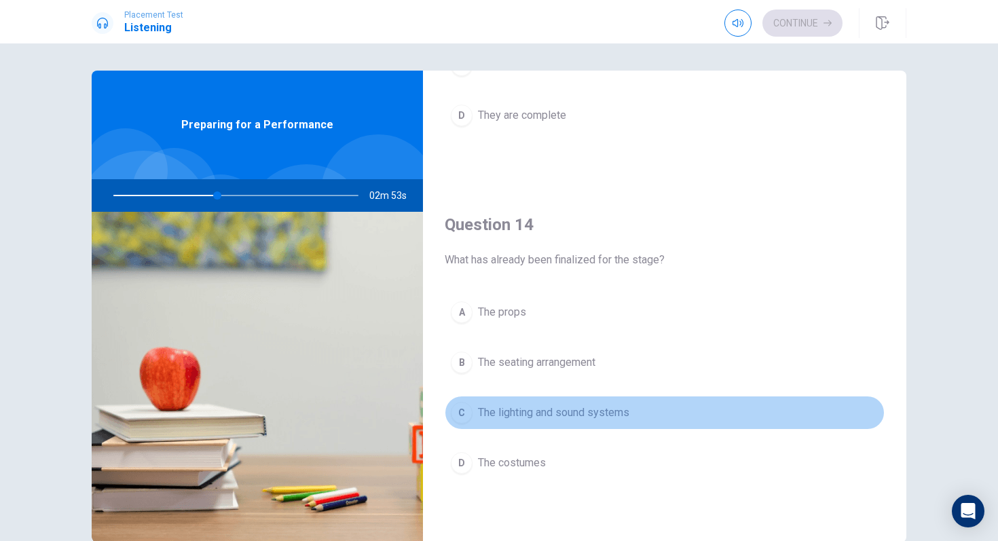
click at [546, 414] on span "The lighting and sound systems" at bounding box center [553, 413] width 151 height 16
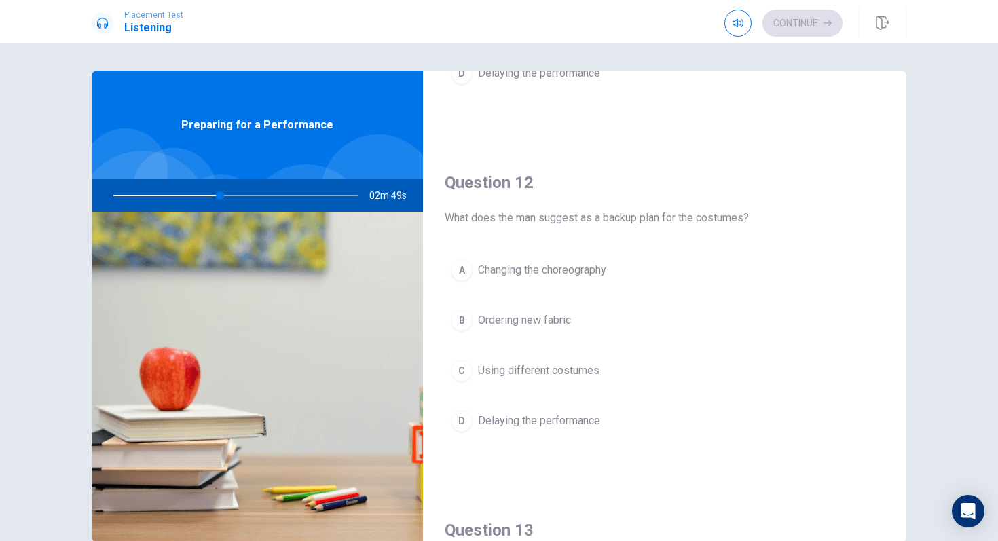
scroll to position [0, 0]
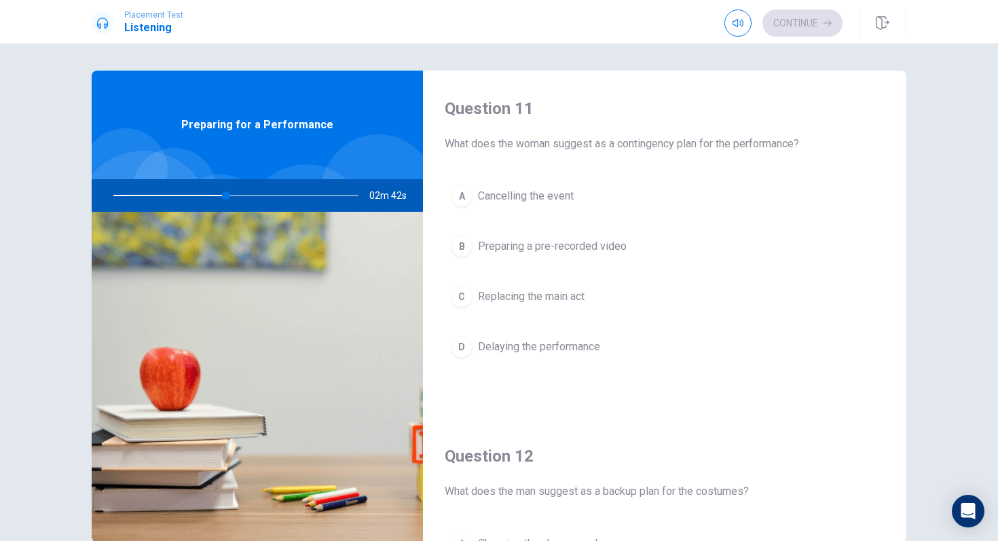
click at [524, 246] on span "Preparing a pre-recorded video" at bounding box center [552, 246] width 149 height 16
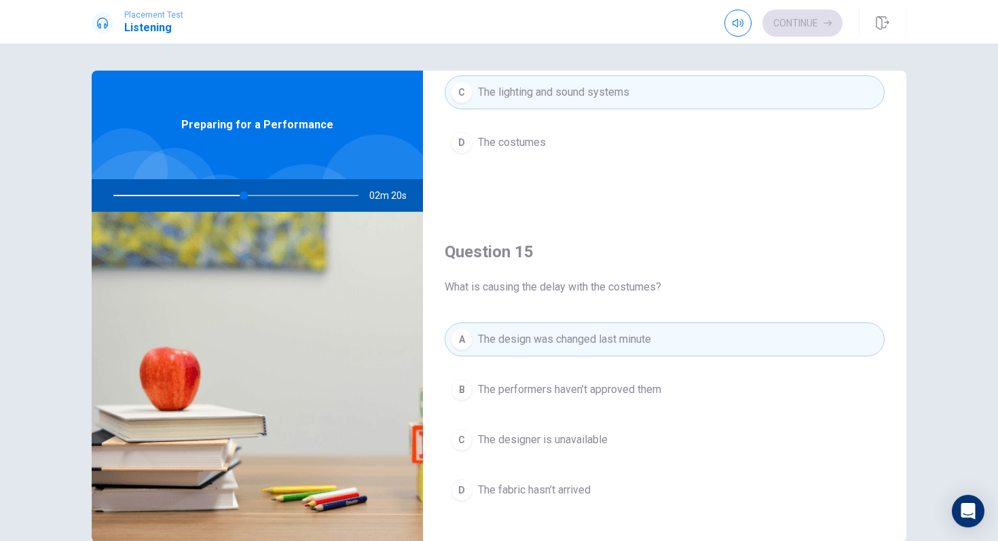
scroll to position [1249, 0]
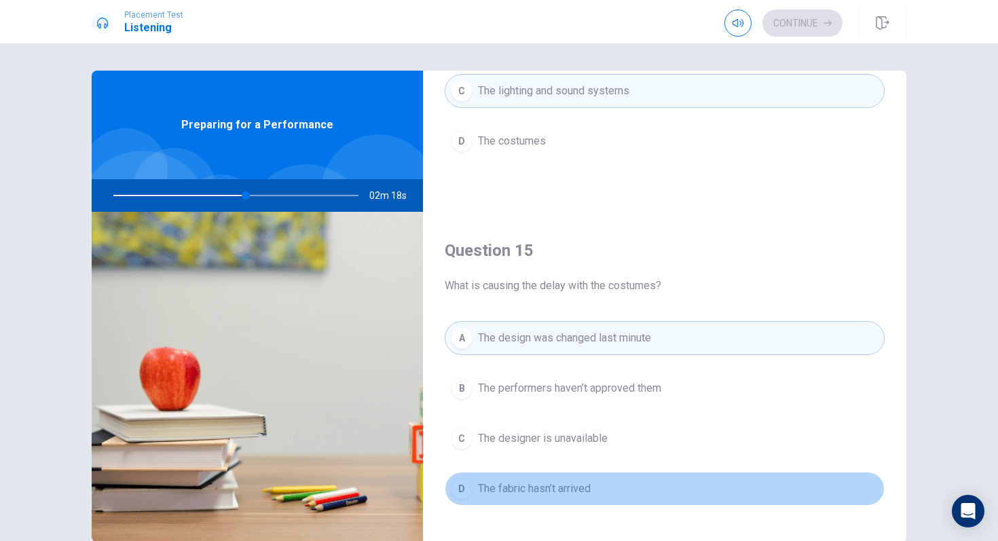
click at [542, 484] on span "The fabric hasn’t arrived" at bounding box center [534, 489] width 113 height 16
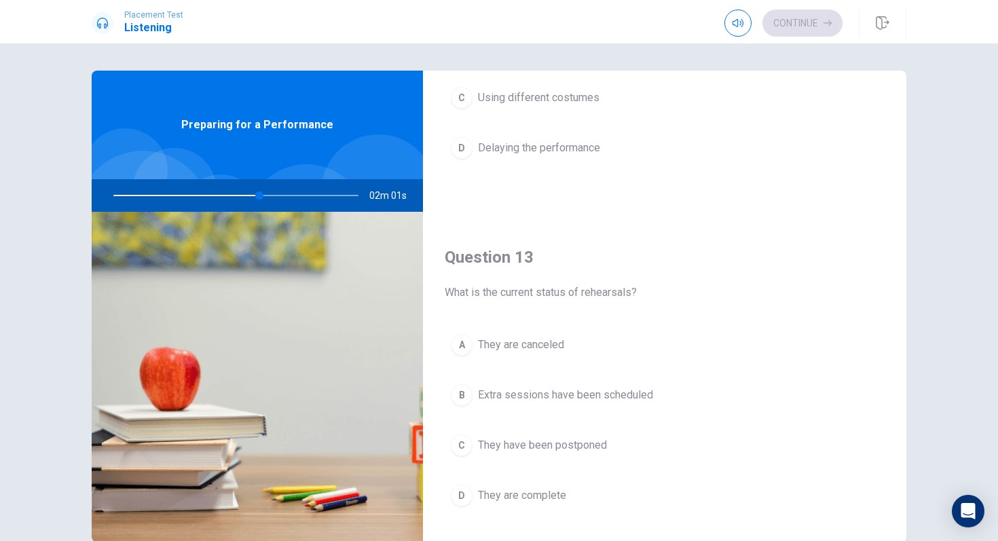
scroll to position [547, 0]
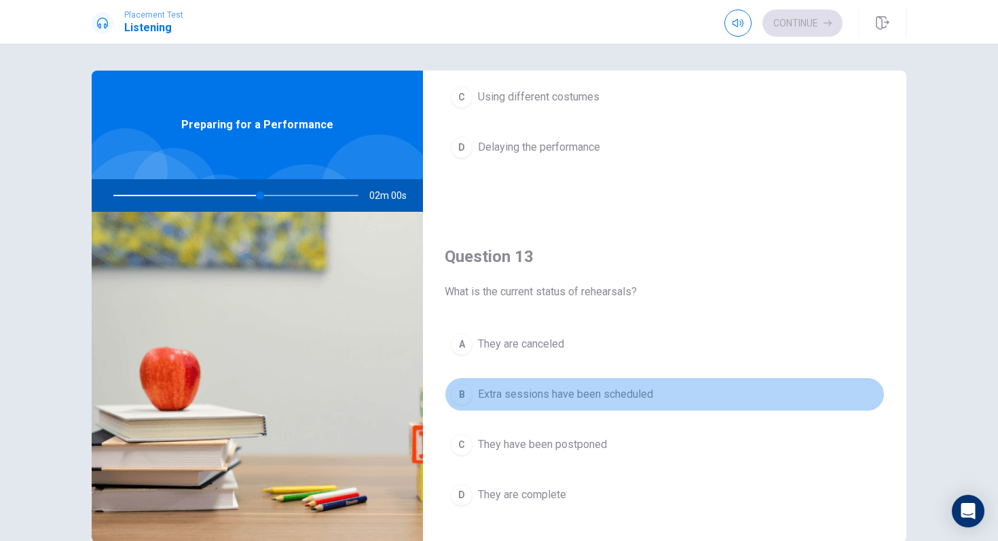
click at [508, 395] on span "Extra sessions have been scheduled" at bounding box center [565, 394] width 175 height 16
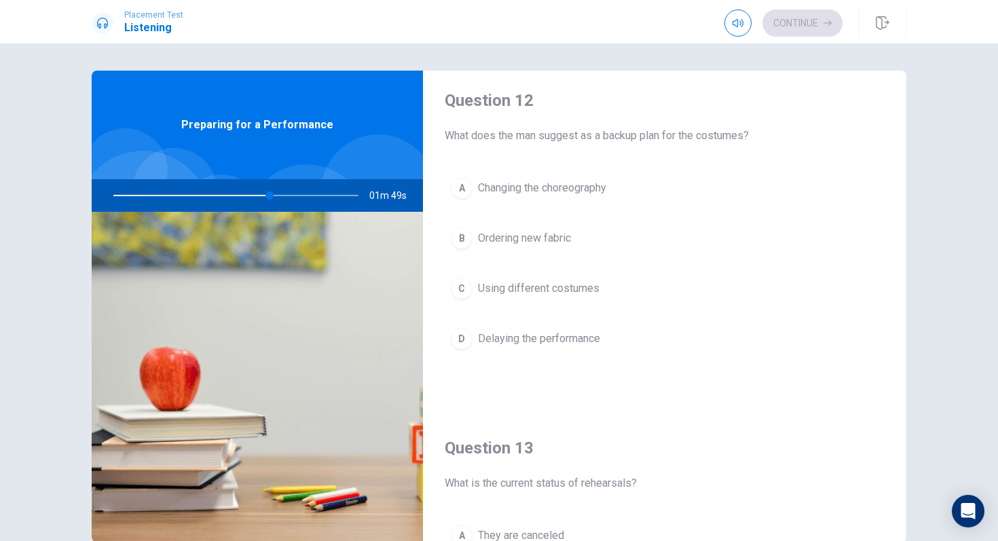
scroll to position [317, 0]
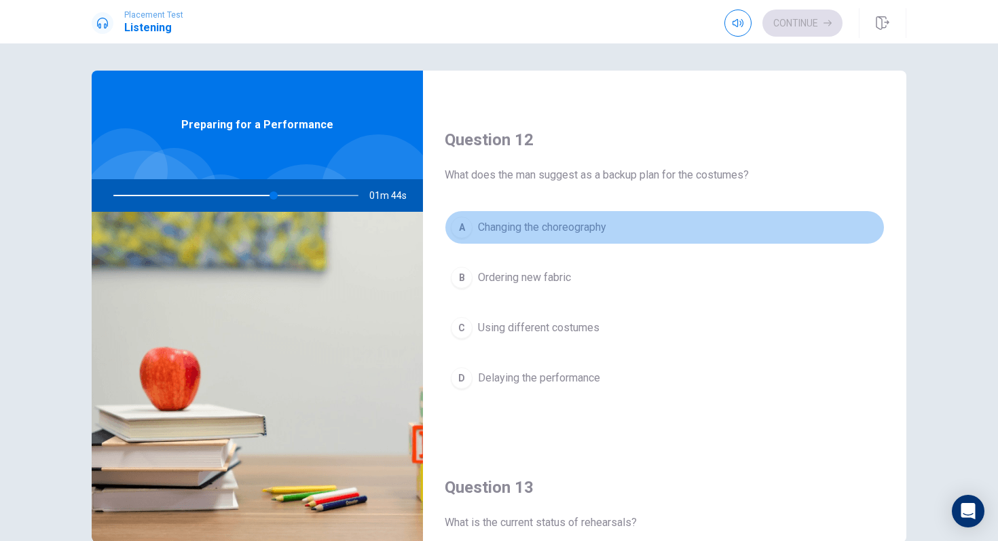
click at [543, 226] on span "Changing the choreography" at bounding box center [542, 227] width 128 height 16
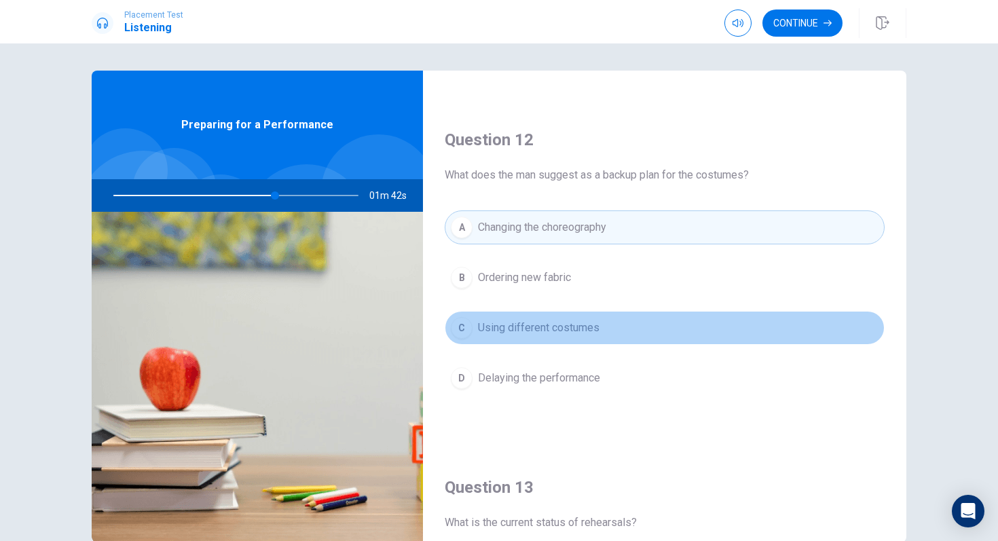
click at [618, 339] on button "C Using different costumes" at bounding box center [665, 328] width 440 height 34
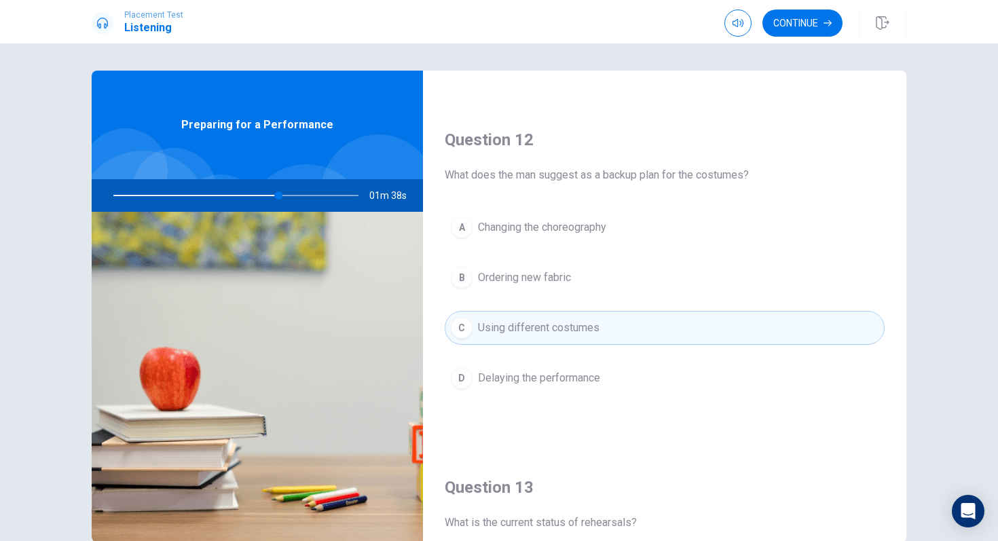
click at [641, 229] on button "A Changing the choreography" at bounding box center [665, 228] width 440 height 34
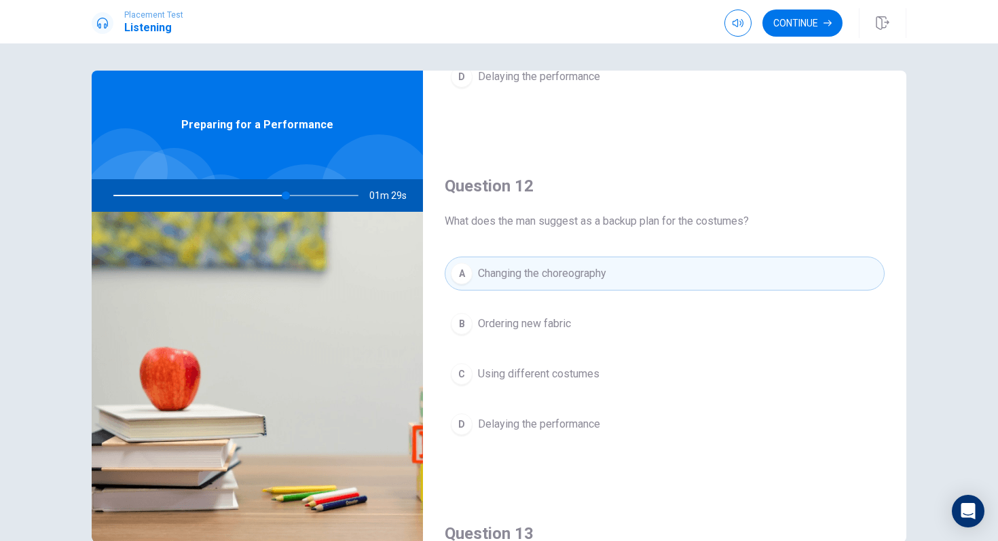
scroll to position [266, 0]
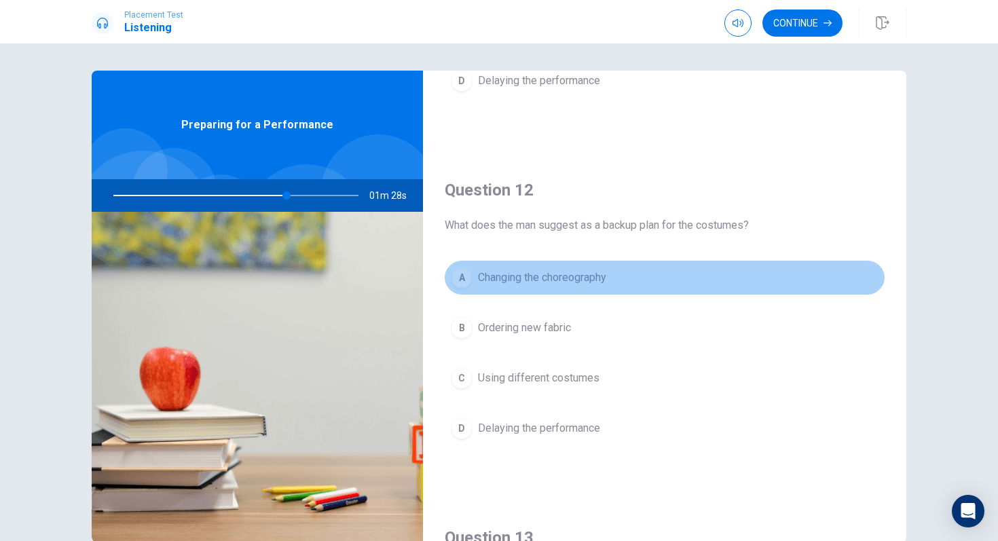
click at [658, 273] on button "A Changing the choreography" at bounding box center [665, 278] width 440 height 34
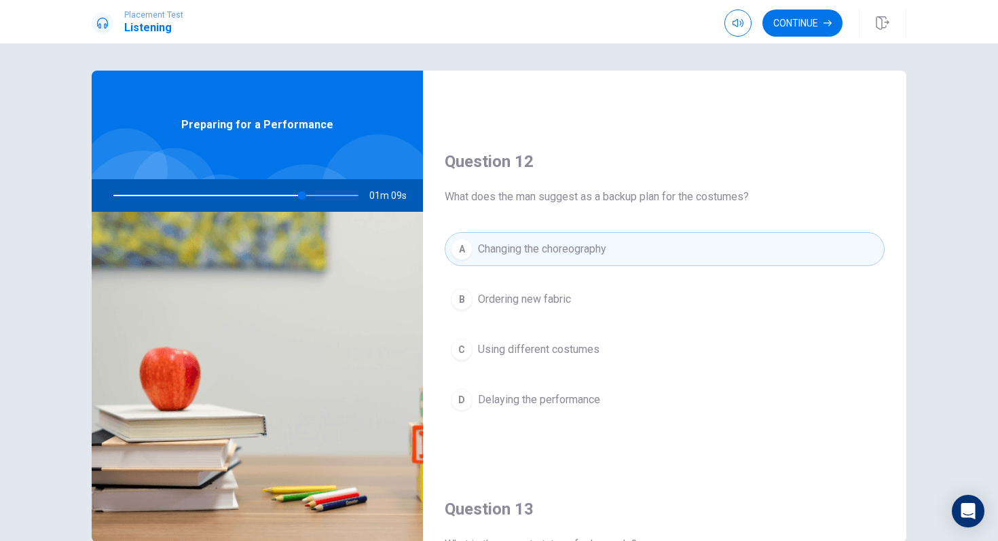
scroll to position [297, 0]
click at [801, 30] on button "Continue" at bounding box center [803, 23] width 80 height 27
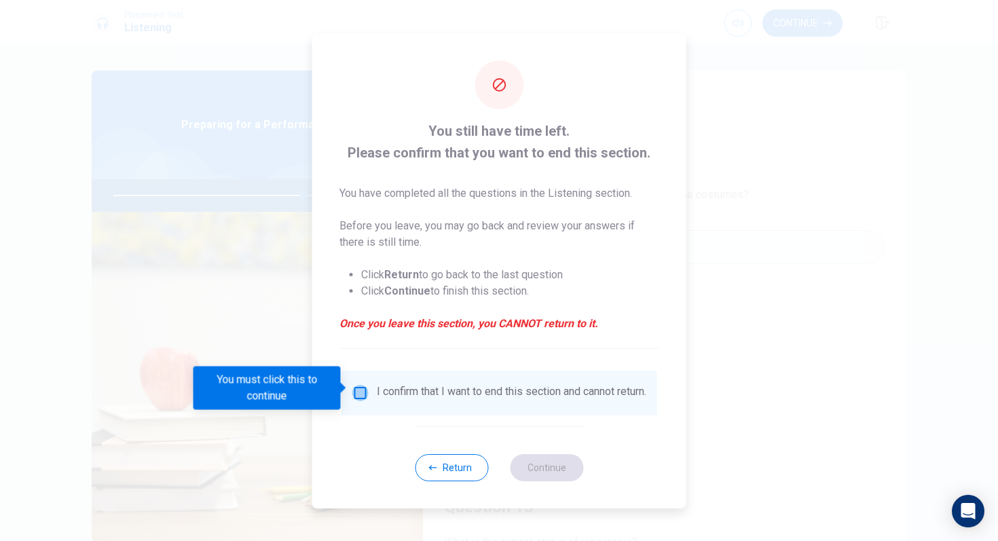
click at [363, 385] on input "You must click this to continue" at bounding box center [361, 393] width 16 height 16
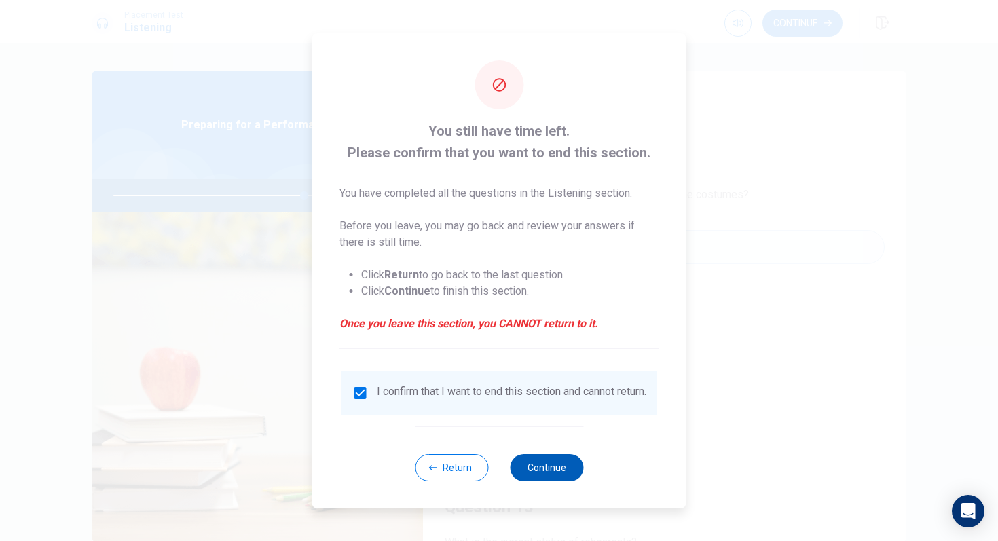
click at [555, 466] on button "Continue" at bounding box center [546, 467] width 73 height 27
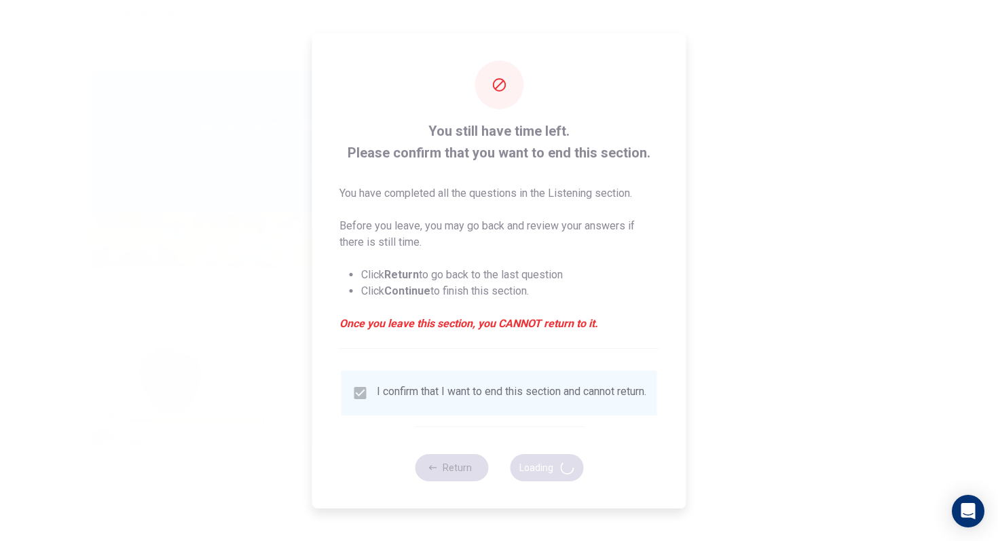
type input "79"
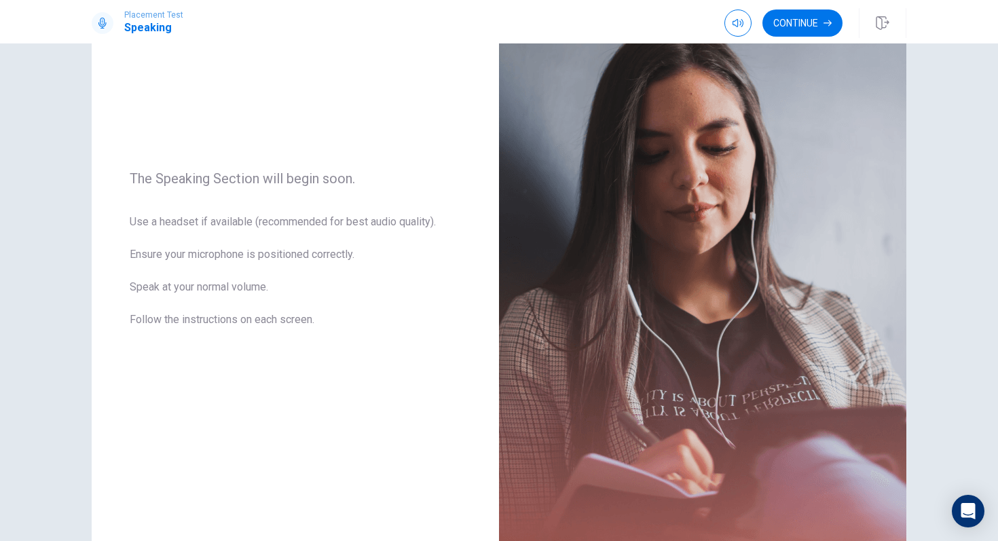
scroll to position [115, 0]
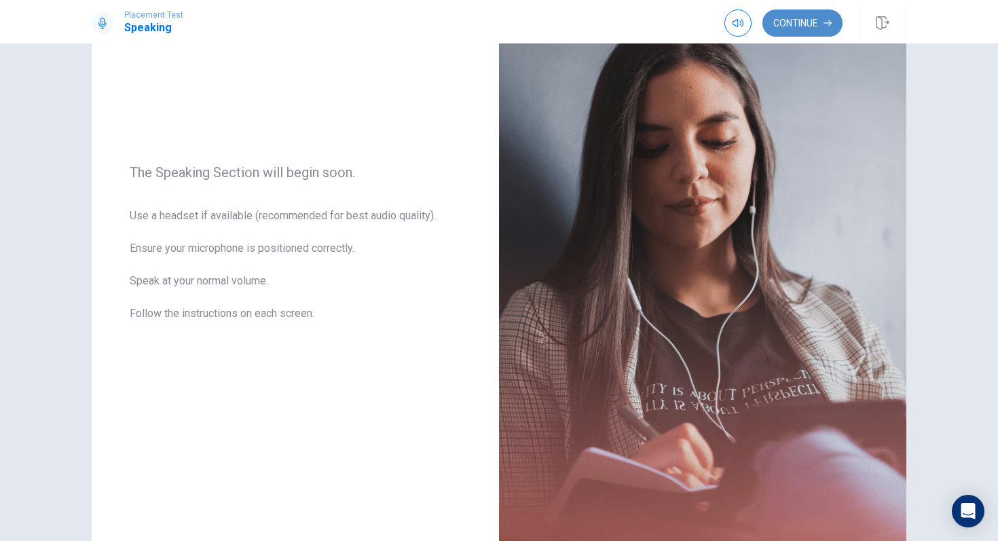
click at [800, 29] on button "Continue" at bounding box center [803, 23] width 80 height 27
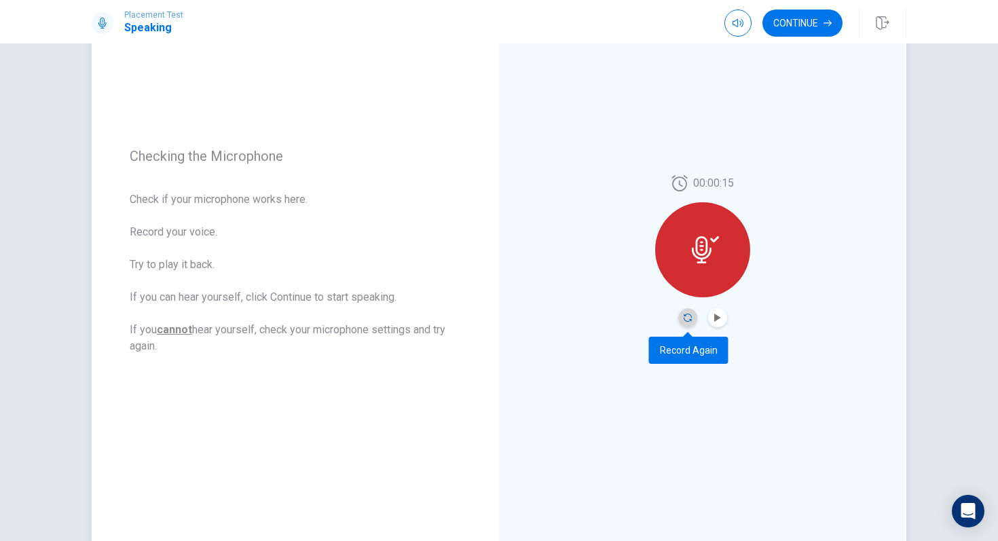
click at [691, 320] on icon "Record Again" at bounding box center [688, 318] width 8 height 8
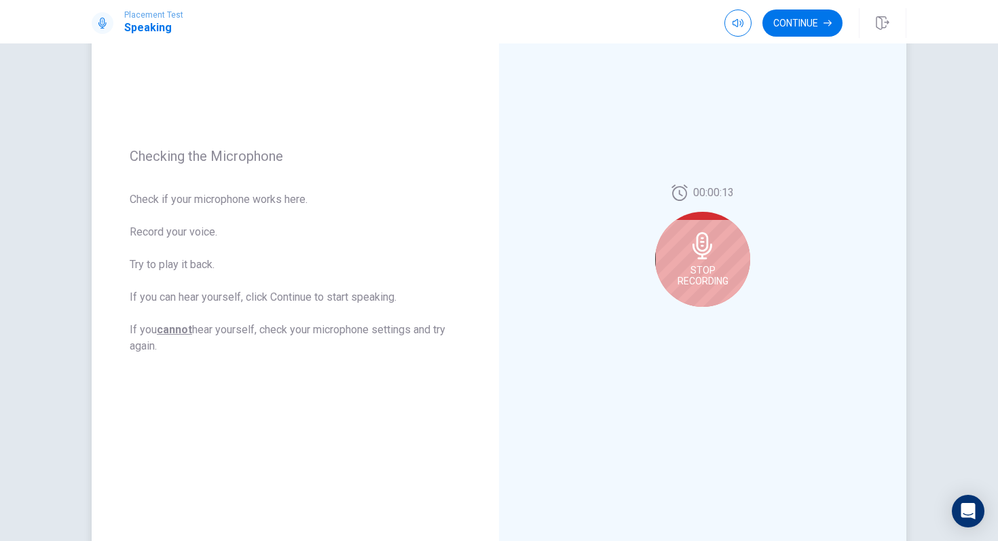
click at [697, 278] on span "Stop Recording" at bounding box center [703, 276] width 51 height 22
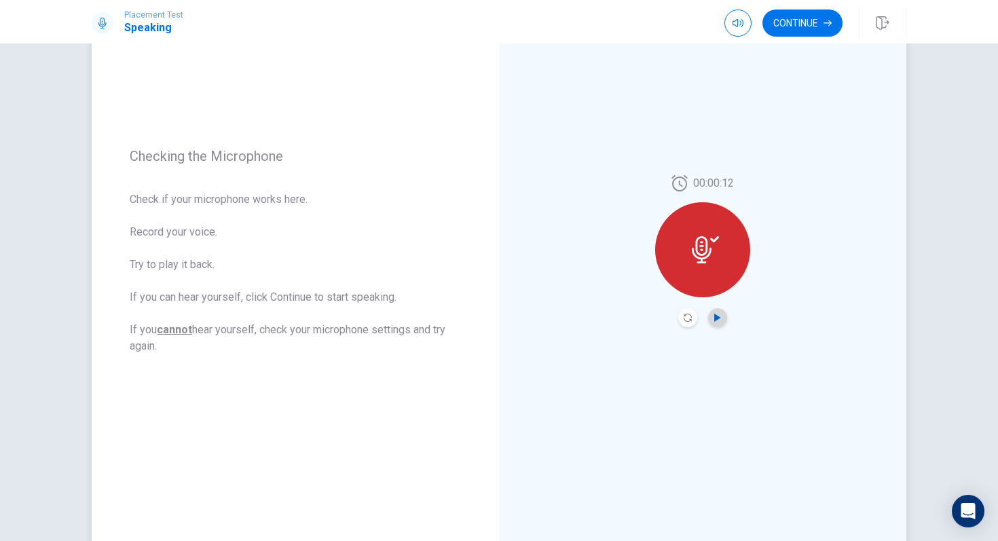
click at [717, 314] on icon "Play Audio" at bounding box center [718, 318] width 8 height 8
click at [691, 317] on icon "Record Again" at bounding box center [688, 318] width 8 height 8
click at [715, 321] on icon "Play Audio" at bounding box center [718, 318] width 6 height 8
click at [715, 321] on icon "Pause Audio" at bounding box center [718, 318] width 7 height 8
click at [800, 29] on button "Continue" at bounding box center [803, 23] width 80 height 27
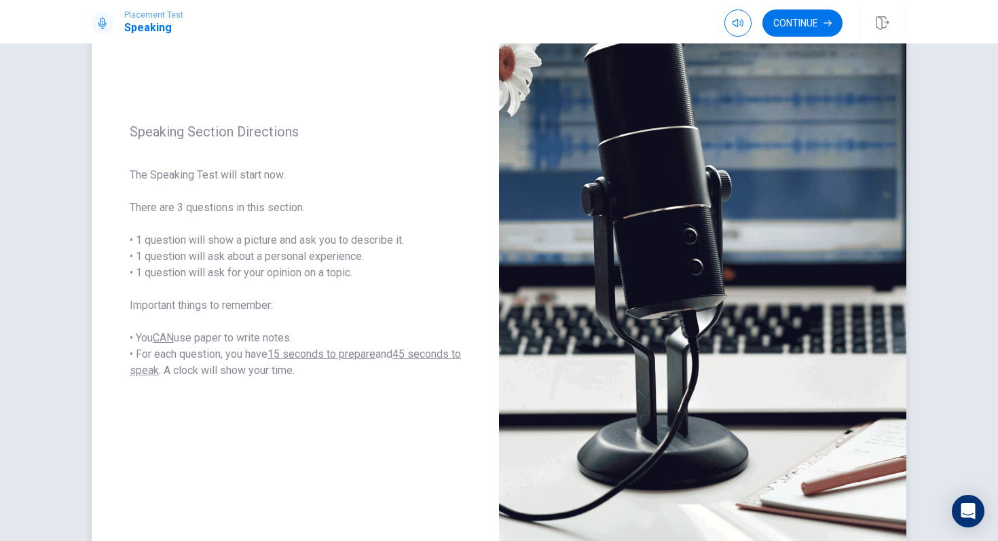
click at [206, 243] on span "The Speaking Test will start now. There are 3 questions in this section. • 1 qu…" at bounding box center [295, 273] width 331 height 212
click at [226, 274] on span "The Speaking Test will start now. There are 3 questions in this section. • 1 qu…" at bounding box center [295, 273] width 331 height 212
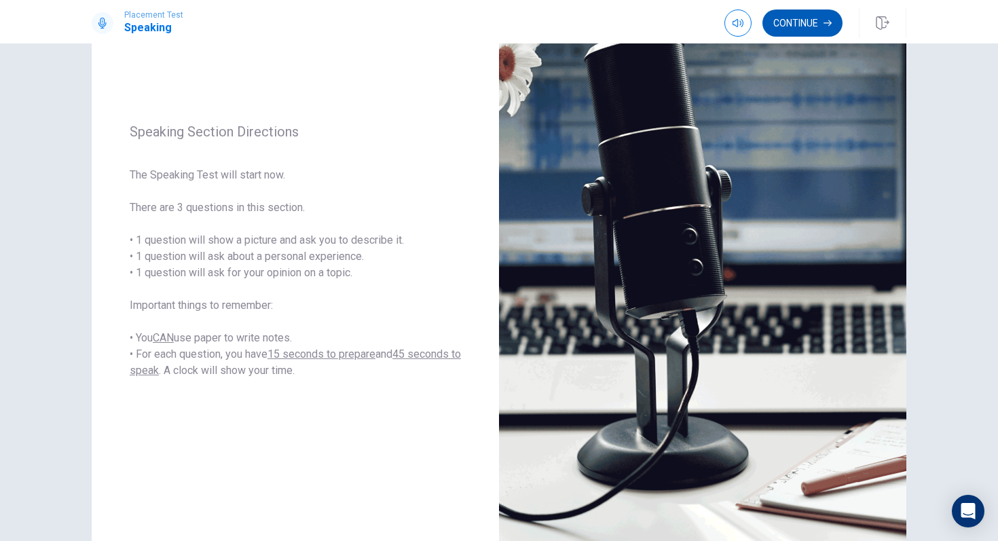
click at [806, 27] on button "Continue" at bounding box center [803, 23] width 80 height 27
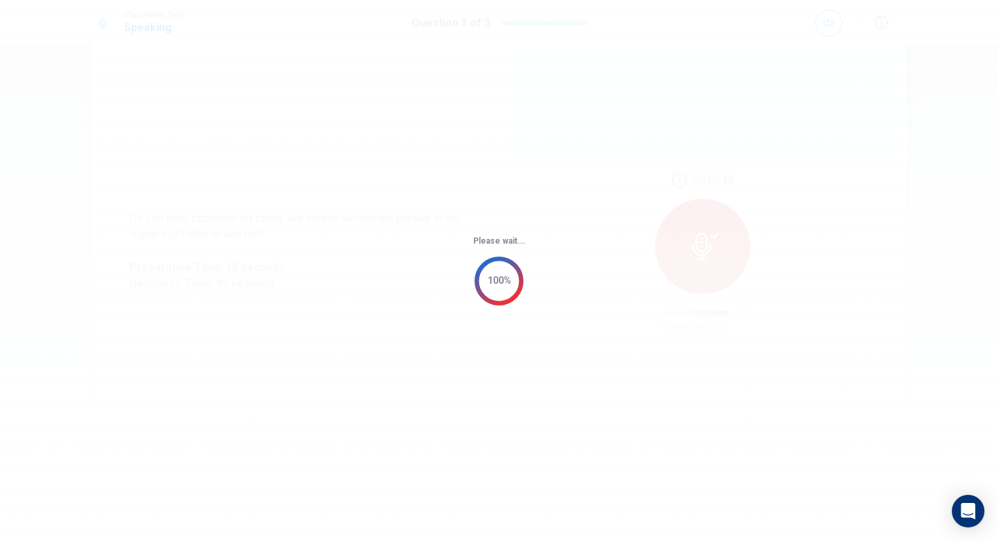
scroll to position [0, 0]
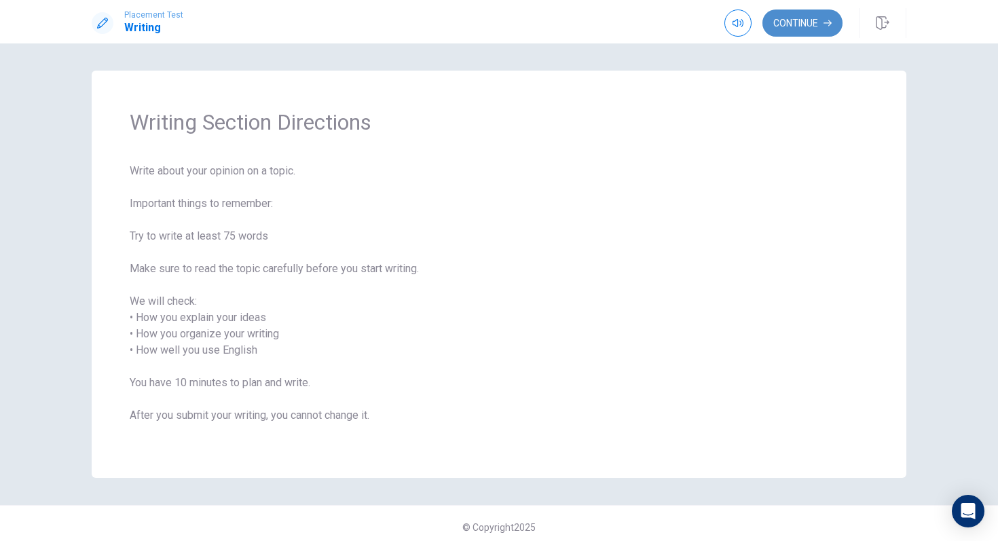
click at [806, 26] on button "Continue" at bounding box center [803, 23] width 80 height 27
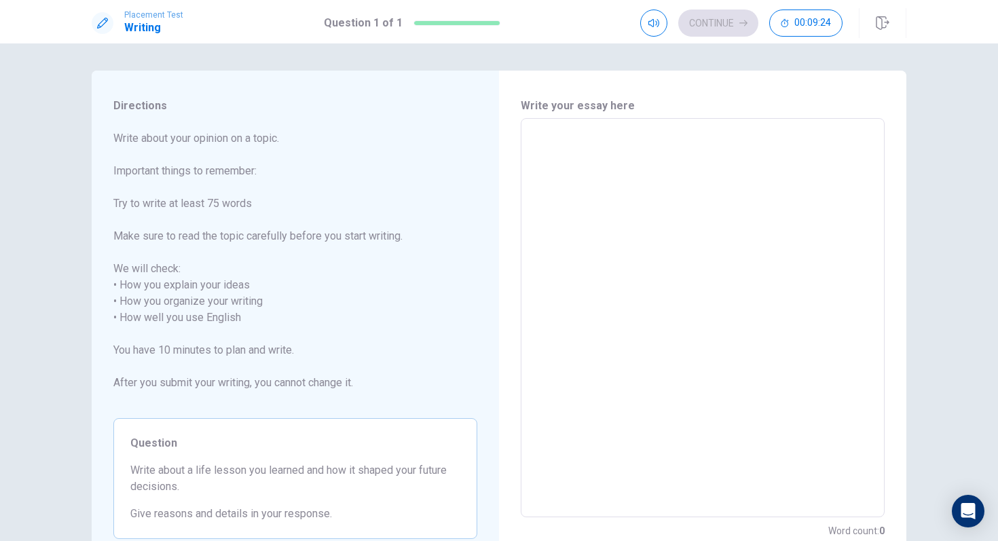
scroll to position [1, 0]
click at [673, 259] on textarea at bounding box center [702, 317] width 345 height 377
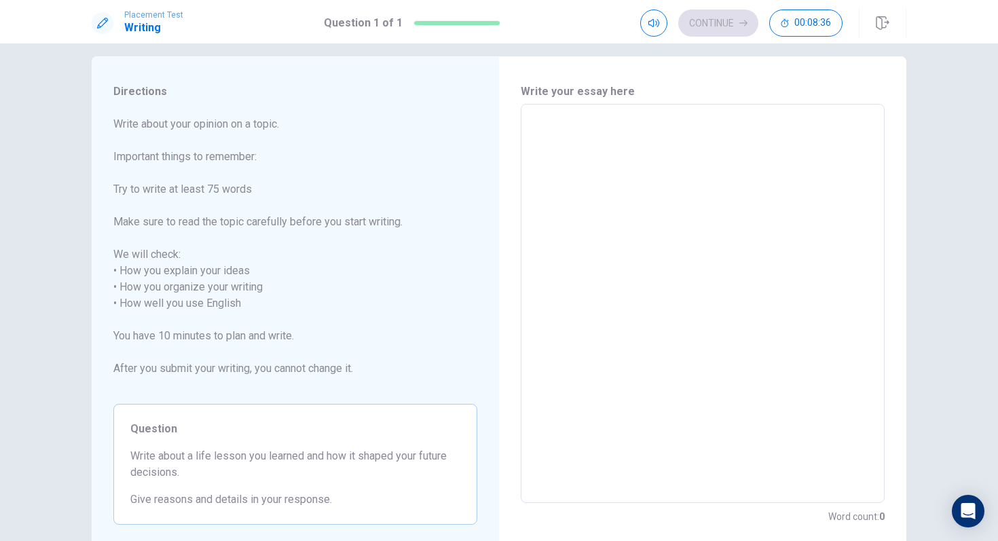
scroll to position [14, 0]
type textarea "W"
type textarea "x"
type textarea "Wh"
type textarea "x"
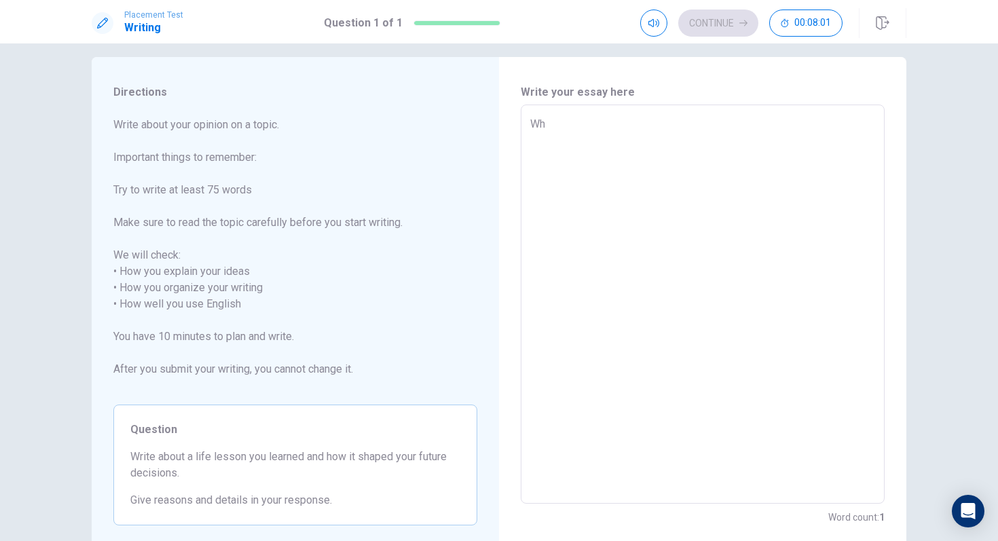
type textarea "Whe"
type textarea "x"
type textarea "When"
type textarea "x"
type textarea "When"
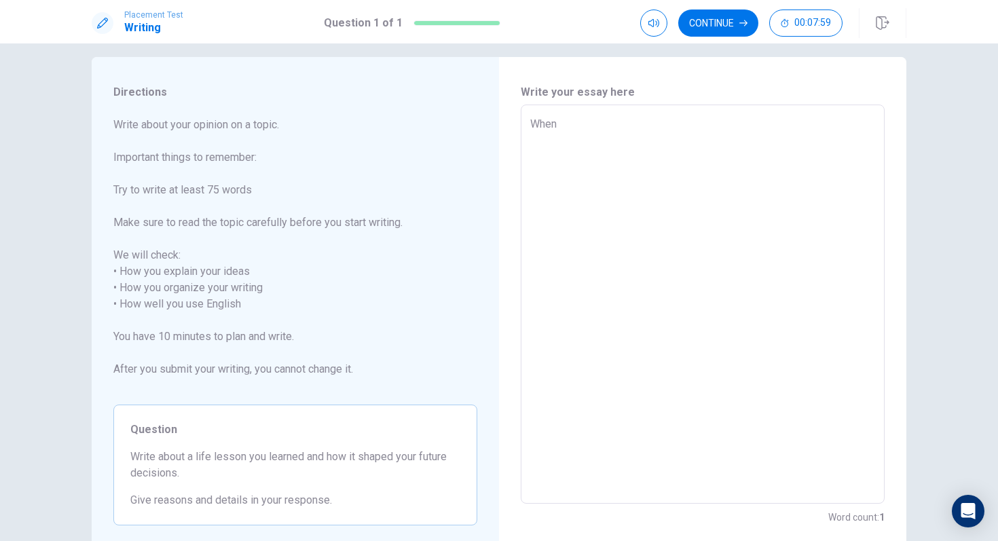
type textarea "x"
type textarea "When I"
type textarea "x"
type textarea "When I"
type textarea "x"
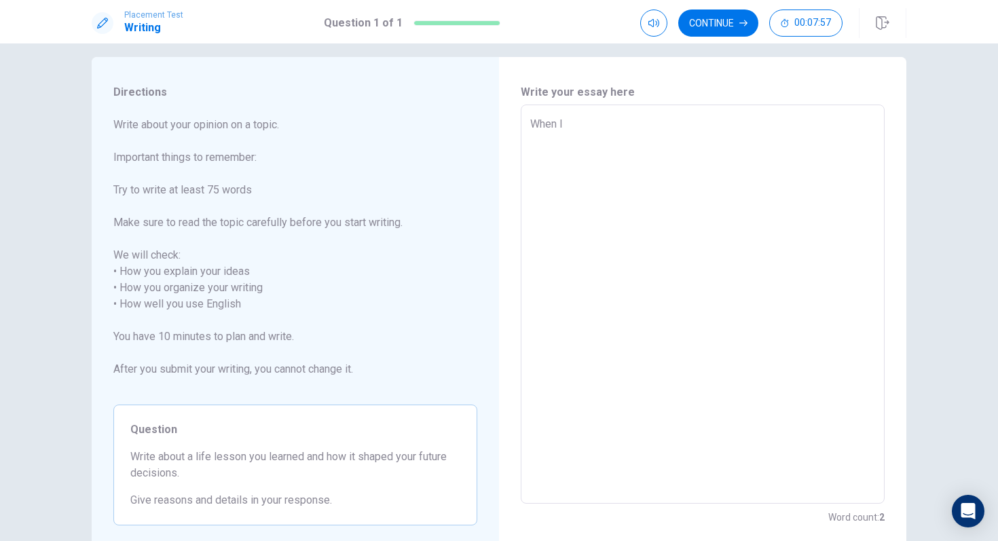
type textarea "When I"
type textarea "x"
type textarea "When"
type textarea "x"
type textarea "When"
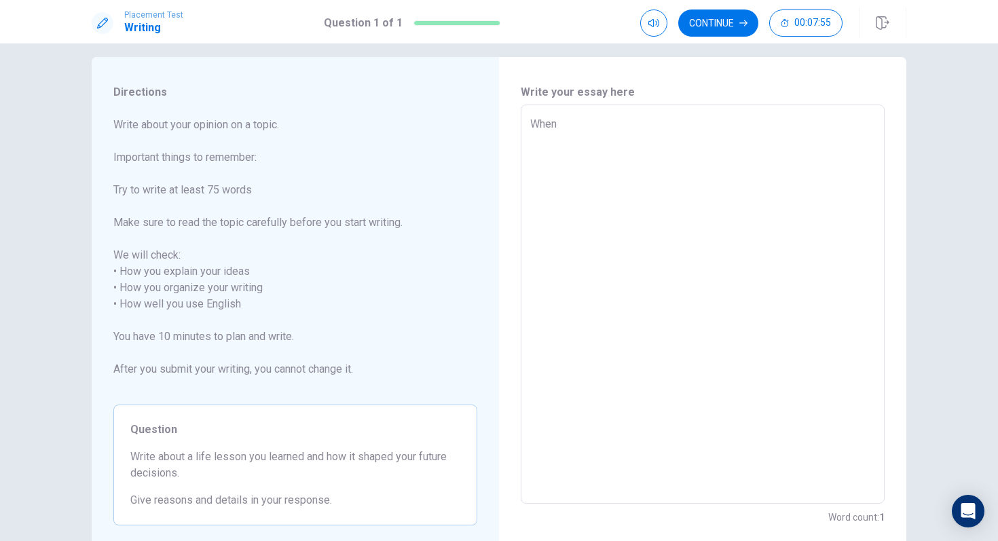
type textarea "x"
type textarea "Whe"
type textarea "x"
type textarea "Wh"
type textarea "x"
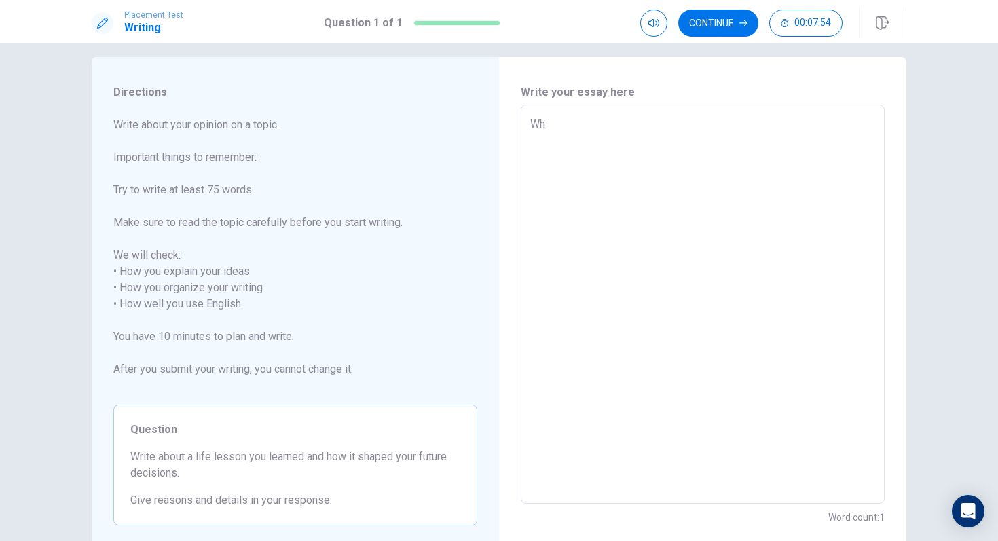
type textarea "W"
type textarea "x"
type textarea "W"
type textarea "x"
type textarea "Wh"
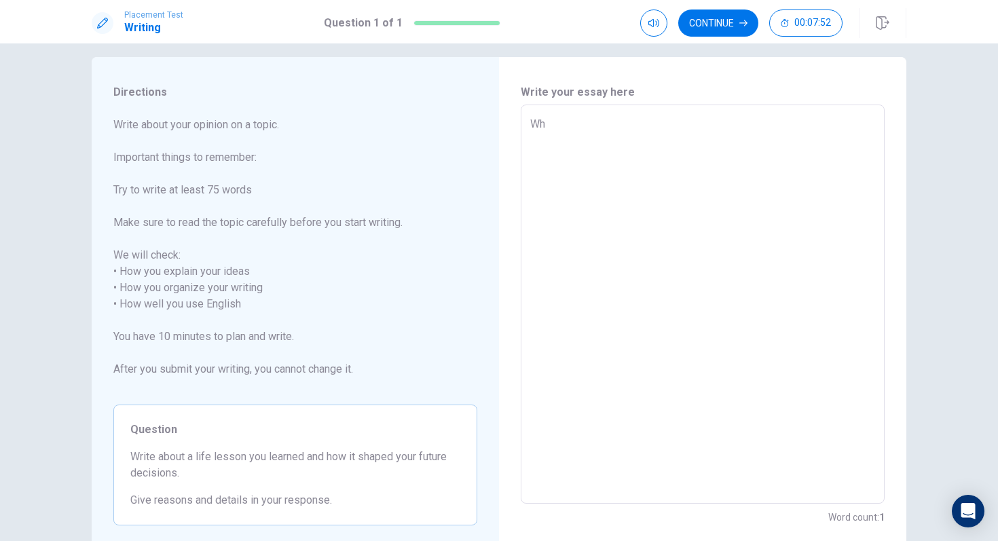
type textarea "x"
type textarea "Whe"
type textarea "x"
type textarea "When"
type textarea "x"
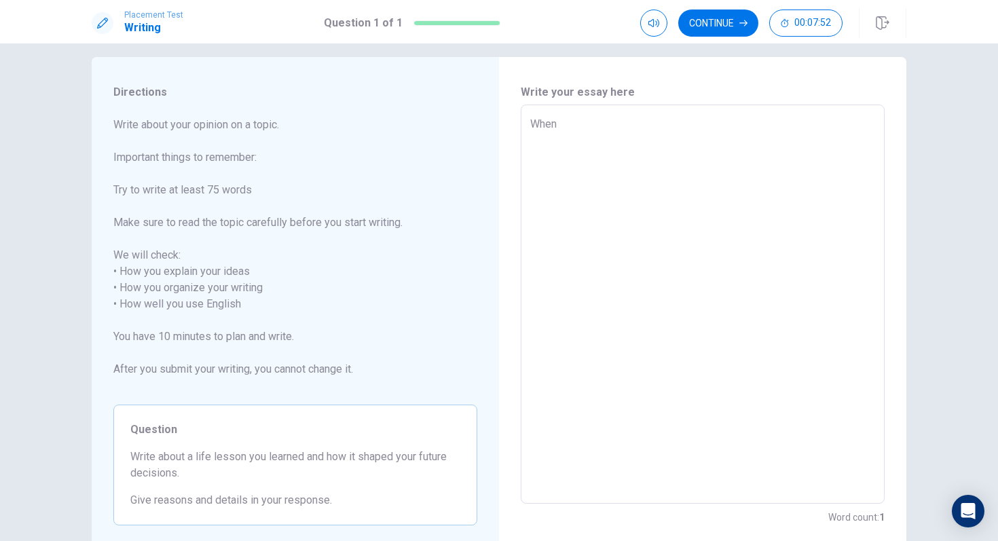
type textarea "When"
type textarea "x"
type textarea "When I"
type textarea "x"
type textarea "When I"
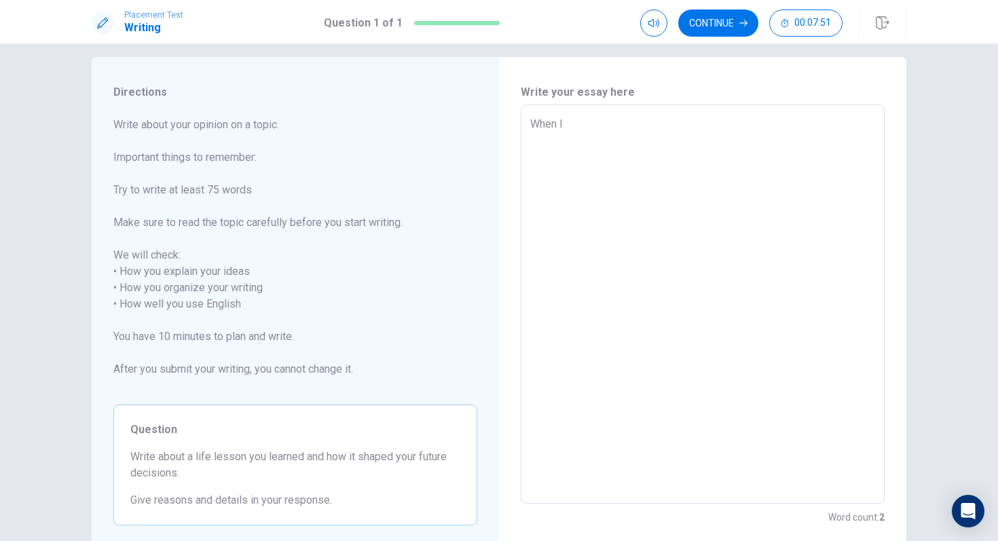
type textarea "x"
type textarea "When I W"
type textarea "x"
type textarea "When I"
type textarea "x"
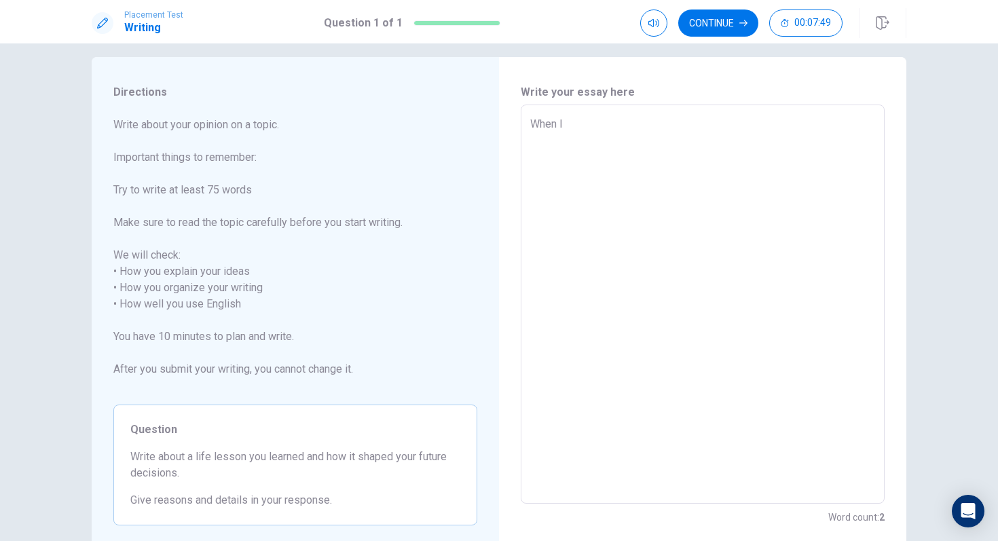
type textarea "When I w"
type textarea "x"
type textarea "When I wa"
type textarea "x"
type textarea "When I was"
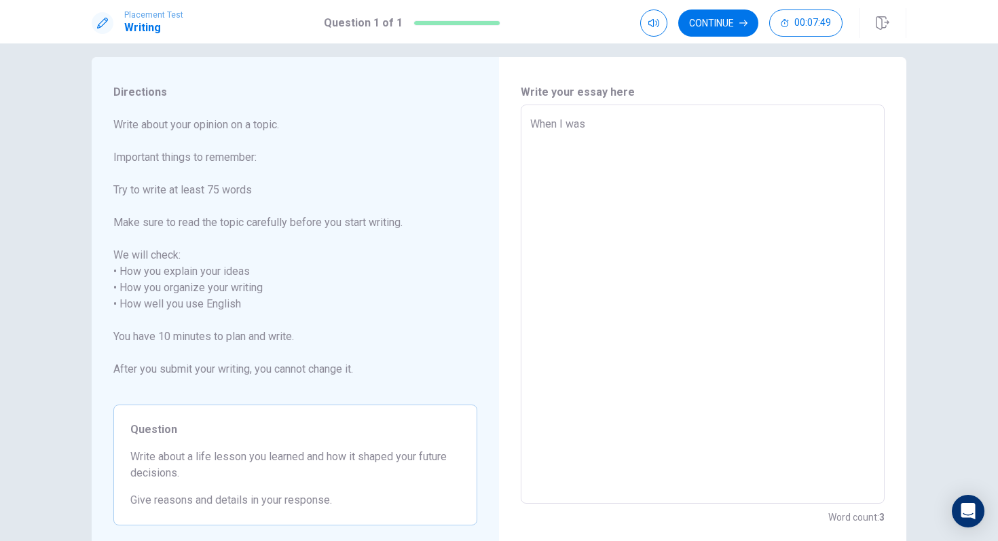
type textarea "x"
type textarea "When I was"
type textarea "x"
type textarea "When I was i"
type textarea "x"
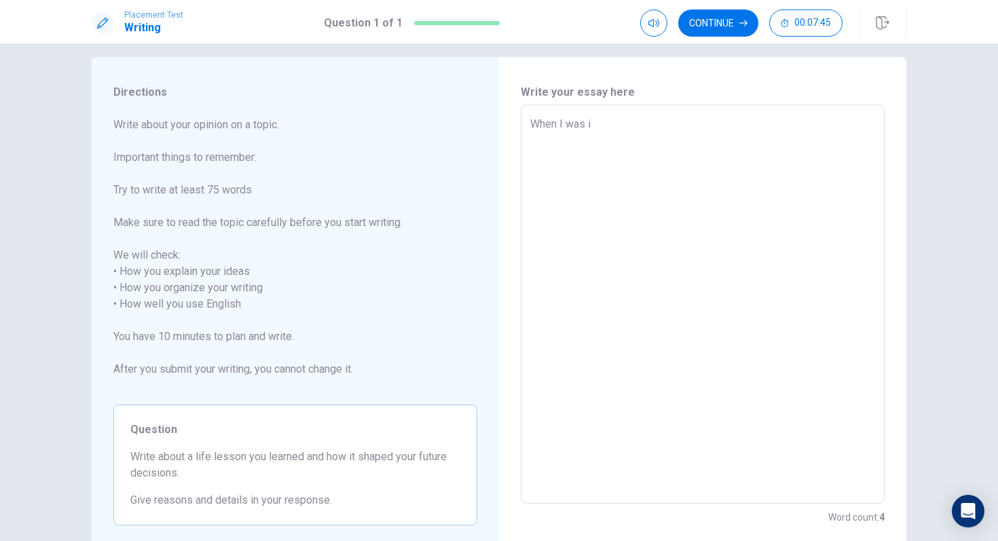
type textarea "When I was in"
type textarea "x"
type textarea "When I was in"
type textarea "x"
type textarea "When I was in"
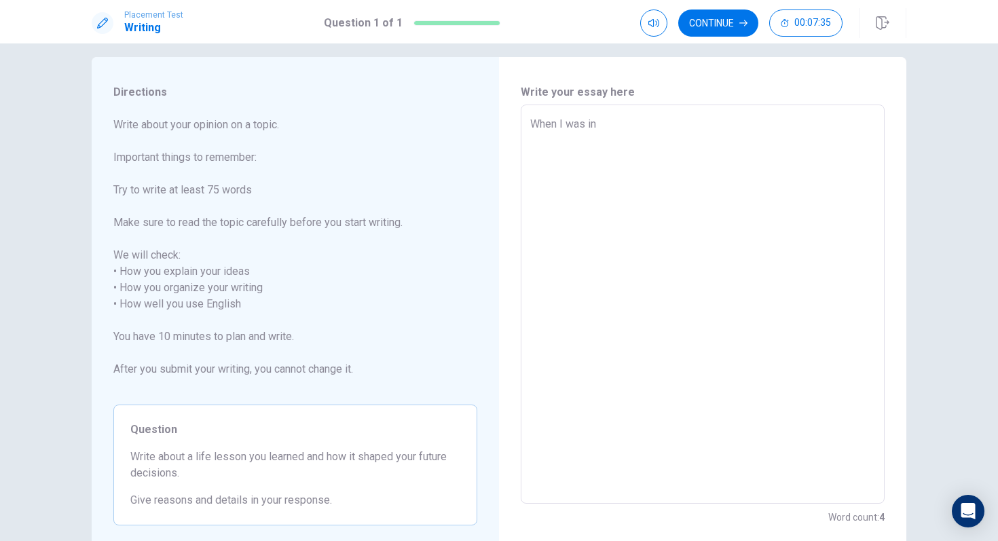
type textarea "x"
type textarea "When I was i"
type textarea "x"
type textarea "When I was"
type textarea "x"
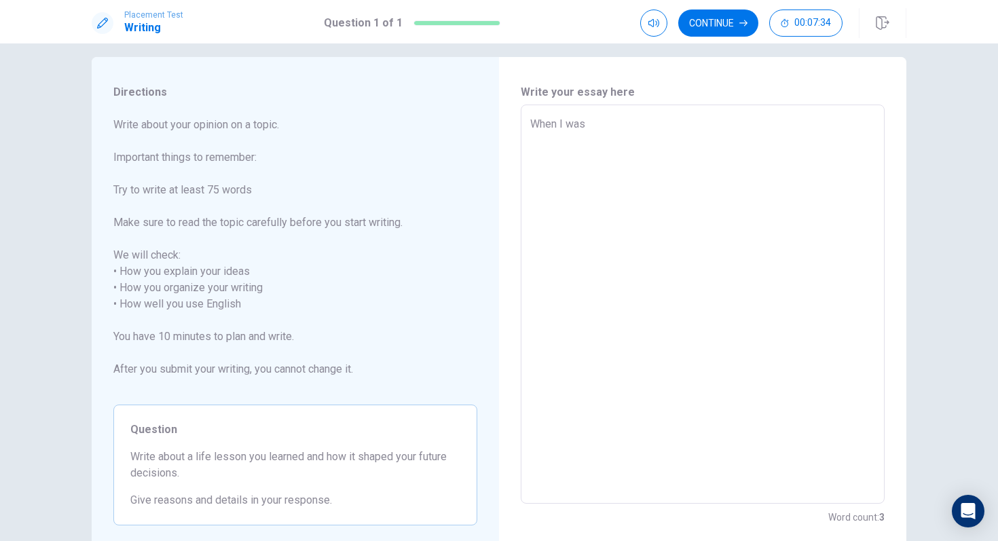
type textarea "When I was"
type textarea "x"
type textarea "When I wa"
type textarea "x"
type textarea "When I w"
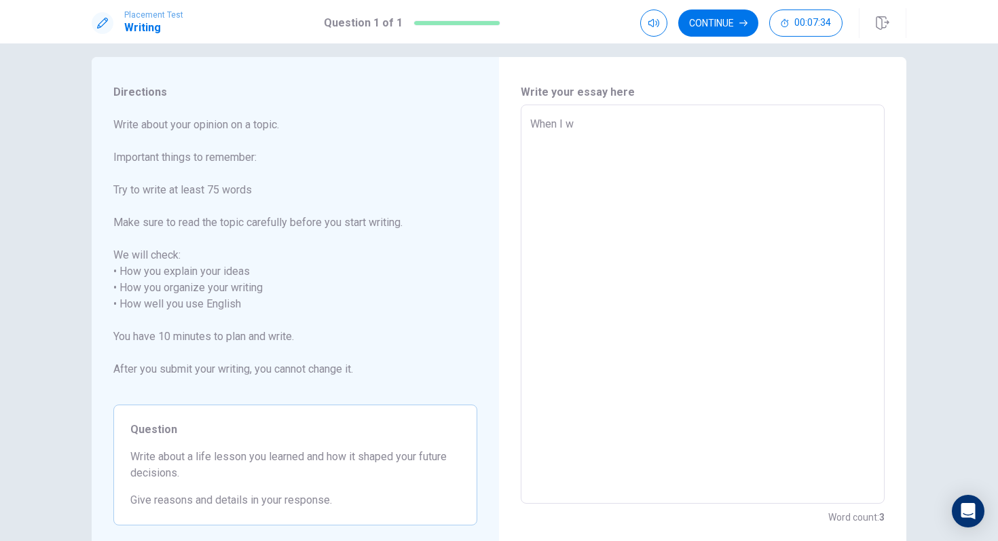
type textarea "x"
type textarea "When I"
type textarea "x"
type textarea "When I"
type textarea "x"
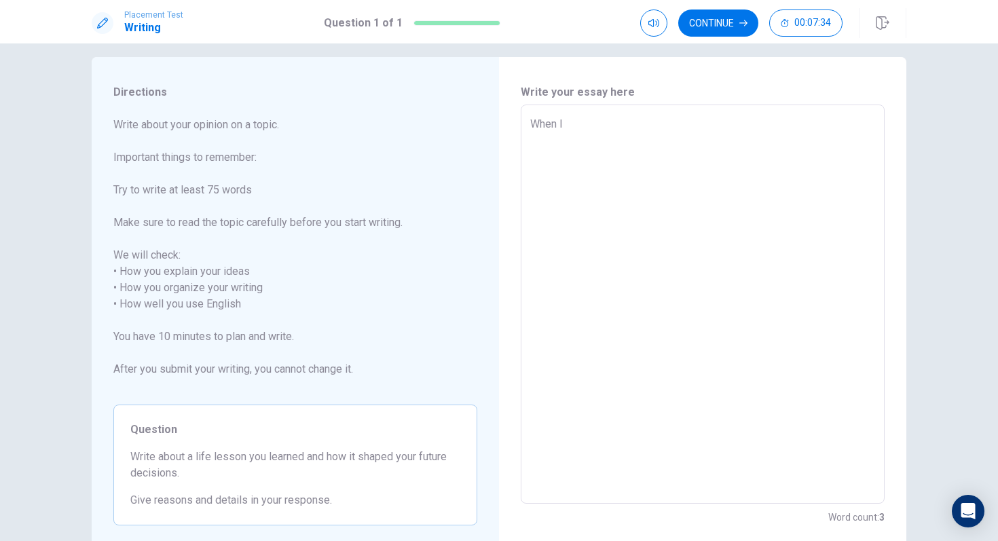
type textarea "When"
type textarea "x"
type textarea "When"
type textarea "x"
type textarea "Whe"
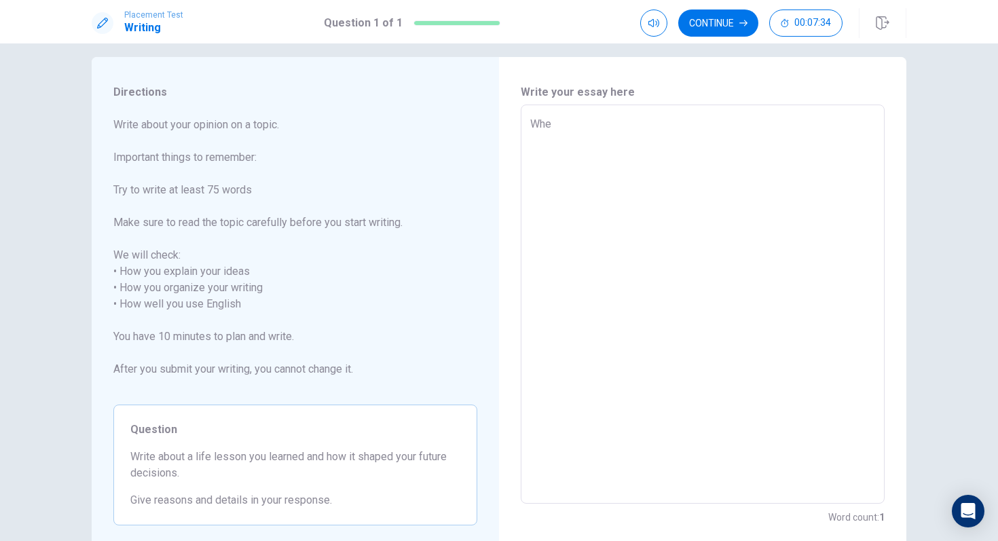
type textarea "x"
type textarea "Wh"
type textarea "x"
type textarea "W"
type textarea "x"
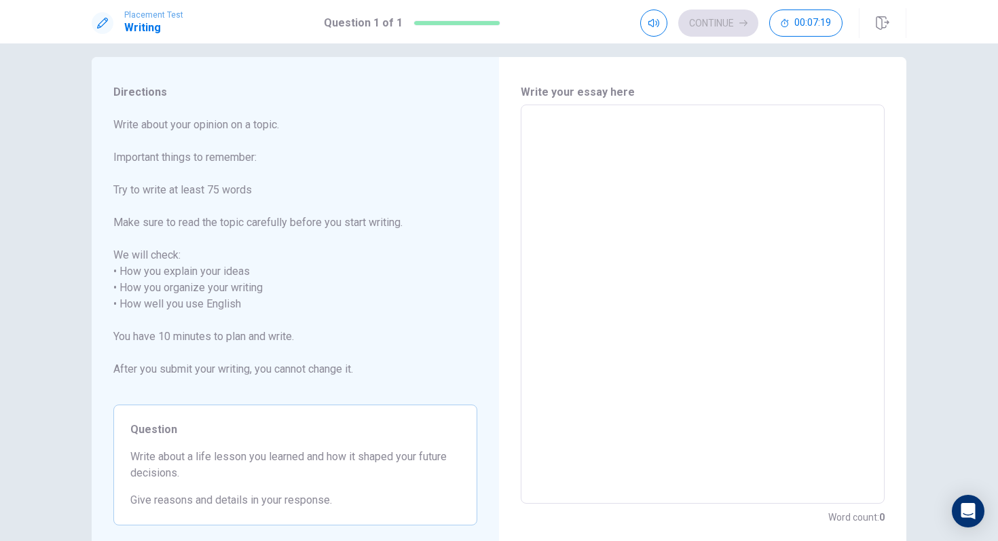
type textarea "I"
type textarea "x"
type textarea "I"
type textarea "x"
type textarea "I h"
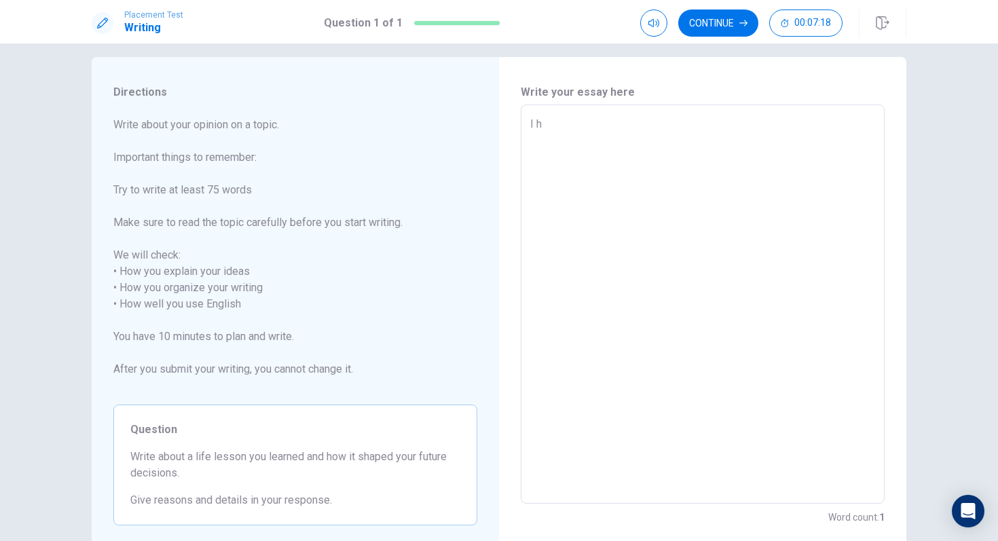
type textarea "x"
type textarea "I ha"
type textarea "x"
type textarea "I had"
type textarea "x"
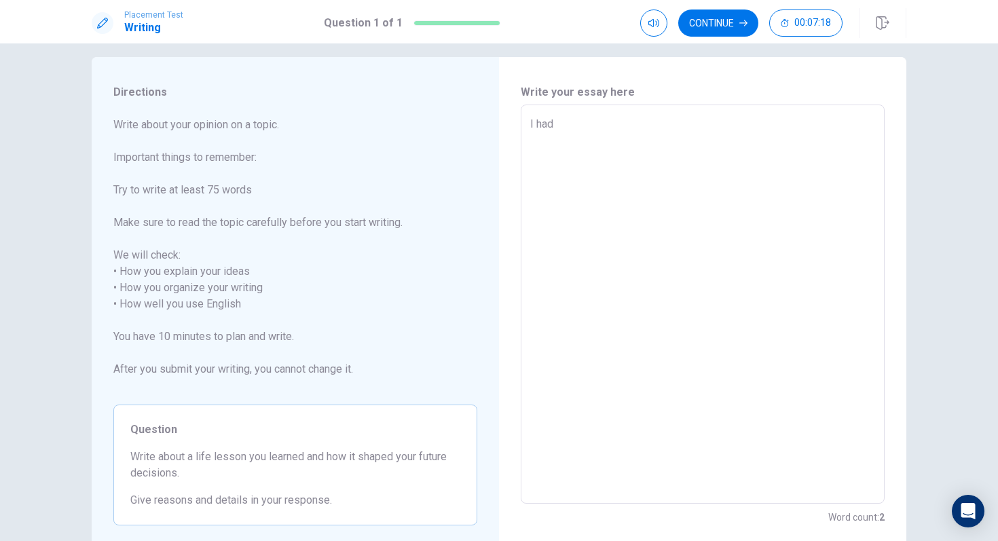
type textarea "I had"
type textarea "x"
type textarea "I had a"
type textarea "x"
type textarea "I had a"
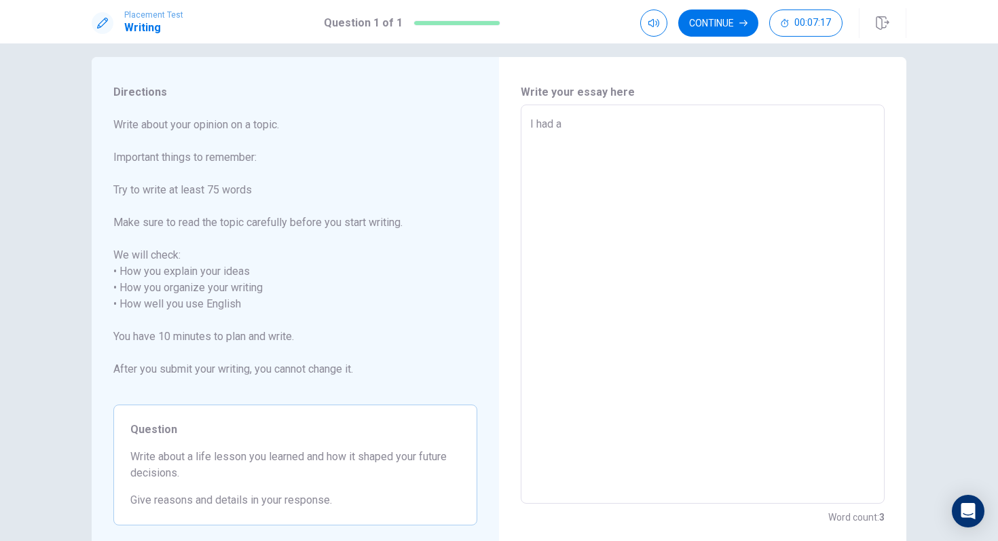
type textarea "x"
type textarea "I had a r"
type textarea "x"
type textarea "I had a re"
type textarea "x"
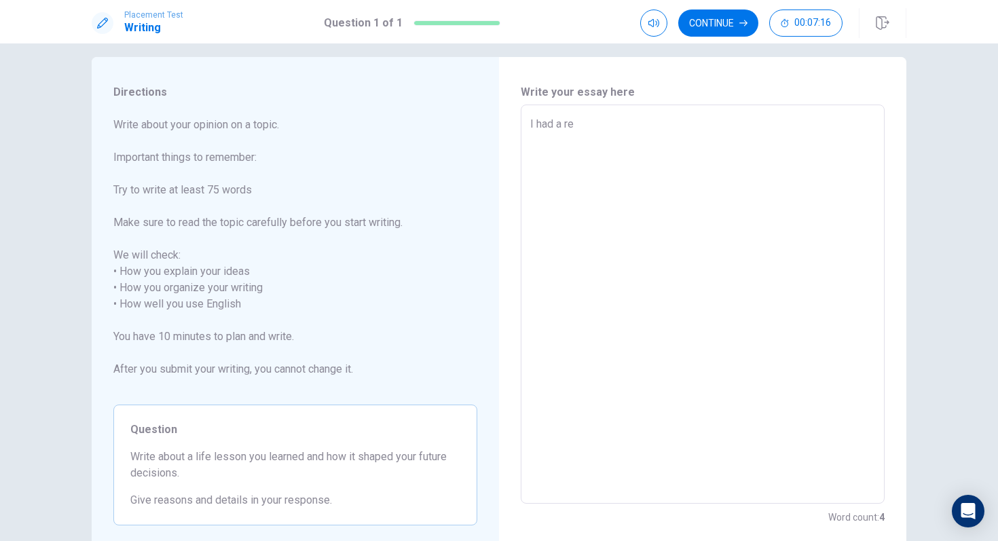
type textarea "I had a rea"
type textarea "x"
type textarea "I had a real"
type textarea "x"
type textarea "I had a reall"
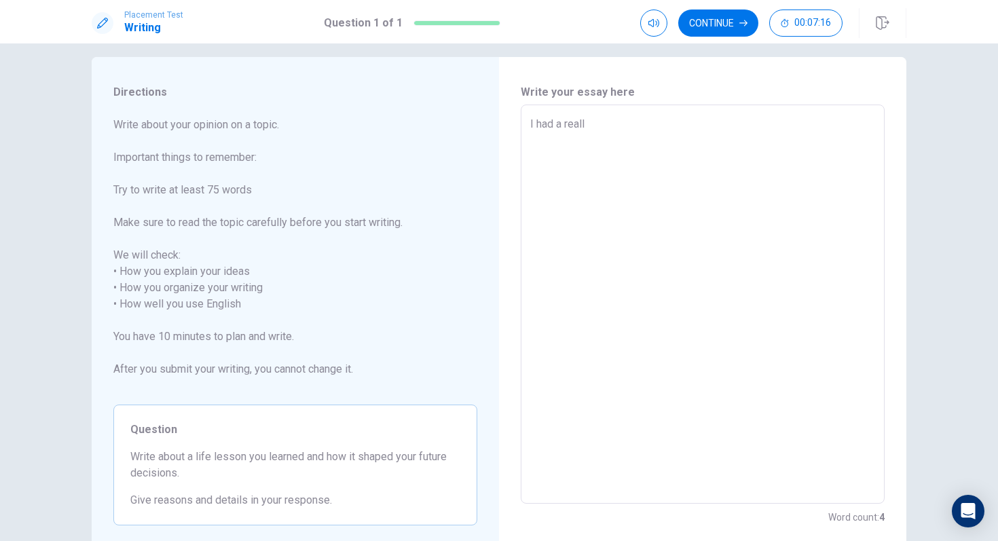
type textarea "x"
type textarea "I had a reallz"
type textarea "x"
type textarea "I had a reall"
type textarea "x"
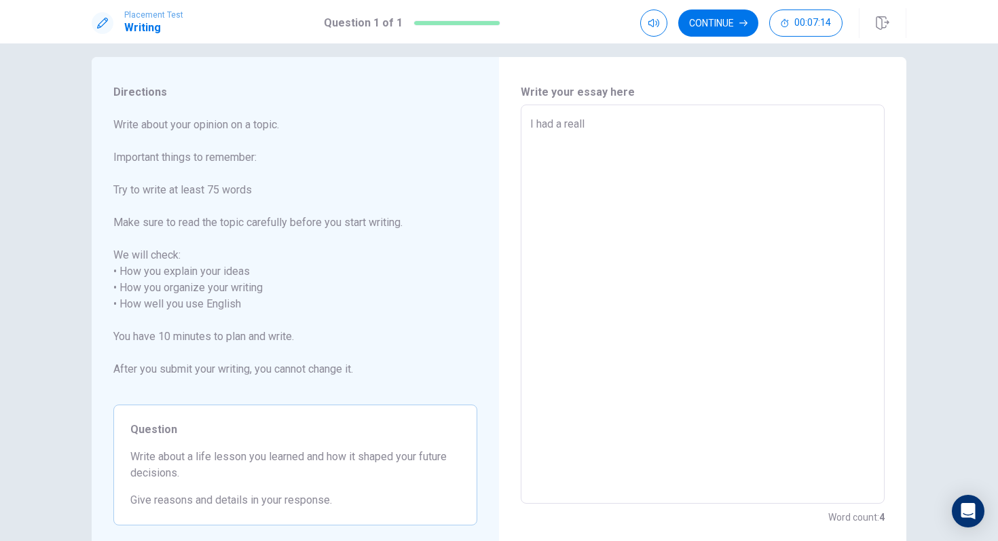
type textarea "I had a really"
type textarea "x"
type textarea "I had a really"
type textarea "x"
type textarea "I had a really c"
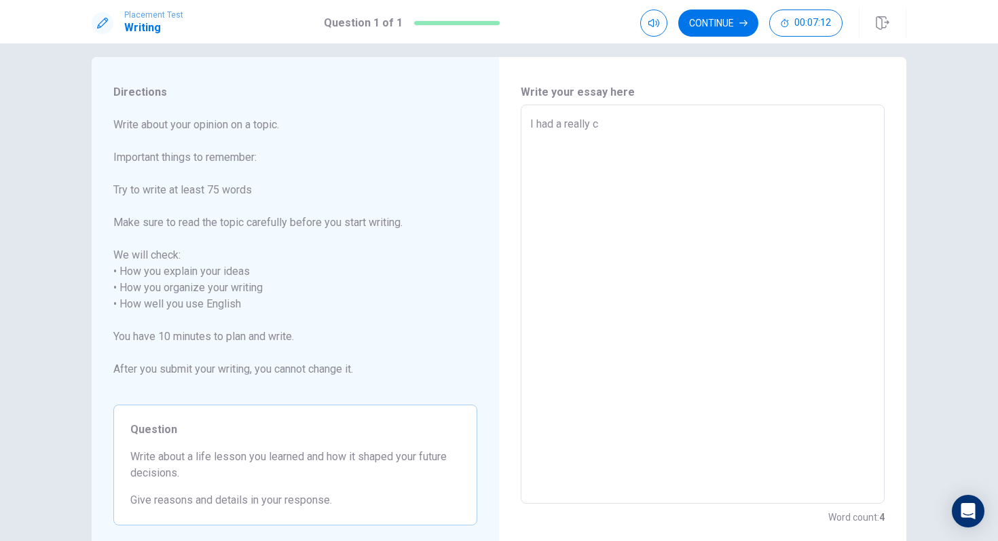
type textarea "x"
type textarea "I had a really cl"
type textarea "x"
type textarea "I had a really clo"
type textarea "x"
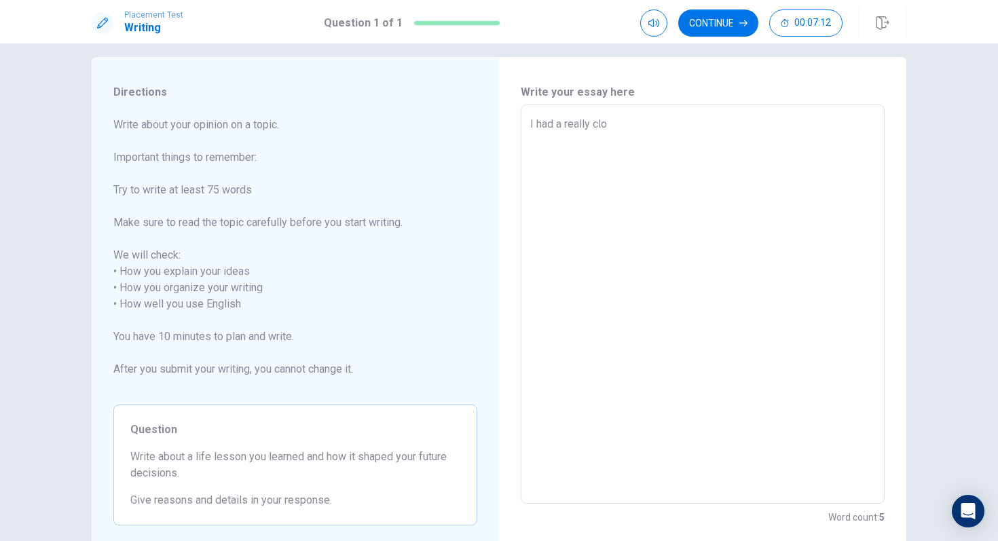
type textarea "I had a really clos"
type textarea "x"
type textarea "I had a really close"
type textarea "x"
type textarea "I had a really close"
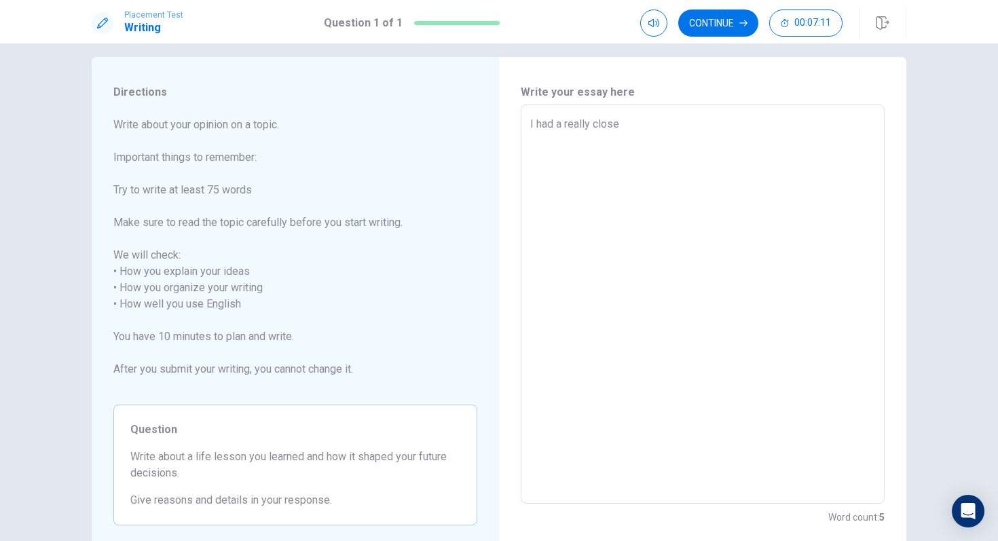
type textarea "x"
type textarea "I had a really close f"
type textarea "x"
type textarea "I had a really close fr"
type textarea "x"
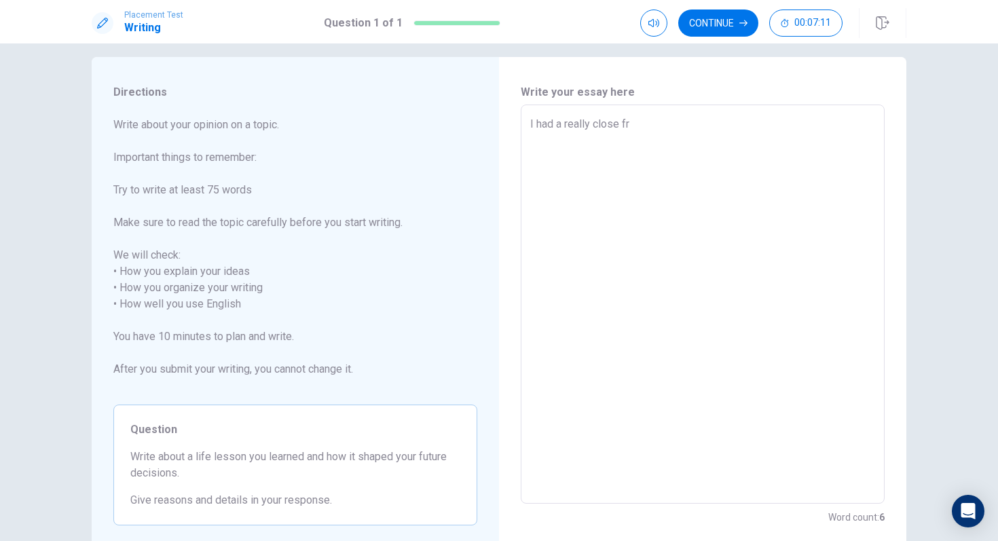
type textarea "I had a really close fri"
type textarea "x"
type textarea "I had a really close frie"
type textarea "x"
type textarea "I had a really close frien"
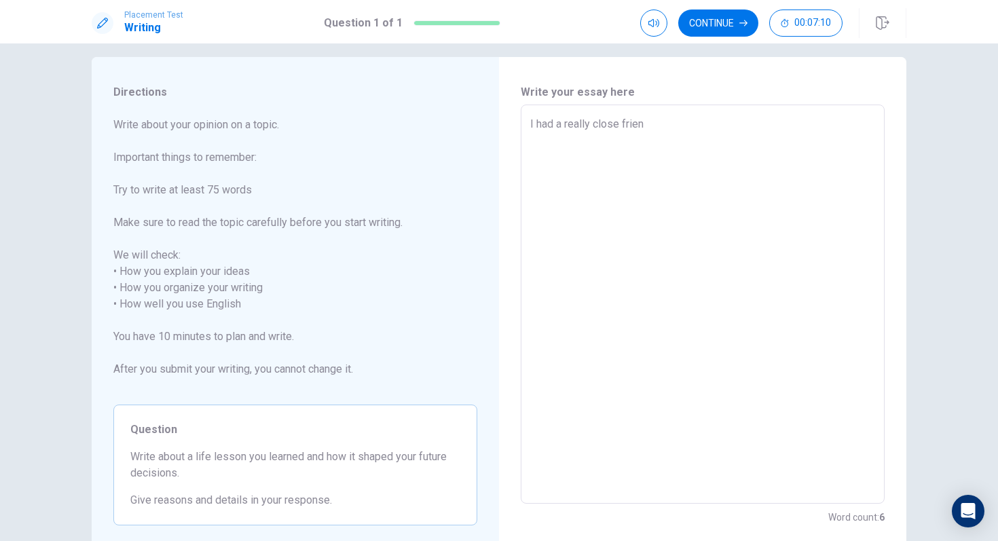
type textarea "x"
type textarea "I had a really close friend"
type textarea "x"
type textarea "I had a really close friend"
type textarea "x"
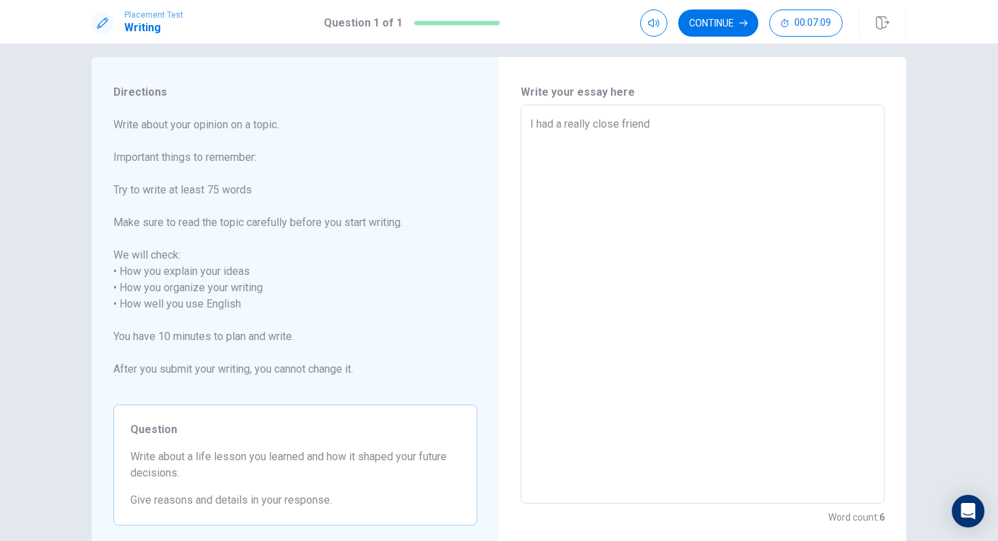
type textarea "I had a really close friend i"
type textarea "x"
type textarea "I had a really close friend in"
type textarea "x"
type textarea "I had a really close friend in"
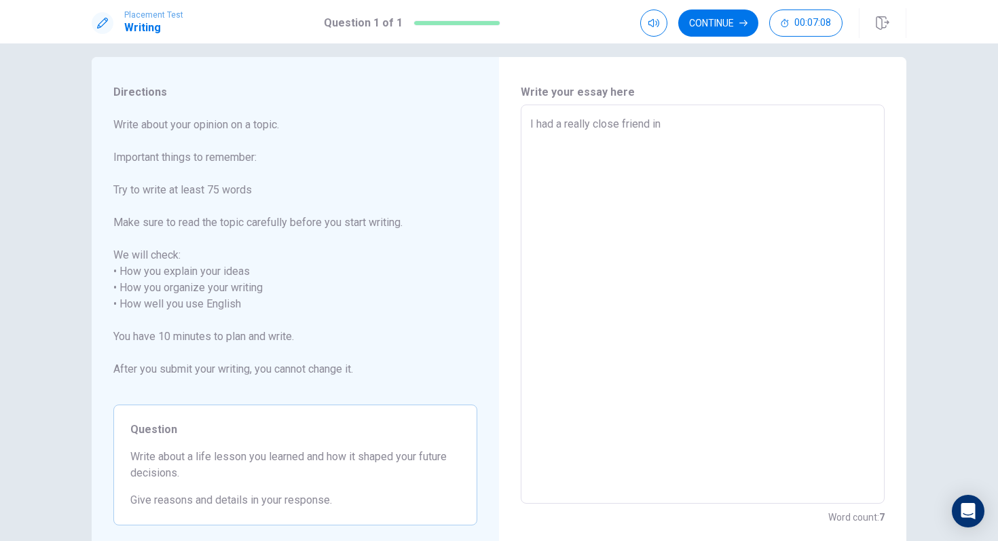
type textarea "x"
type textarea "I had a really close friend in K"
type textarea "x"
type textarea "I had a really close friend in [PERSON_NAME]"
type textarea "x"
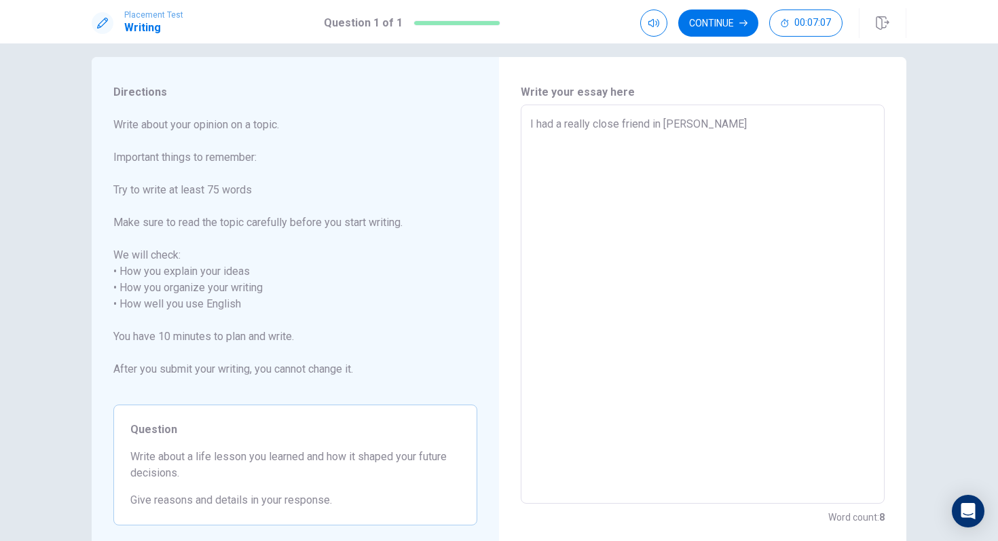
type textarea "I had a really close friend in [GEOGRAPHIC_DATA]"
type textarea "x"
type textarea "I had a really close friend in Kind"
type textarea "x"
type textarea "I had a really close friend in [GEOGRAPHIC_DATA]"
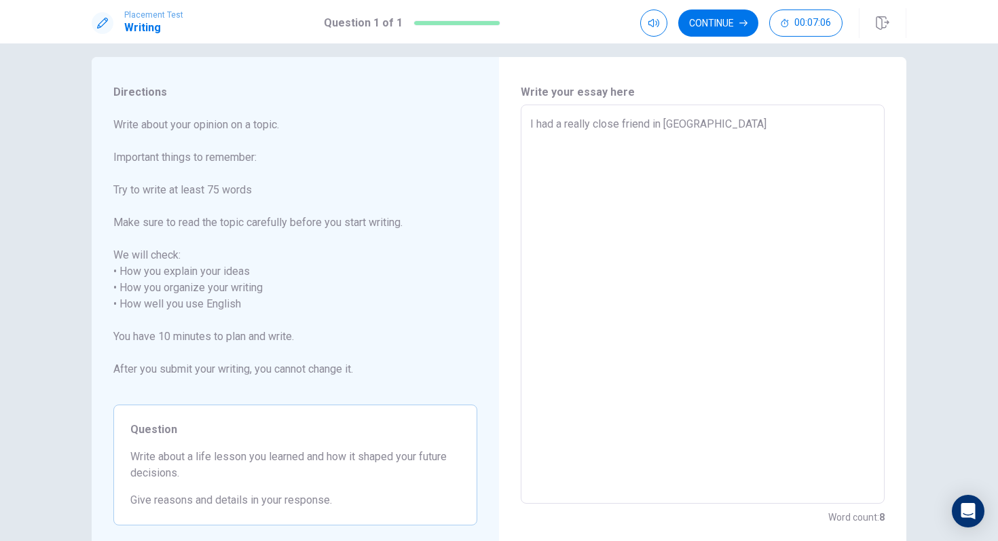
type textarea "x"
type textarea "I had a really close friend in Kinder"
type textarea "x"
type textarea "I had a really close friend in Kinderg"
type textarea "x"
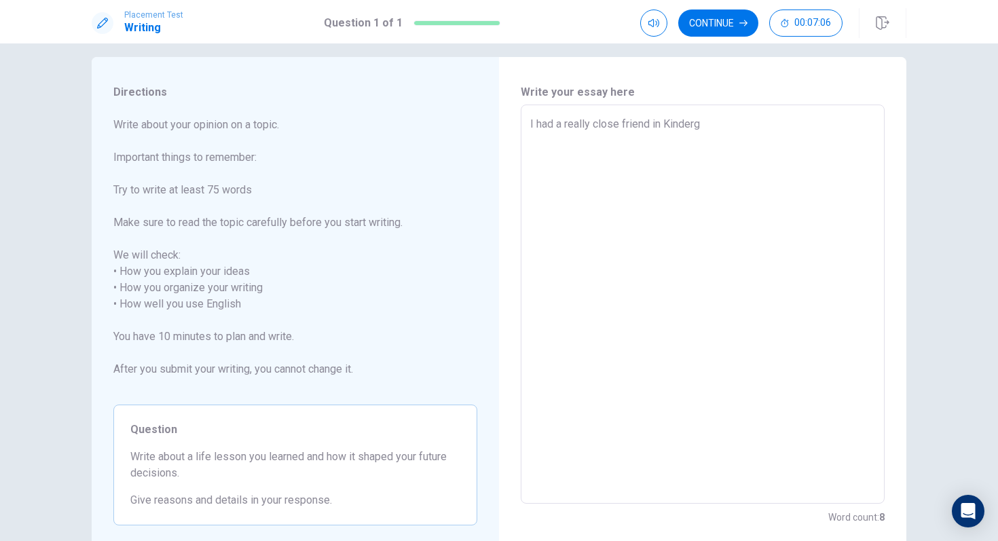
type textarea "I had a really close friend in Kinderga"
type textarea "x"
type textarea "I had a really close friend in Kindergar"
type textarea "x"
type textarea "I had a really close friend in [GEOGRAPHIC_DATA]"
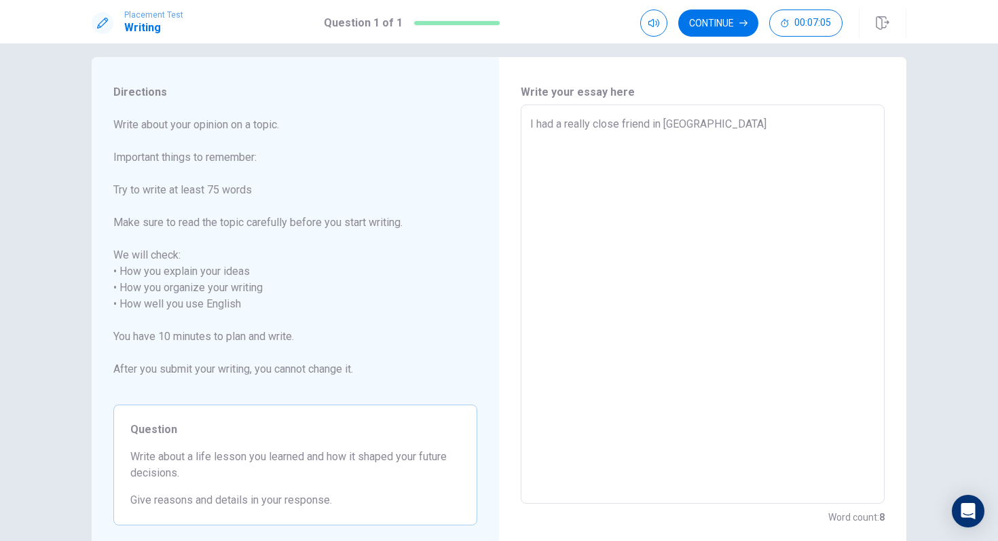
type textarea "x"
type textarea "I had a really close friend in Kindergar"
type textarea "x"
type textarea "I had a really close friend in Kinderga"
type textarea "x"
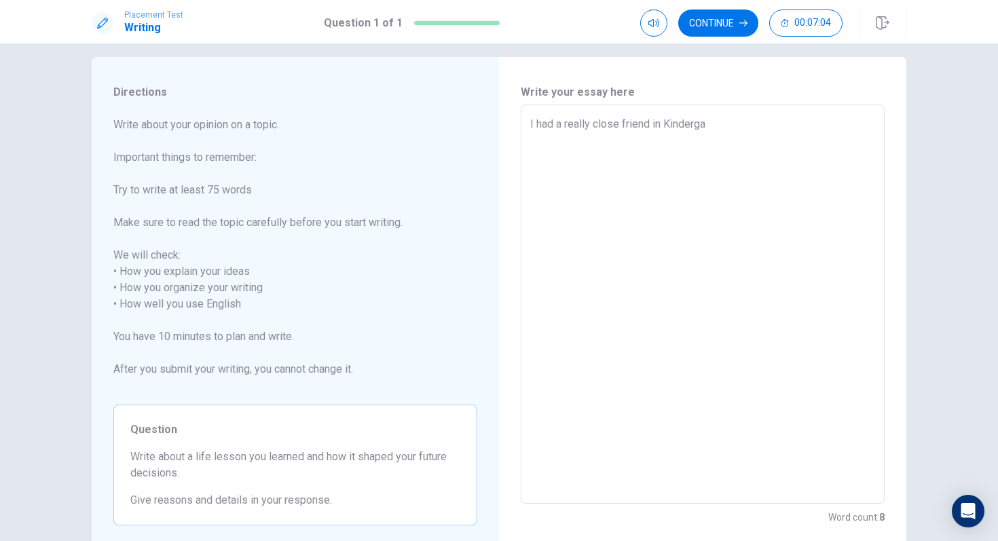
type textarea "I had a really close friend in Kinderg"
type textarea "x"
type textarea "I had a really close friend in Kinder"
type textarea "x"
type textarea "I had a really close friend in [GEOGRAPHIC_DATA]"
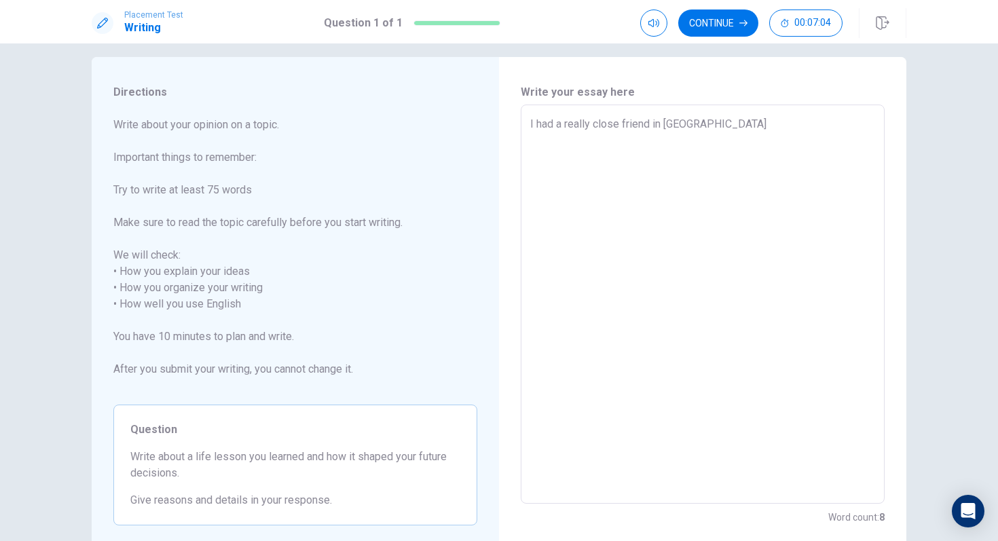
type textarea "x"
type textarea "I had a really close friend in Kind"
type textarea "x"
type textarea "I had a really close friend in [GEOGRAPHIC_DATA]"
type textarea "x"
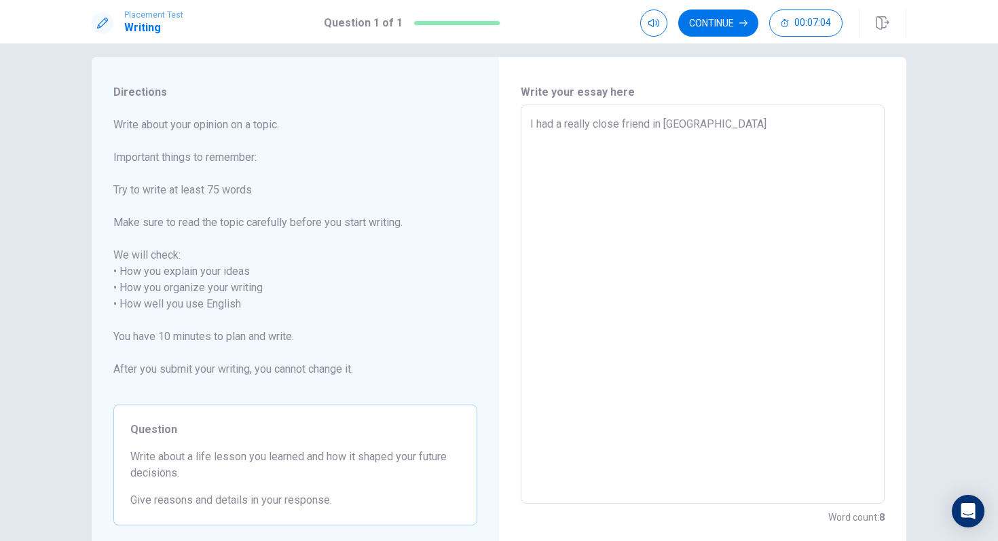
type textarea "I had a really close friend in [PERSON_NAME]"
type textarea "x"
type textarea "I had a really close friend in K"
type textarea "x"
type textarea "I had a really close friend in"
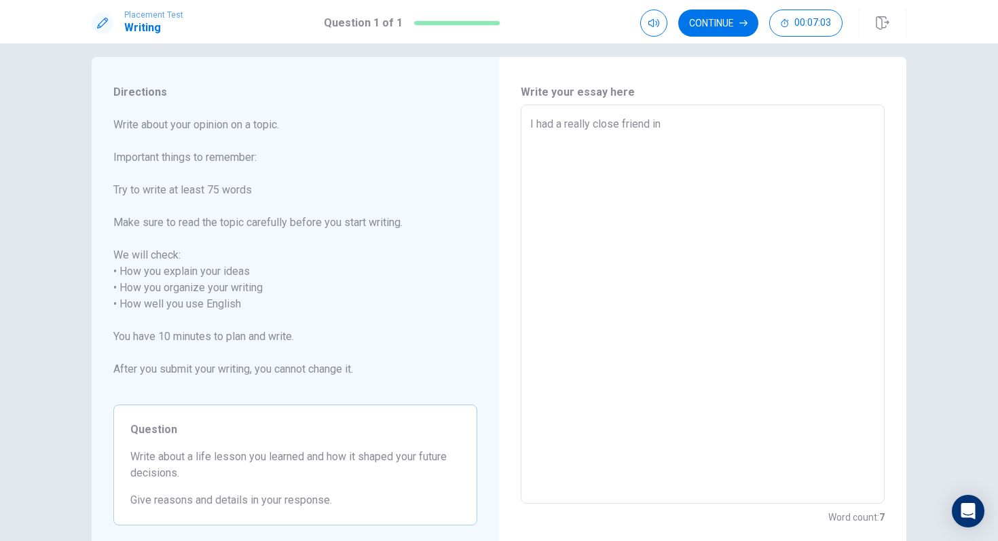
type textarea "x"
type textarea "I had a really close friend in e"
type textarea "x"
type textarea "I had a really close friend in el"
type textarea "x"
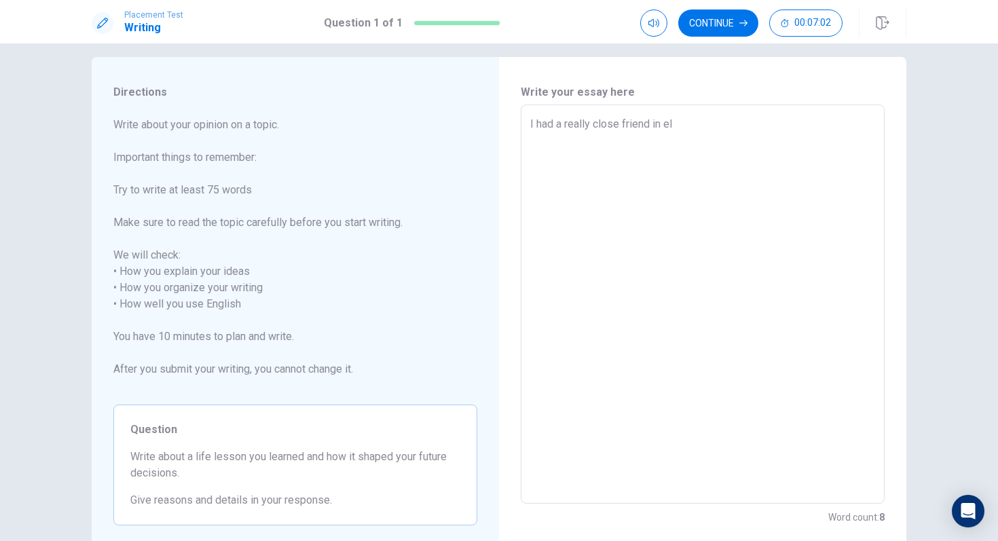
type textarea "I had a really close friend in ele"
type textarea "x"
type textarea "I had a really close friend in elem"
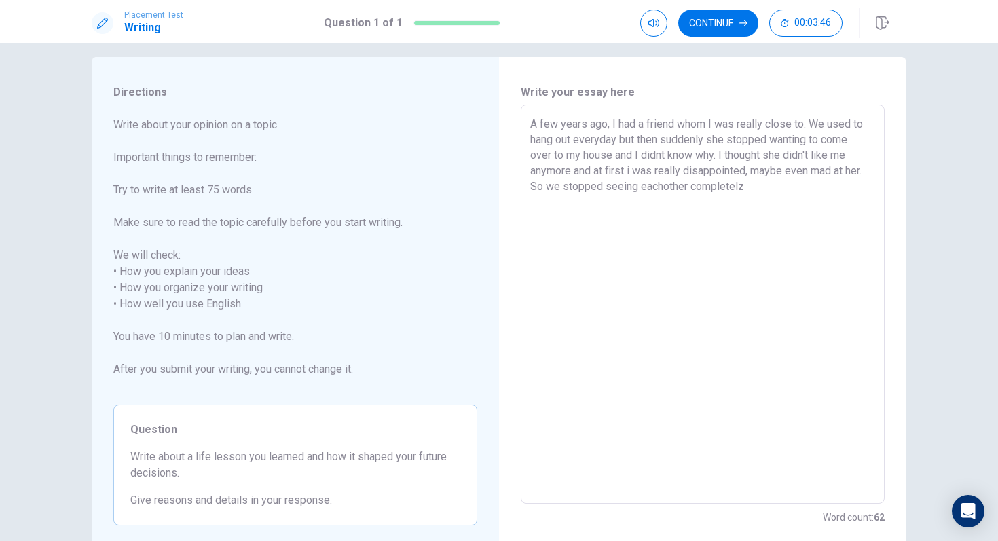
click at [655, 122] on textarea "A few years ago, I had a friend whom I was really close to. We used to hang out…" at bounding box center [702, 304] width 345 height 377
click at [754, 191] on textarea "A few years ago, I had a neighbor whom I was really close to. We used to hang o…" at bounding box center [702, 304] width 345 height 377
click at [815, 189] on textarea "A few years ago, I had a neighbor whom I was really close to. We used to hang o…" at bounding box center [702, 304] width 345 height 377
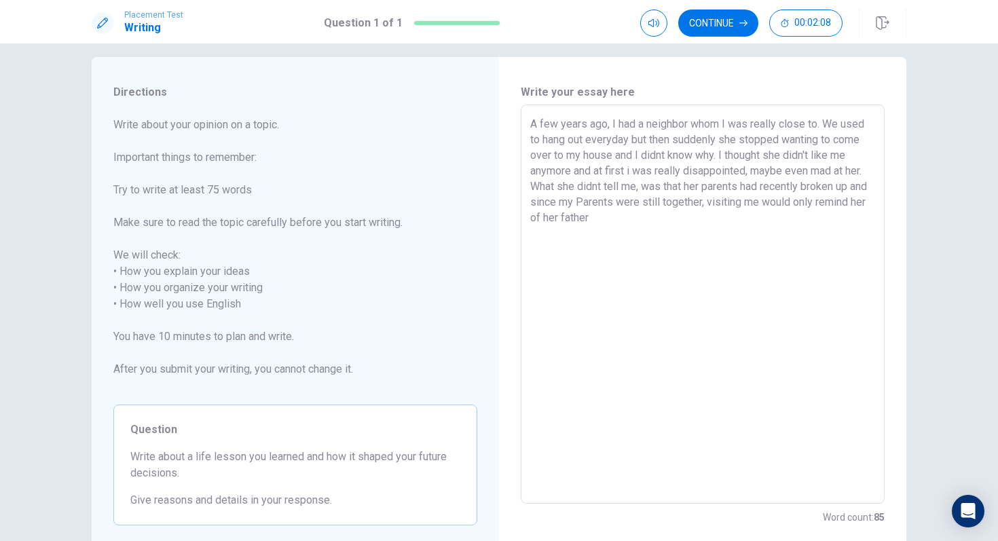
click at [855, 187] on textarea "A few years ago, I had a neighbor whom I was really close to. We used to hang o…" at bounding box center [702, 304] width 345 height 377
click at [844, 183] on textarea "A few years ago, I had a neighbor whom I was really close to. We used to hang o…" at bounding box center [702, 304] width 345 height 377
click at [654, 206] on textarea "A few years ago, I had a neighbor whom I was really close to. We used to hang o…" at bounding box center [702, 304] width 345 height 377
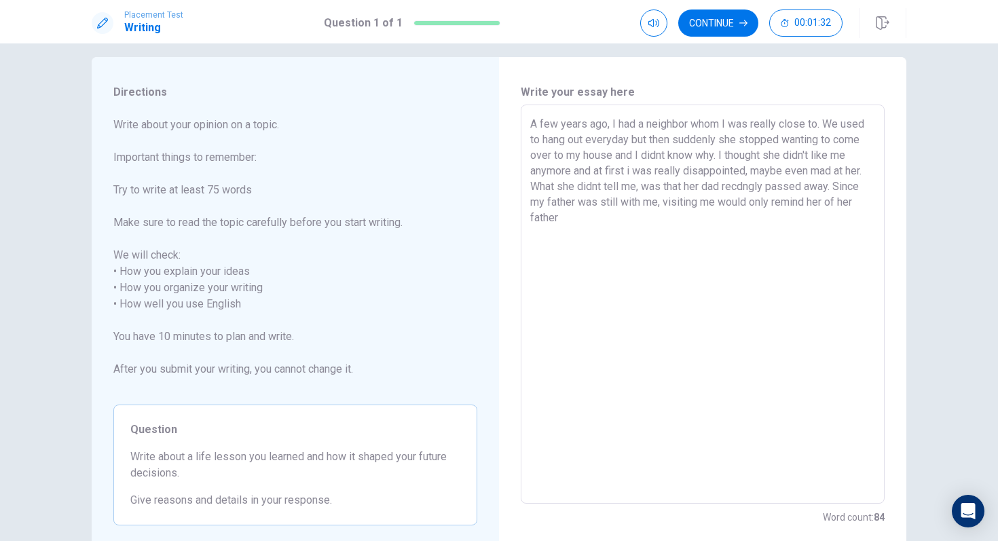
click at [729, 213] on textarea "A few years ago, I had a neighbor whom I was really close to. We used to hang o…" at bounding box center [702, 304] width 345 height 377
click at [758, 217] on textarea "A few years ago, I had a neighbor whom I was really close to. We used to hang o…" at bounding box center [702, 304] width 345 height 377
click at [795, 211] on textarea "A few years ago, I had a neighbor whom I was really close to. We used to hang o…" at bounding box center [702, 304] width 345 height 377
click at [780, 217] on textarea "A few years ago, I had a neighbor whom I was really close to. We used to hang o…" at bounding box center [702, 304] width 345 height 377
click at [765, 221] on textarea "A few years ago, I had a neighbor whom I was really close to. We used to hang o…" at bounding box center [702, 304] width 345 height 377
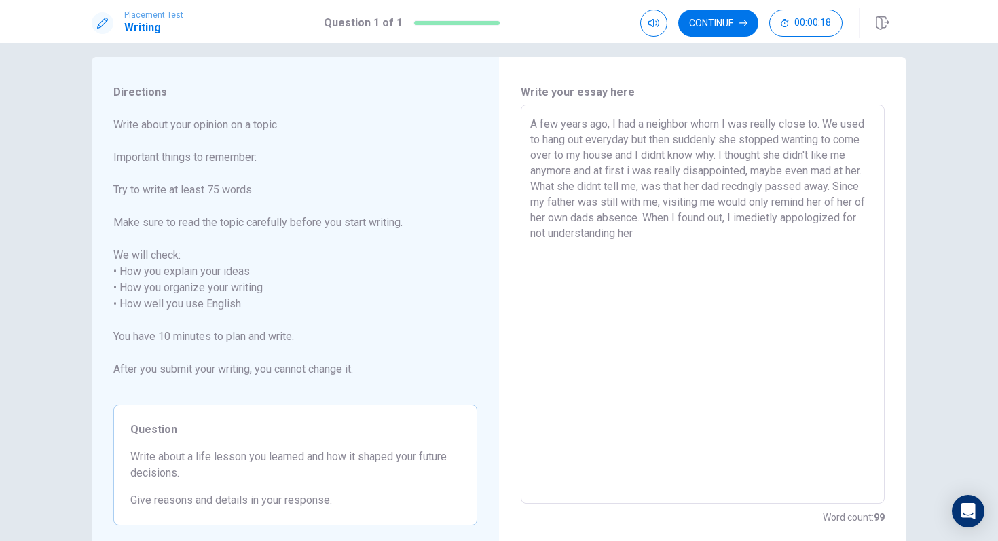
click at [736, 231] on textarea "A few years ago, I had a neighbor whom I was really close to. We used to hang o…" at bounding box center [702, 304] width 345 height 377
click at [755, 221] on textarea "A few years ago, I had a neighbor whom I was really close to. We used to hang o…" at bounding box center [702, 304] width 345 height 377
click at [691, 239] on textarea "A few years ago, I had a neighbor whom I was really close to. We used to hang o…" at bounding box center [702, 304] width 345 height 377
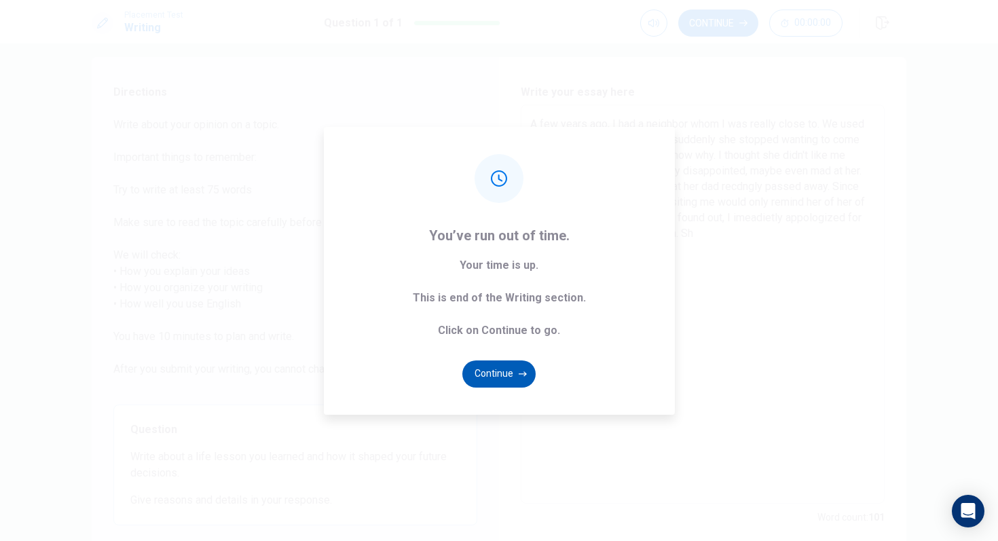
click at [522, 378] on button "Continue" at bounding box center [499, 374] width 73 height 27
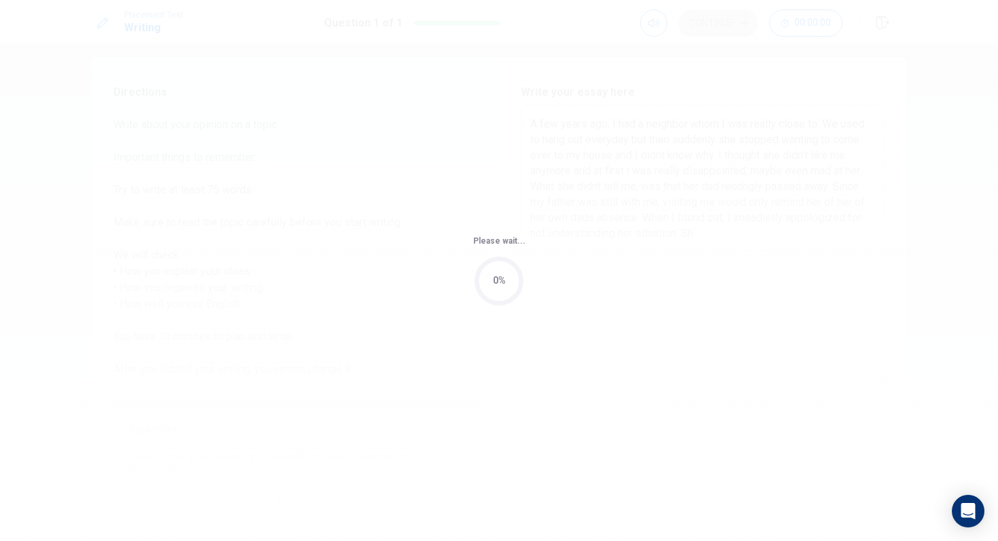
scroll to position [0, 0]
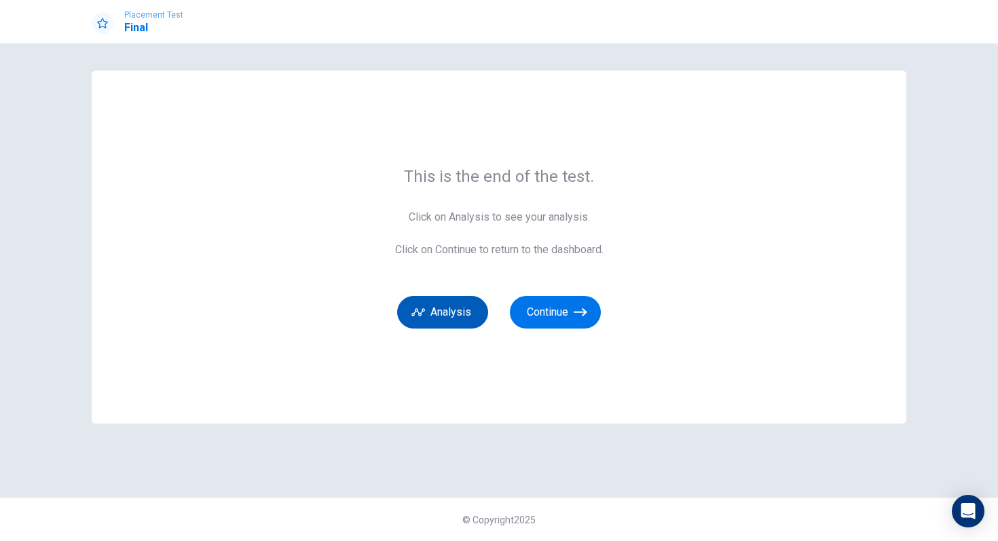
click at [461, 306] on button "Analysis" at bounding box center [442, 312] width 91 height 33
